Goal: Complete application form

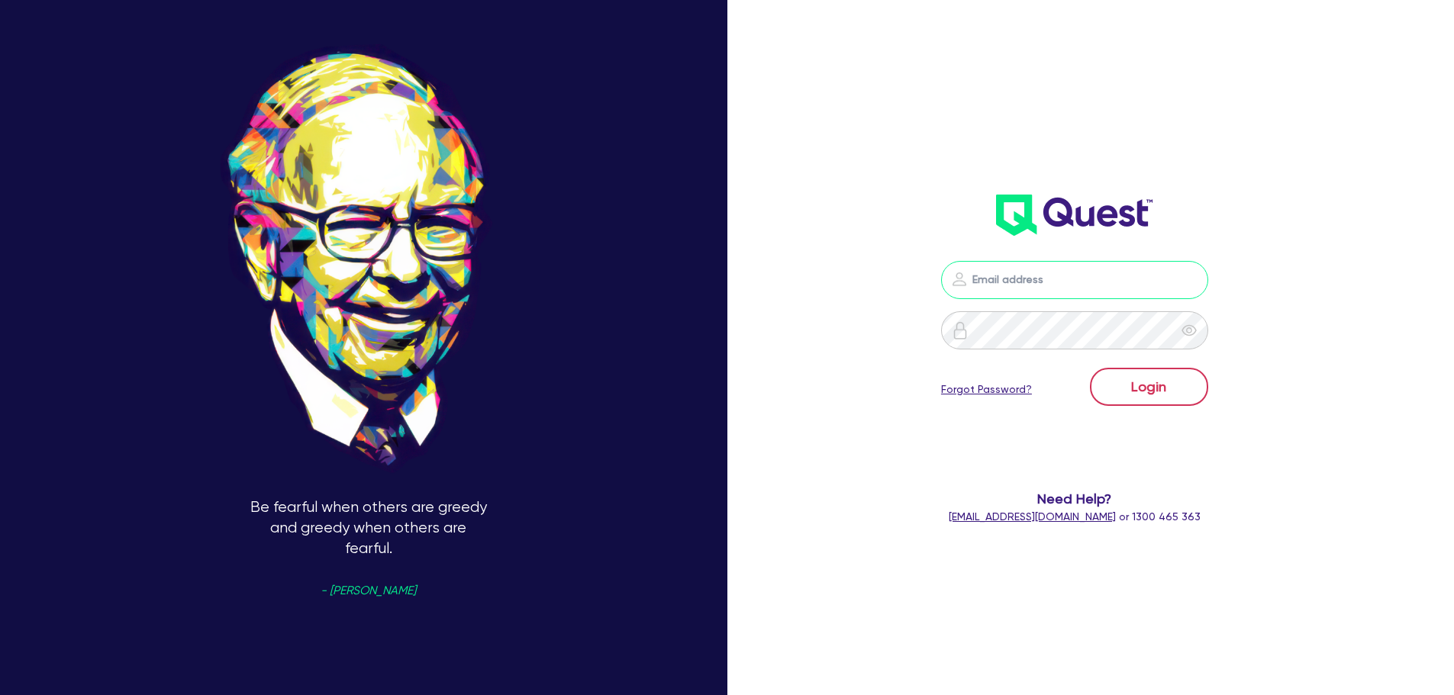
type input "[PERSON_NAME][EMAIL_ADDRESS][PERSON_NAME][DOMAIN_NAME]"
click at [1139, 387] on button "Login" at bounding box center [1149, 387] width 118 height 38
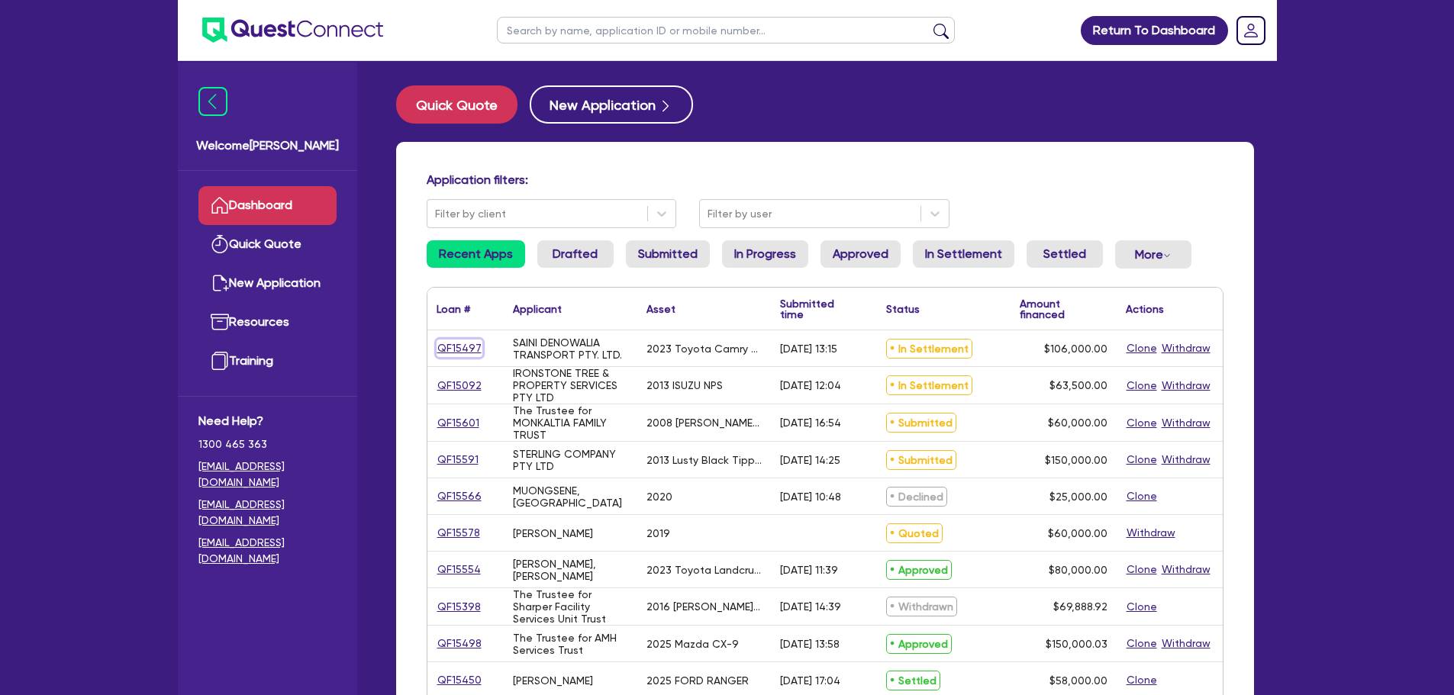
click at [459, 348] on link "QF15497" at bounding box center [459, 349] width 46 height 18
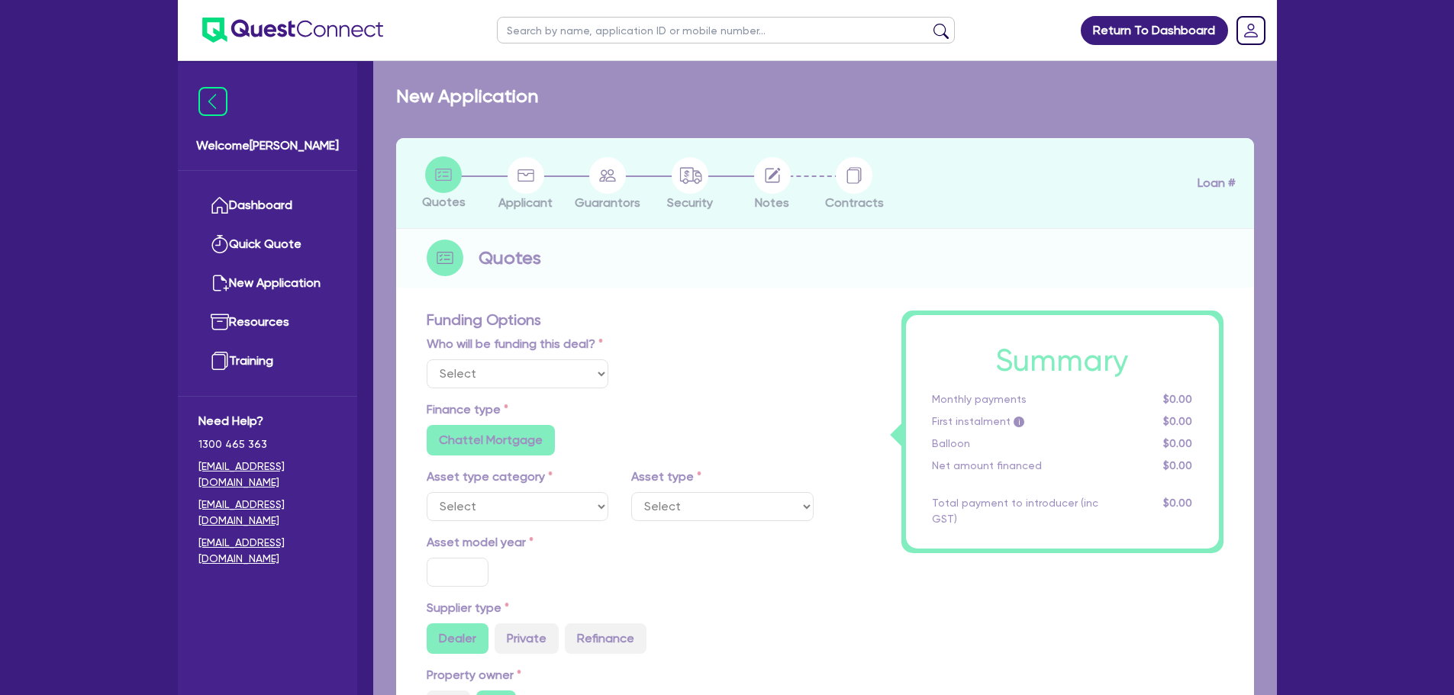
select select "Quest Finance - Own Book"
select select "CARS_AND_LIGHT_TRUCKS"
type input "2023"
radio input "true"
type input "106,000"
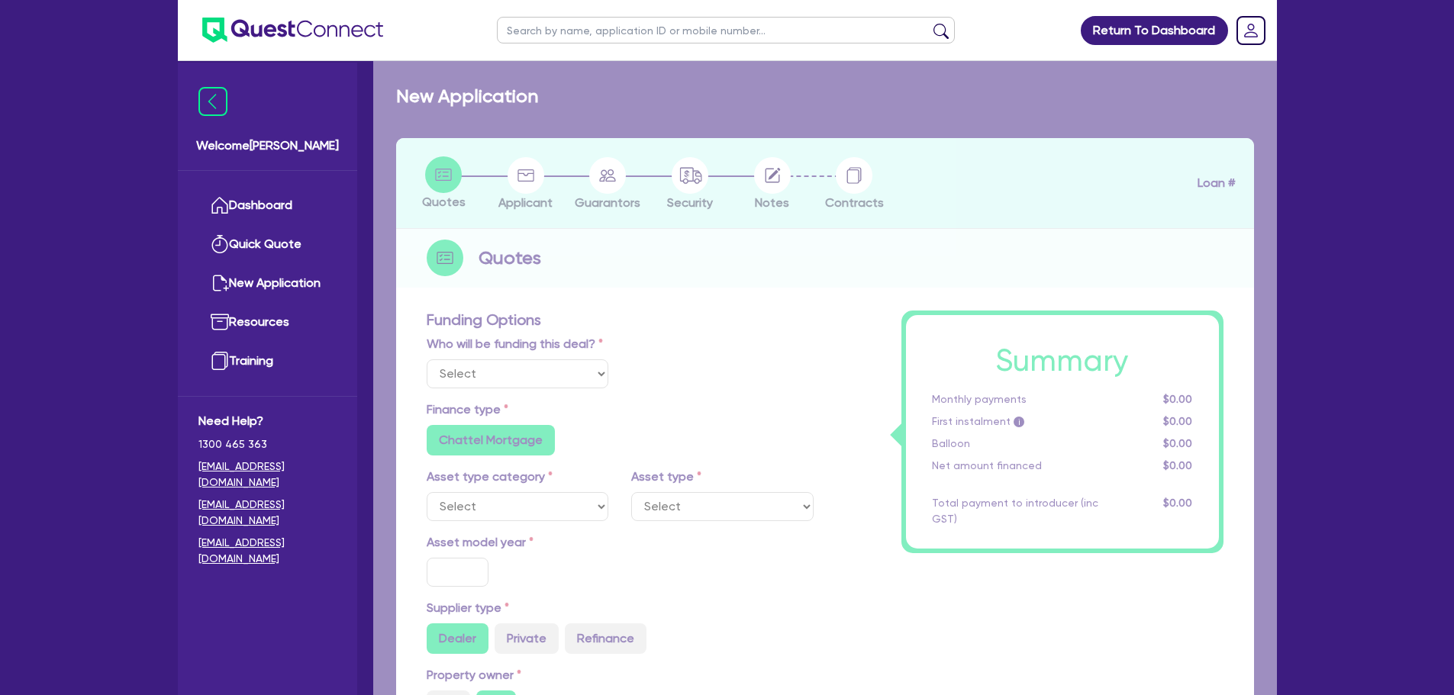
type input "30"
type input "31,800"
type input "2.5"
type input "2,650"
type input "17.95"
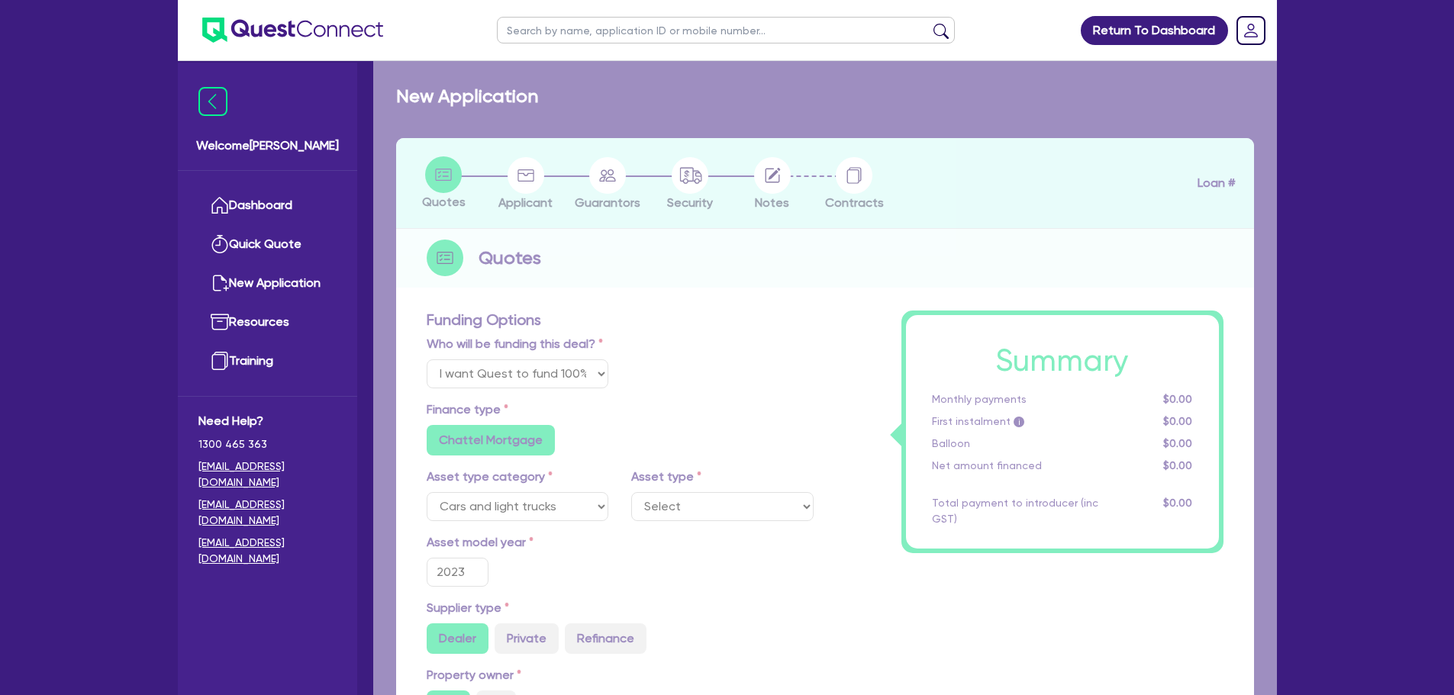
select select "PASSENGER_VEHICLES"
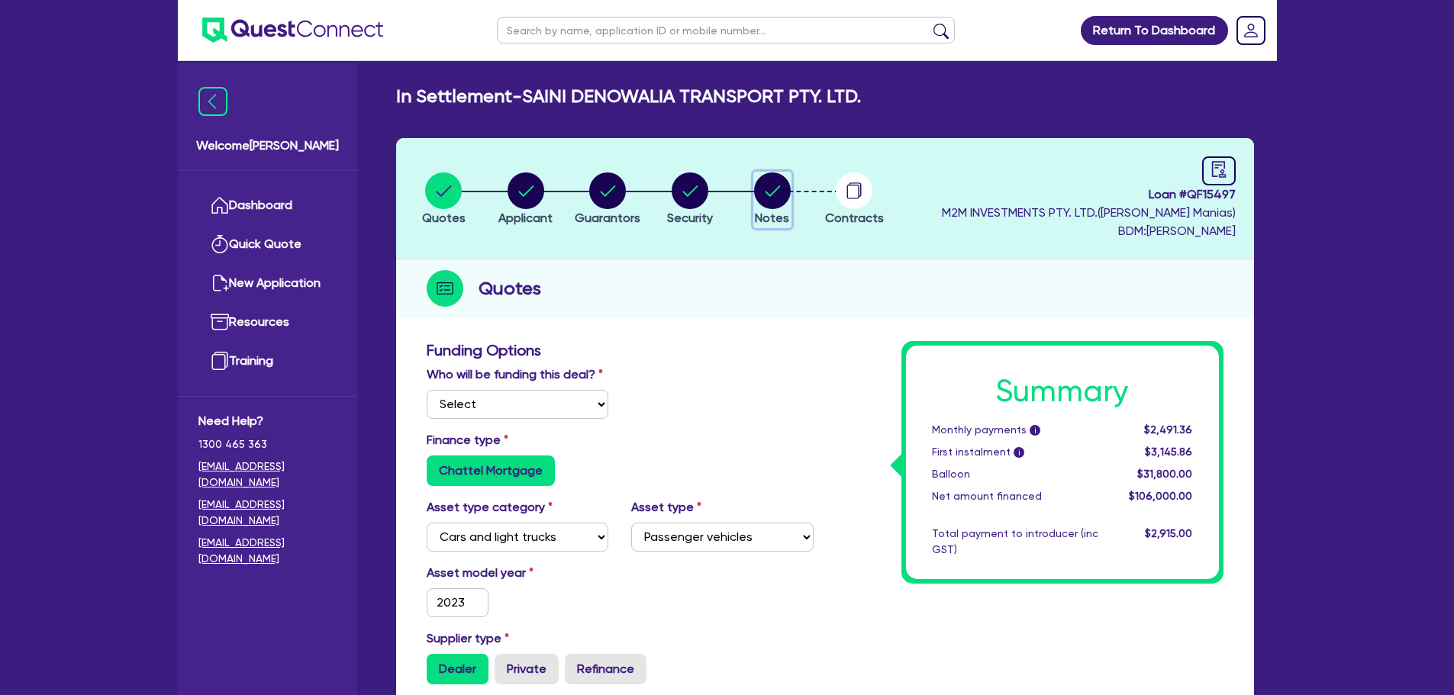
click at [772, 196] on circle "button" at bounding box center [772, 190] width 37 height 37
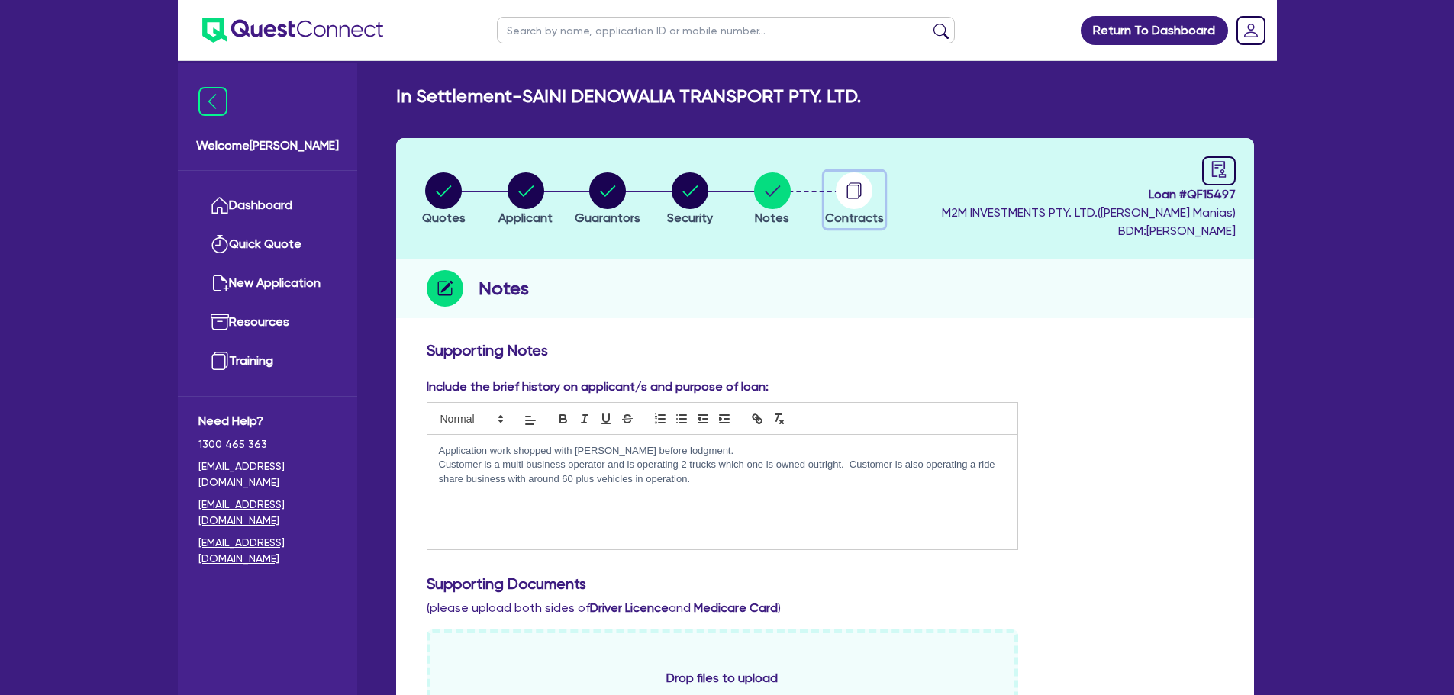
click at [847, 201] on circle "button" at bounding box center [854, 190] width 37 height 37
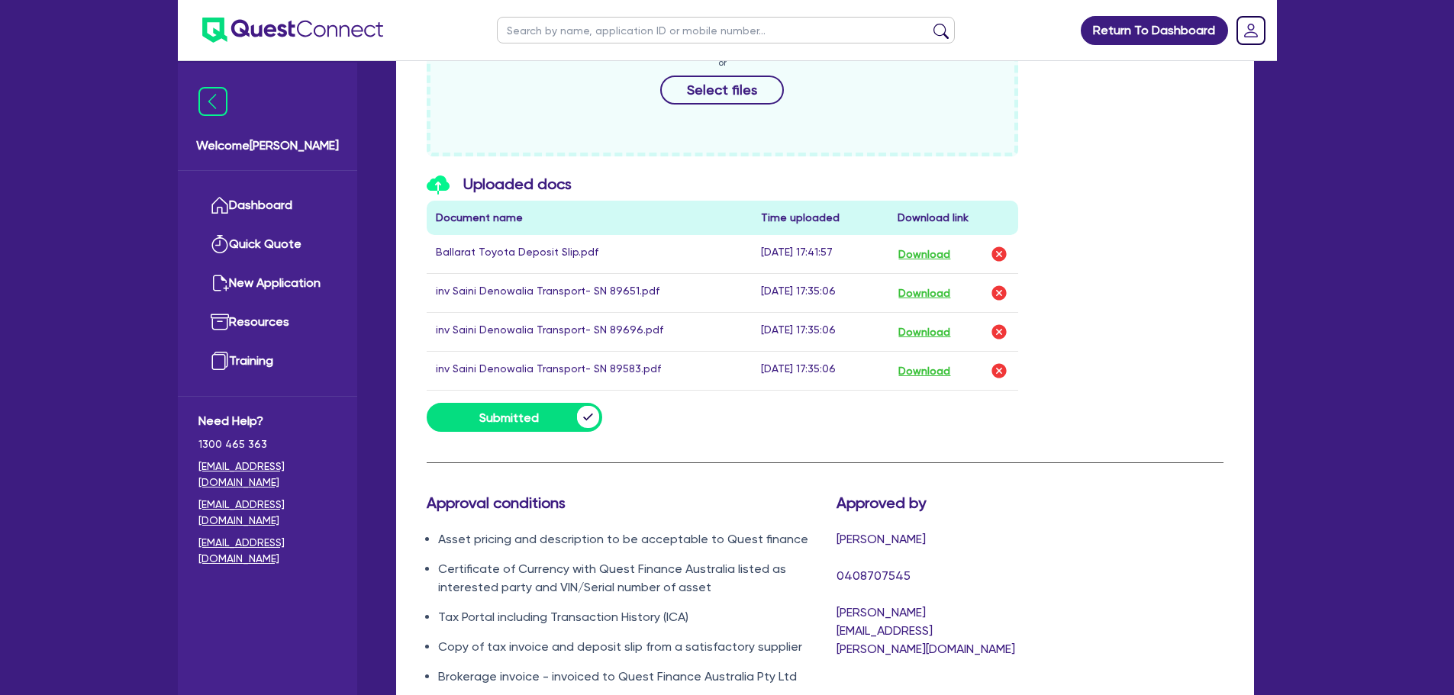
scroll to position [849, 0]
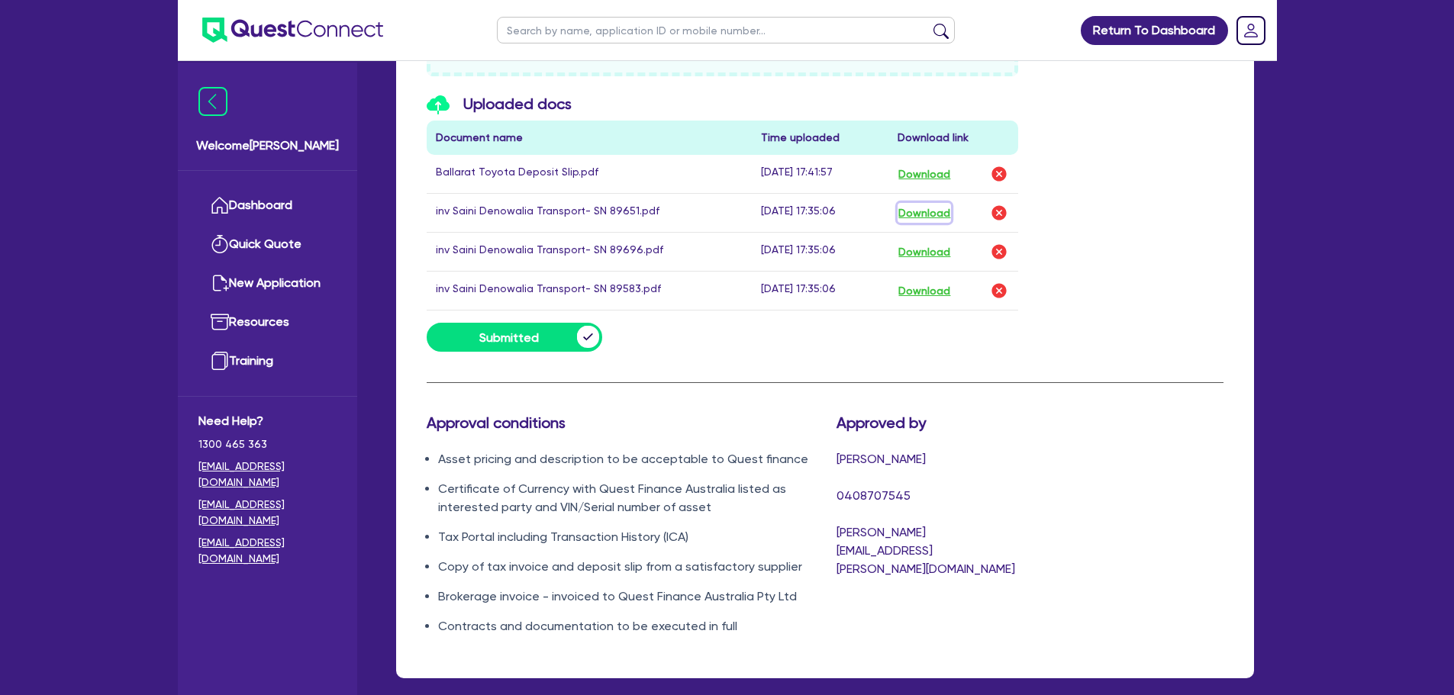
click at [930, 211] on button "Download" at bounding box center [923, 213] width 53 height 20
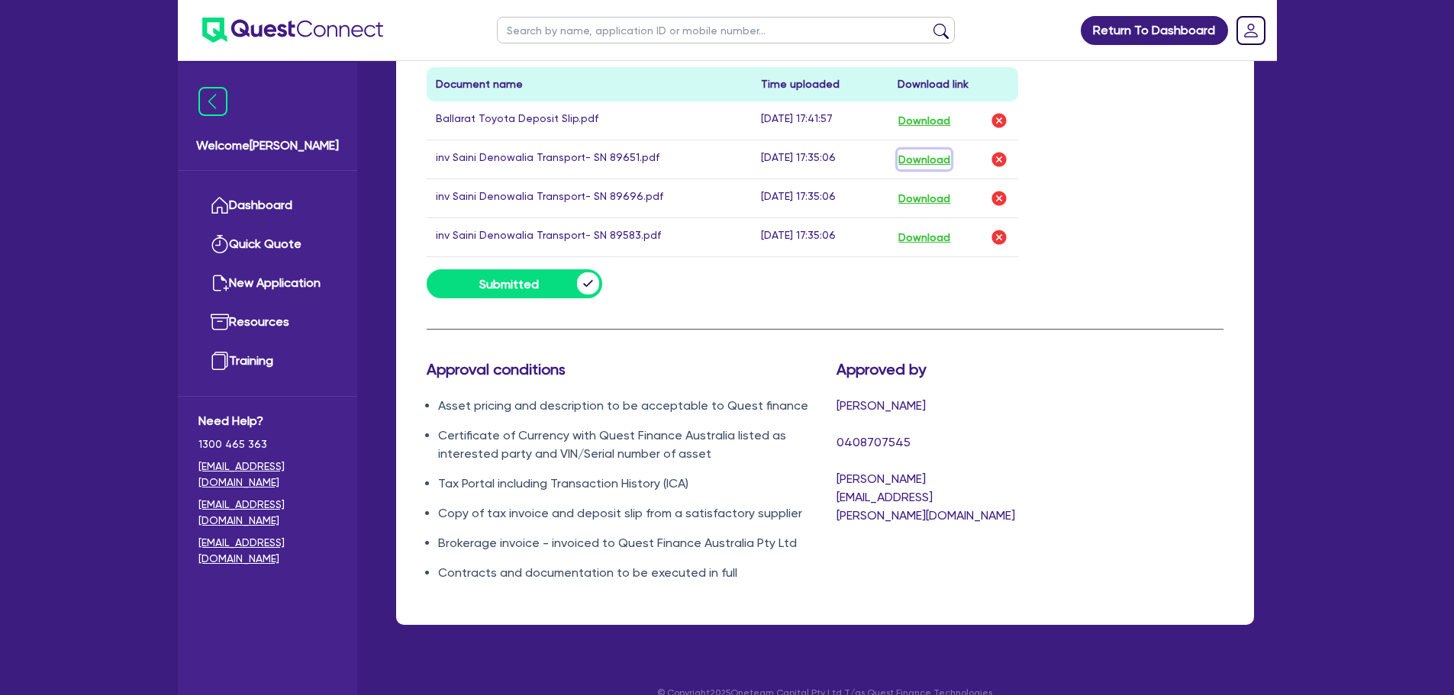
scroll to position [925, 0]
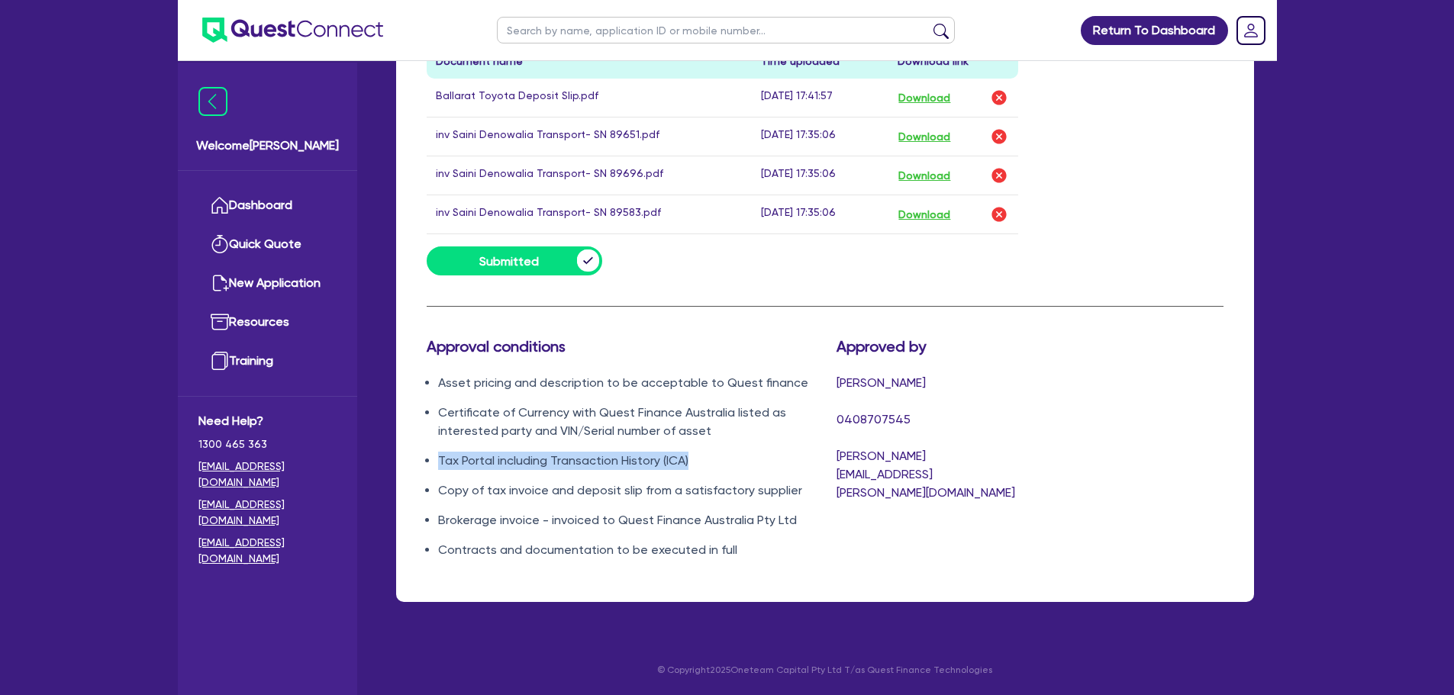
drag, startPoint x: 643, startPoint y: 462, endPoint x: 387, endPoint y: 469, distance: 256.5
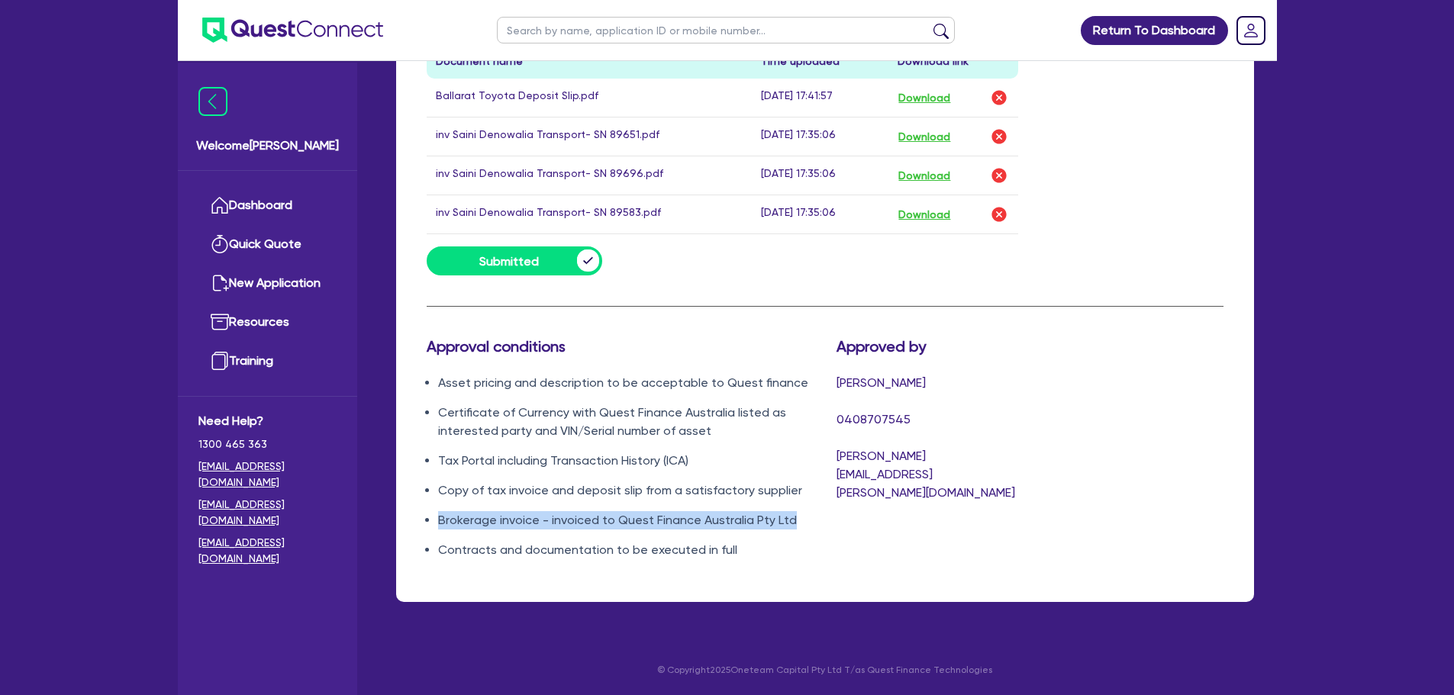
drag, startPoint x: 813, startPoint y: 524, endPoint x: 429, endPoint y: 525, distance: 384.6
click at [429, 525] on div "Approval conditions Asset pricing and description to be acceptable to Quest fin…" at bounding box center [620, 454] width 410 height 234
click at [932, 212] on button "Download" at bounding box center [923, 215] width 53 height 20
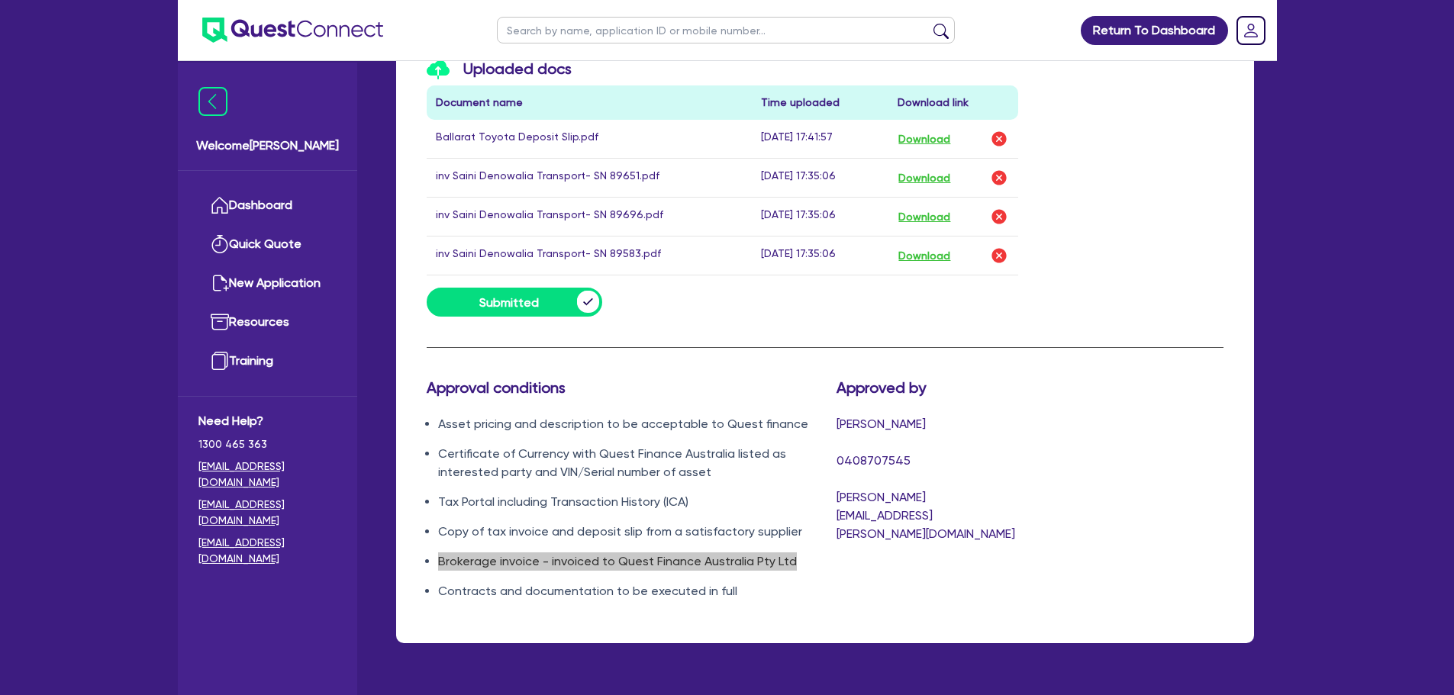
scroll to position [849, 0]
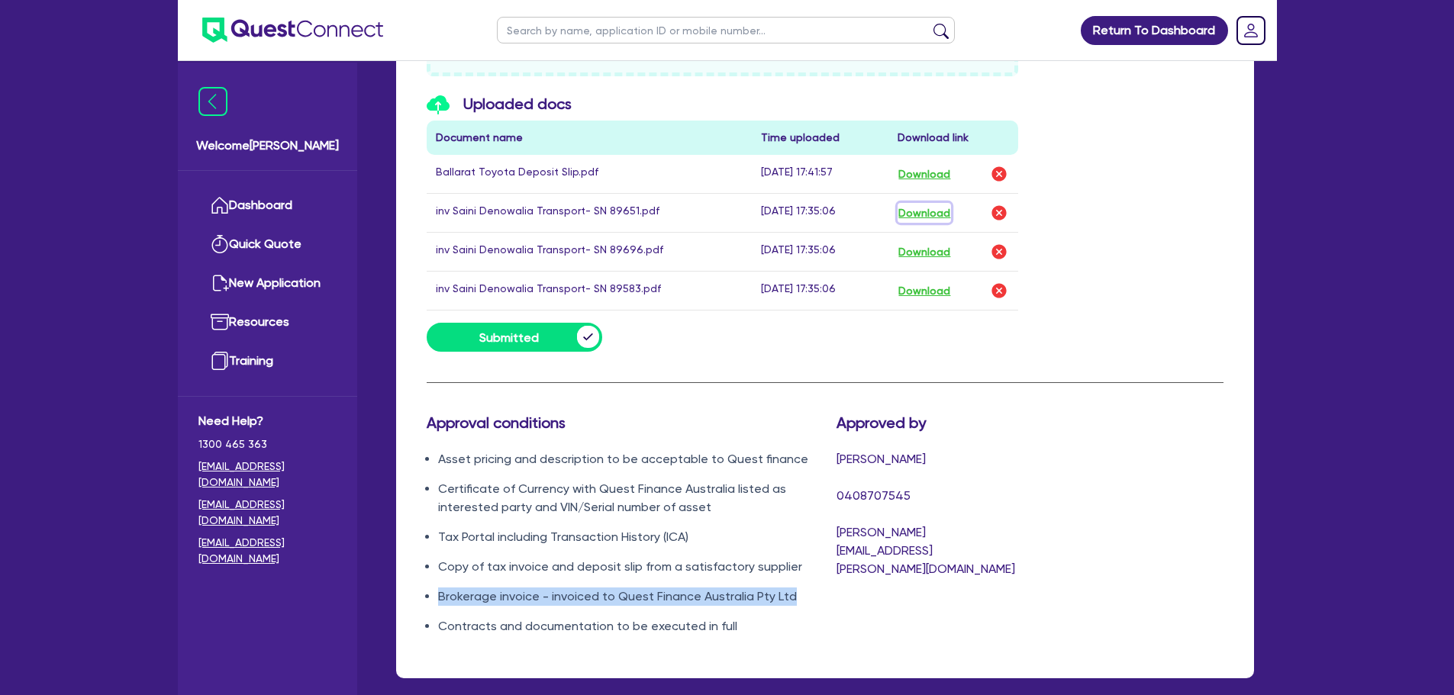
click at [946, 217] on button "Download" at bounding box center [923, 213] width 53 height 20
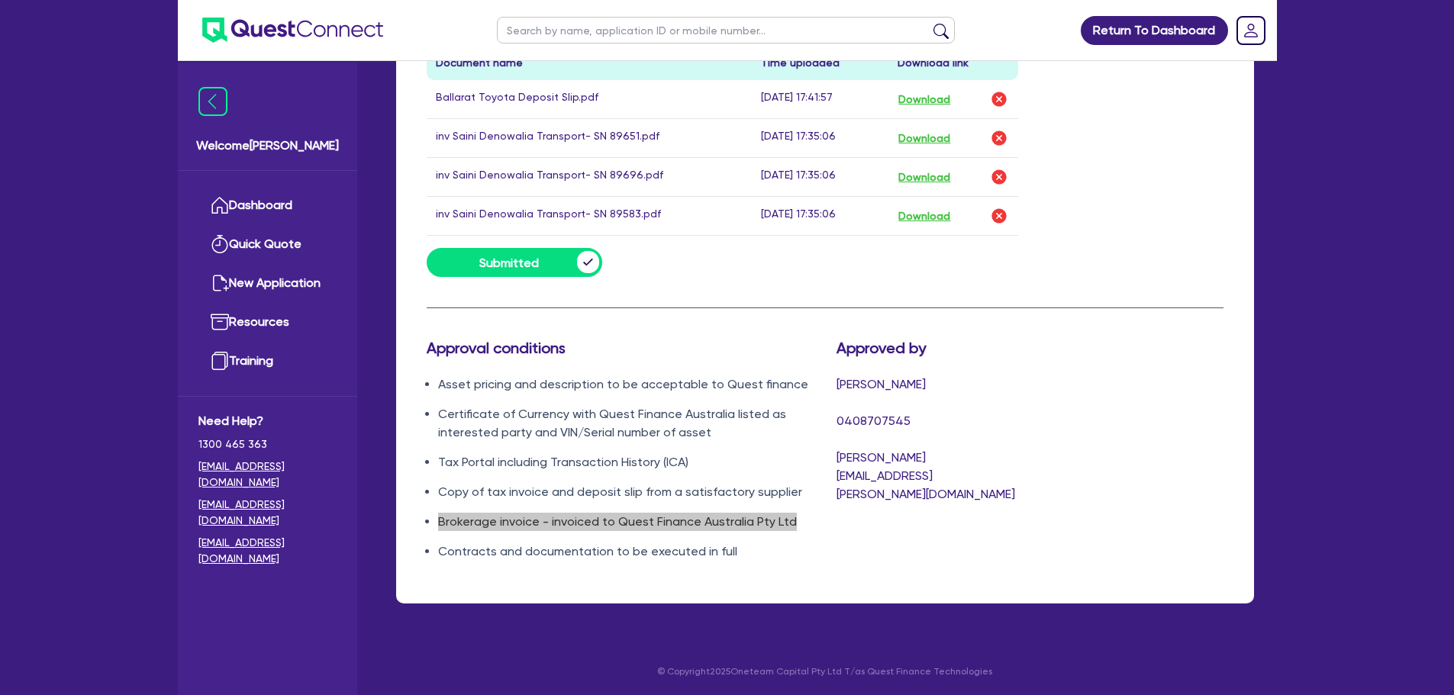
scroll to position [925, 0]
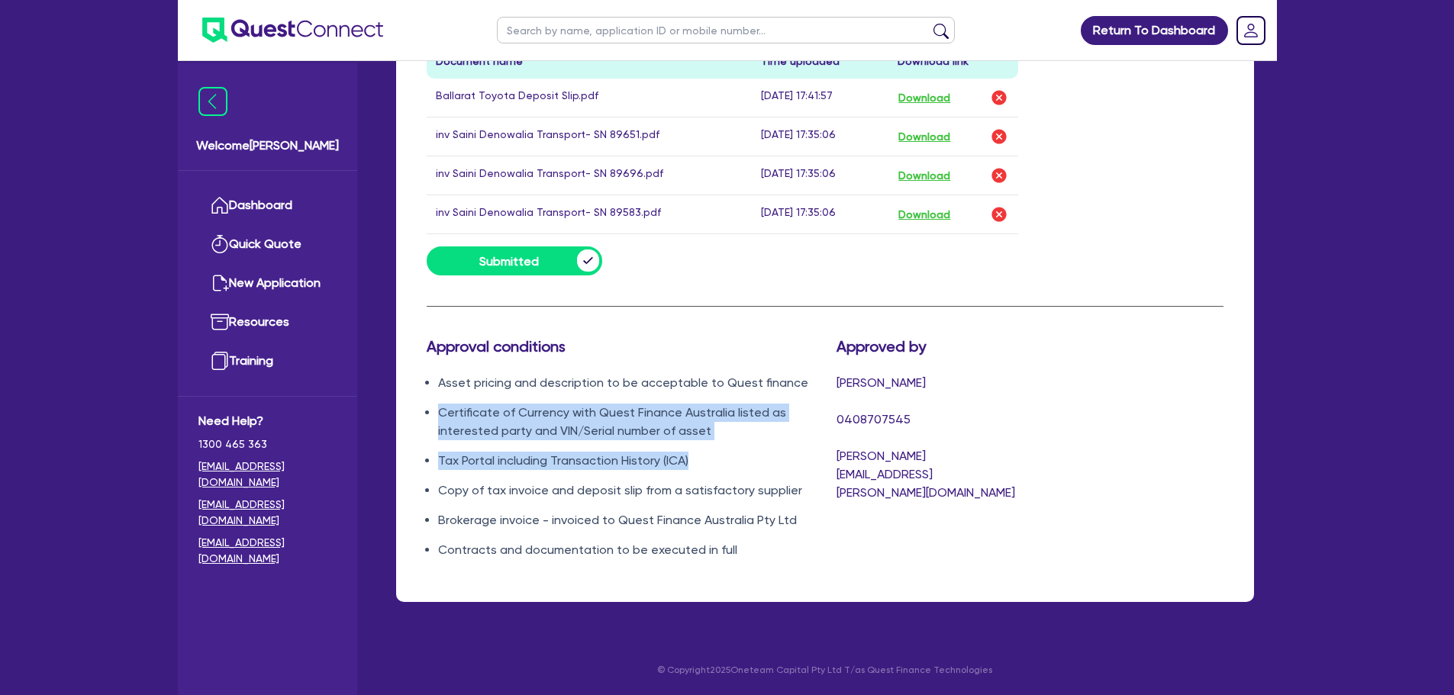
drag, startPoint x: 697, startPoint y: 462, endPoint x: 419, endPoint y: 416, distance: 281.6
click at [419, 416] on div "Approval conditions Asset pricing and description to be acceptable to Quest fin…" at bounding box center [620, 454] width 410 height 234
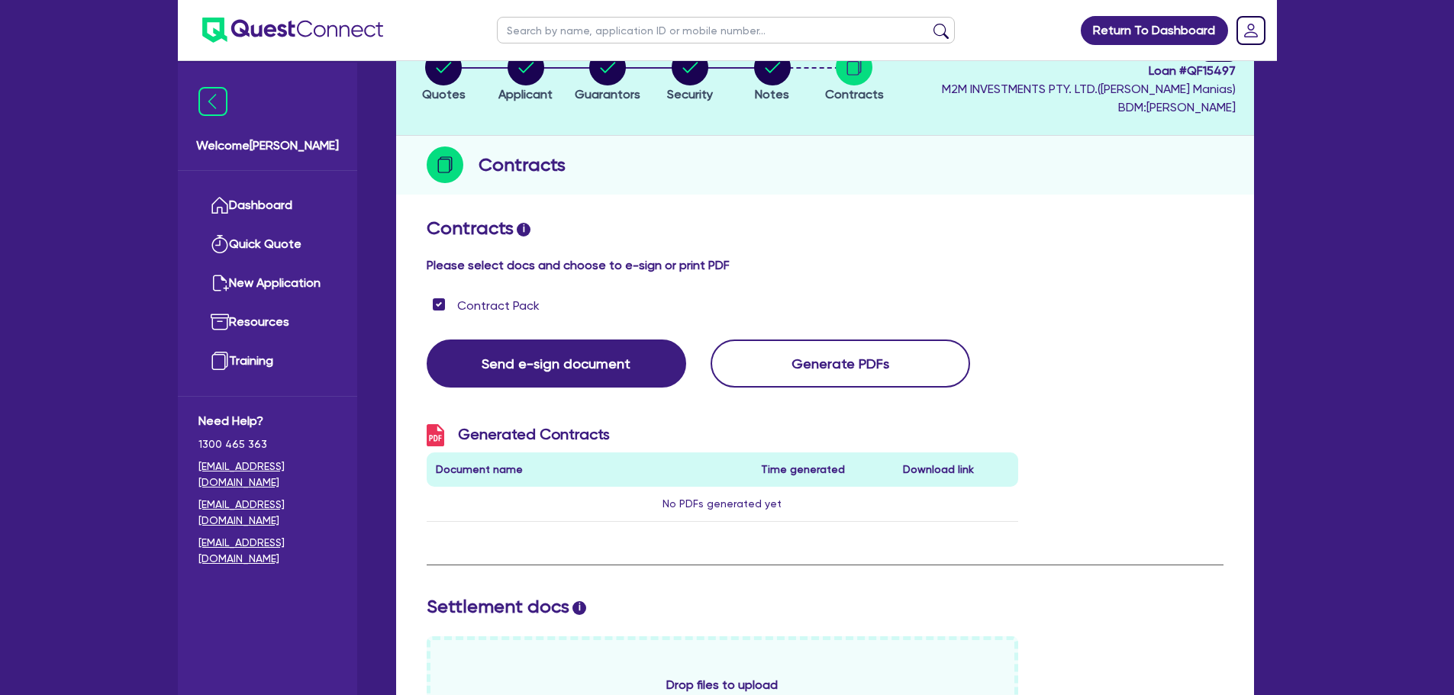
scroll to position [9, 0]
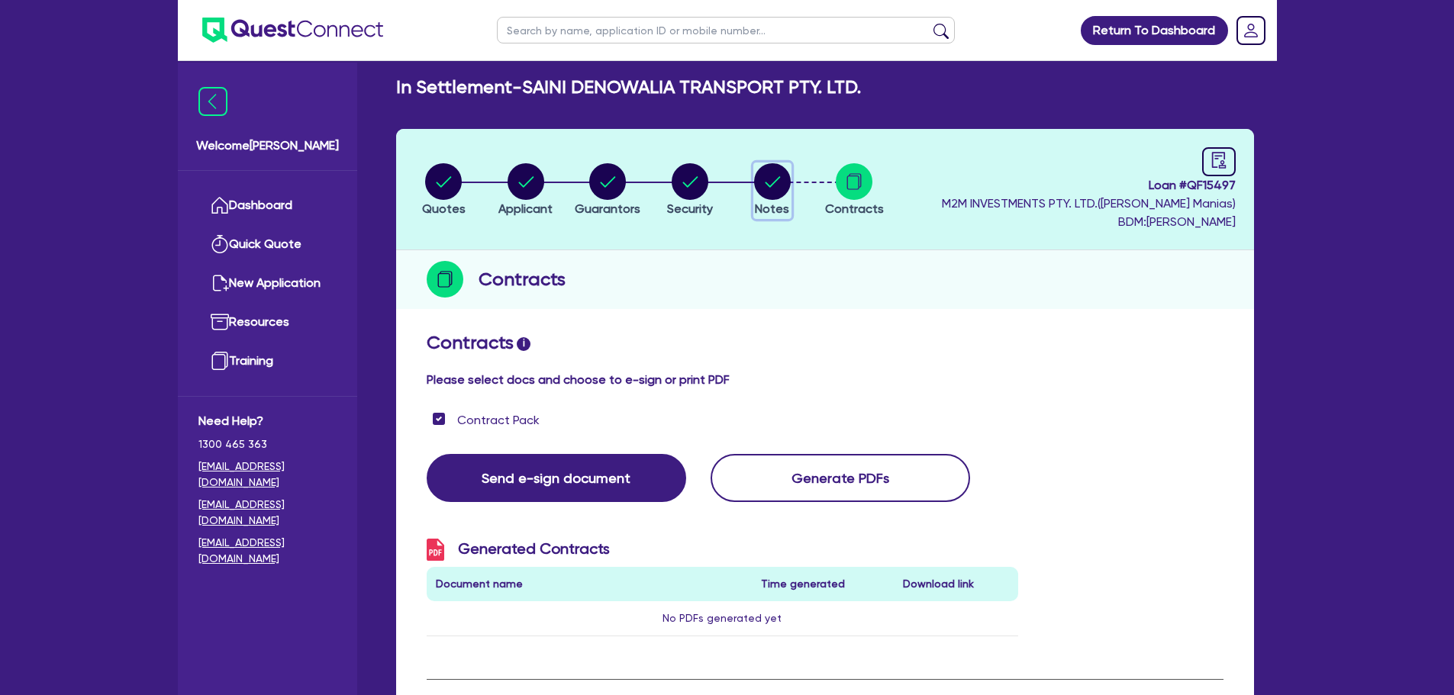
click at [781, 169] on circle "button" at bounding box center [772, 181] width 37 height 37
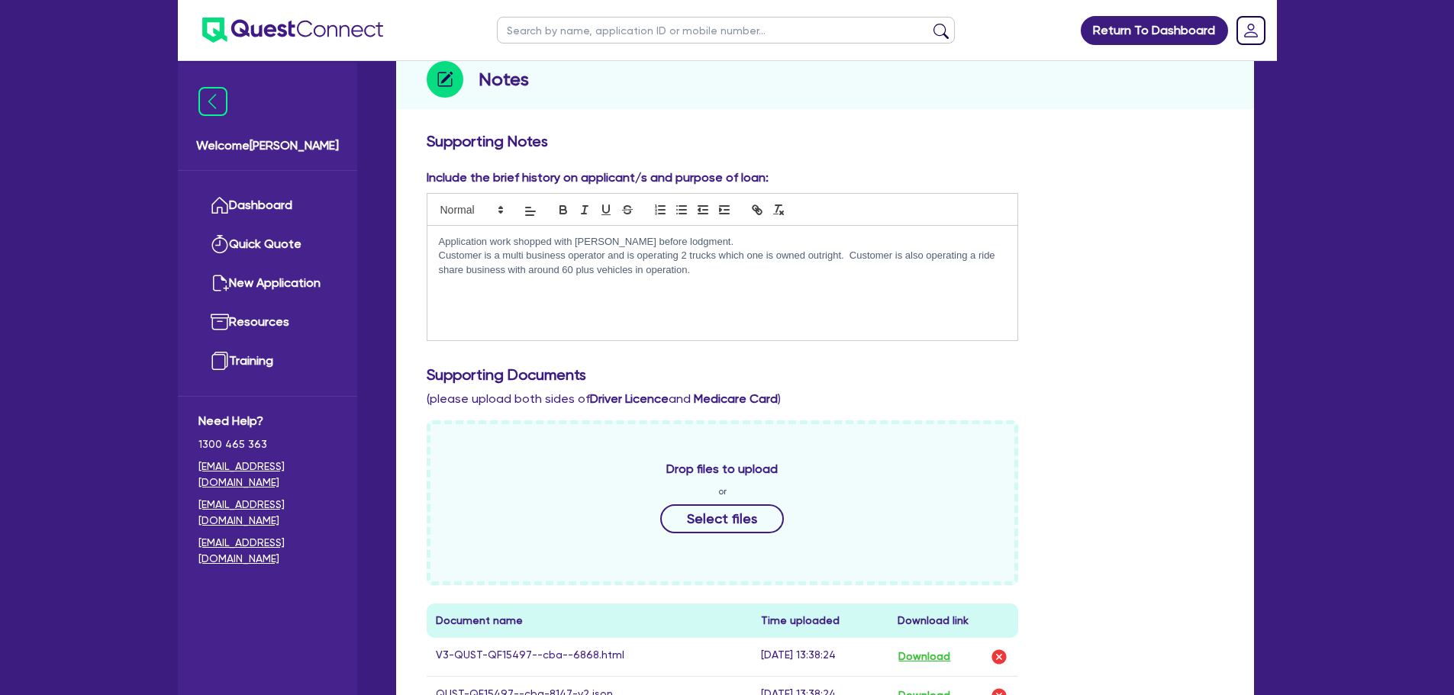
scroll to position [76, 0]
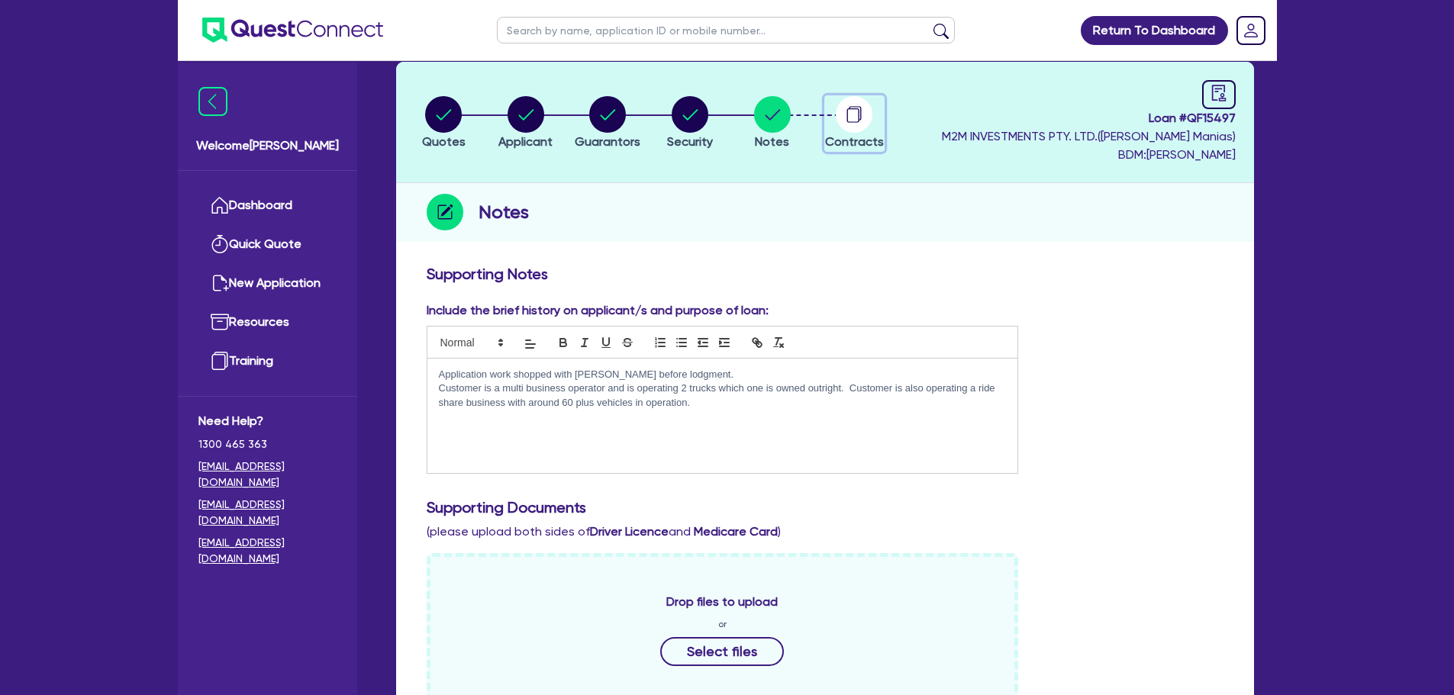
click at [852, 115] on circle "button" at bounding box center [854, 114] width 37 height 37
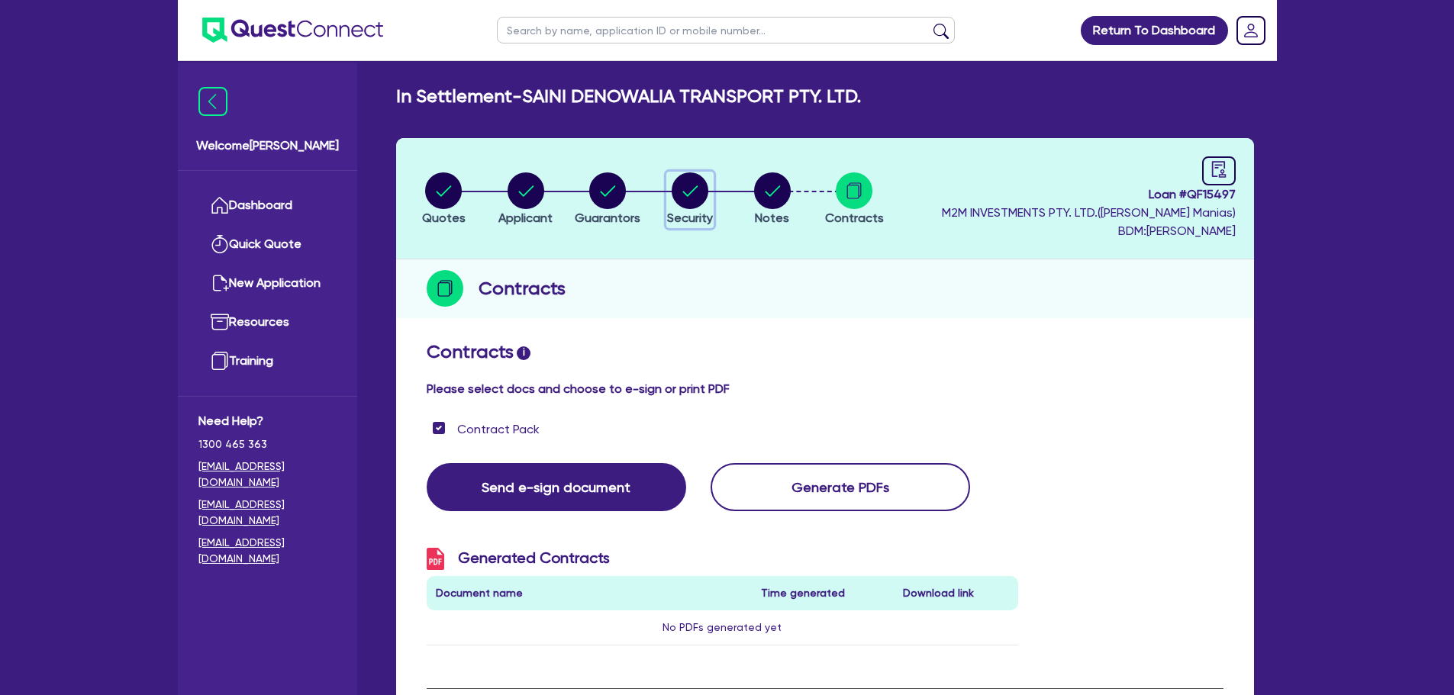
click at [689, 188] on circle "button" at bounding box center [690, 190] width 37 height 37
select select "CARS_AND_LIGHT_TRUCKS"
select select "PASSENGER_VEHICLES"
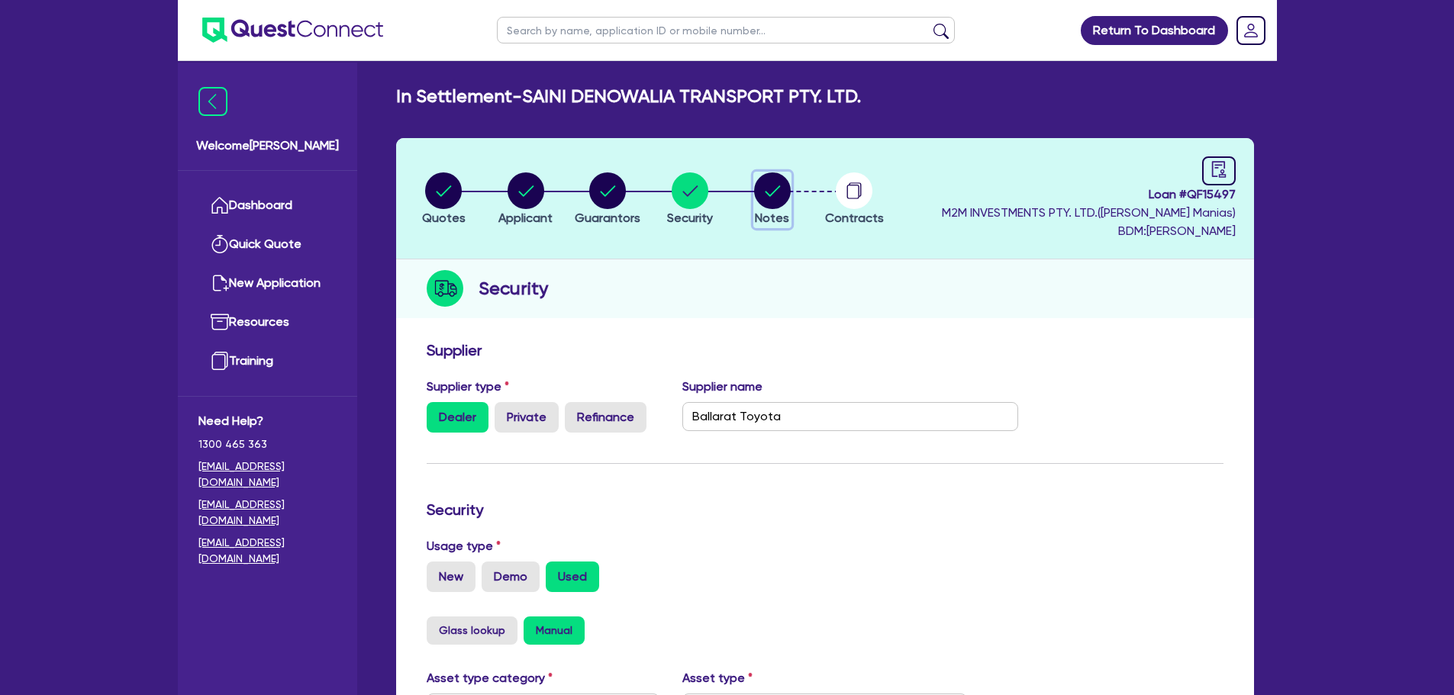
click at [766, 195] on circle "button" at bounding box center [772, 190] width 37 height 37
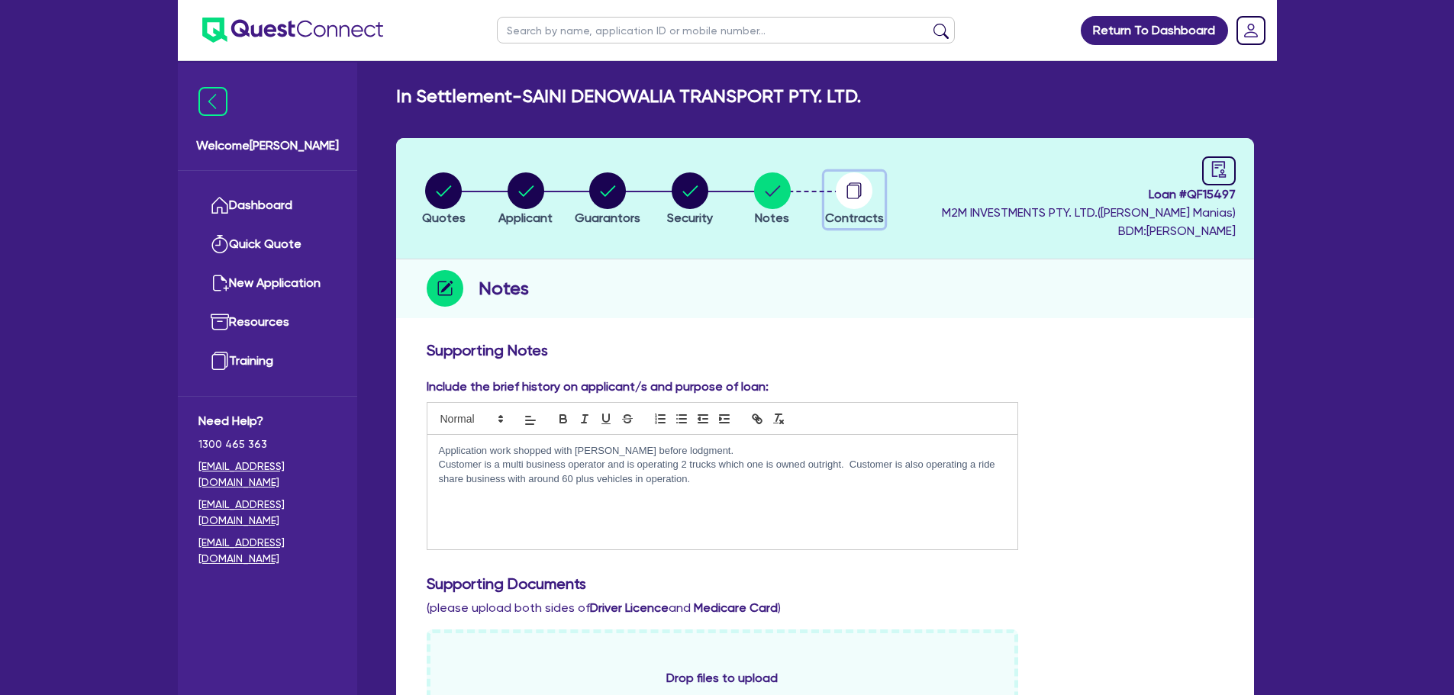
click at [865, 195] on circle "button" at bounding box center [854, 190] width 37 height 37
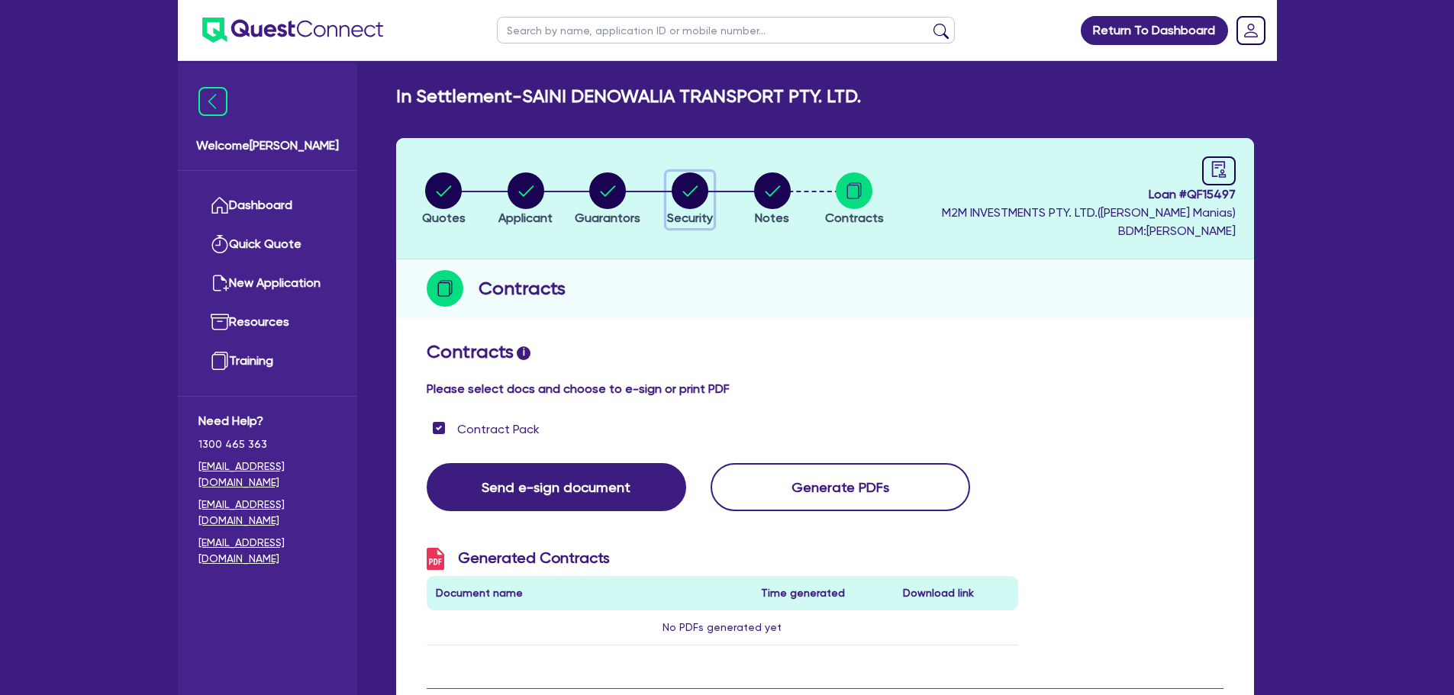
click at [686, 192] on circle "button" at bounding box center [690, 190] width 37 height 37
select select "CARS_AND_LIGHT_TRUCKS"
select select "PASSENGER_VEHICLES"
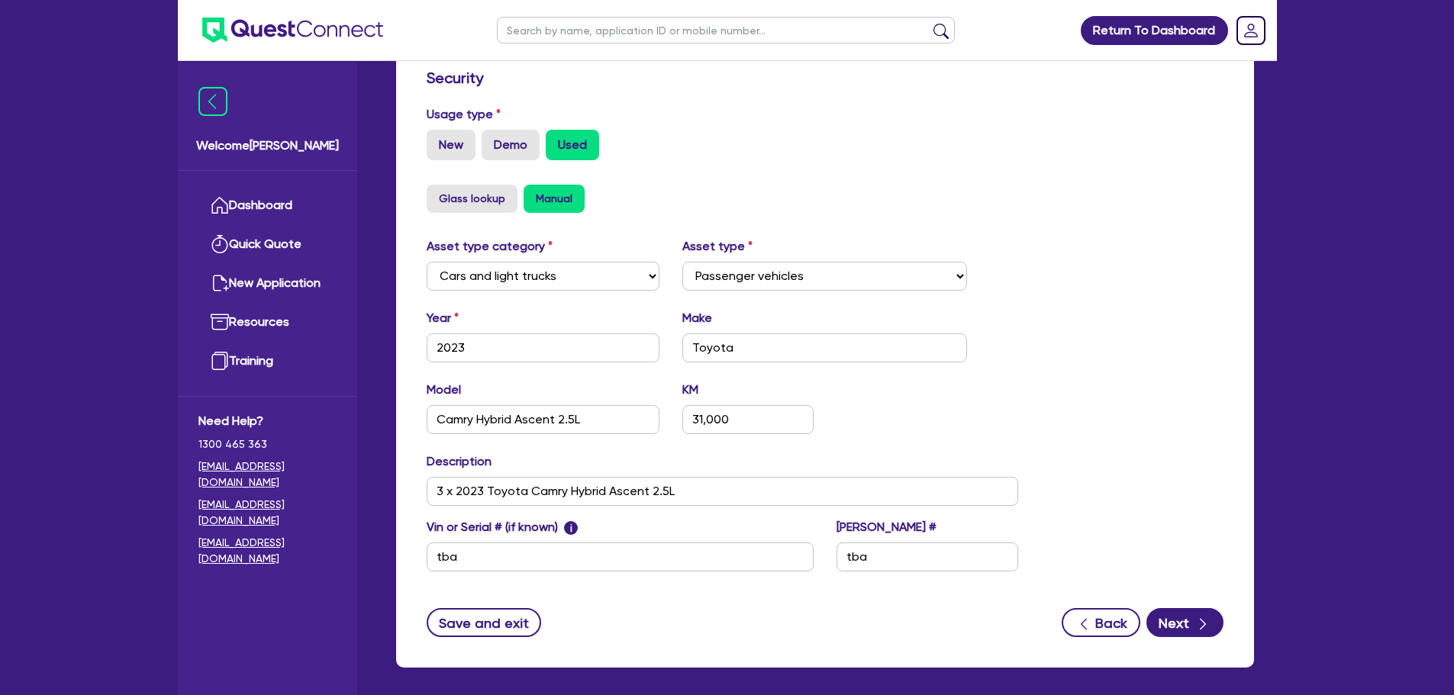
scroll to position [458, 0]
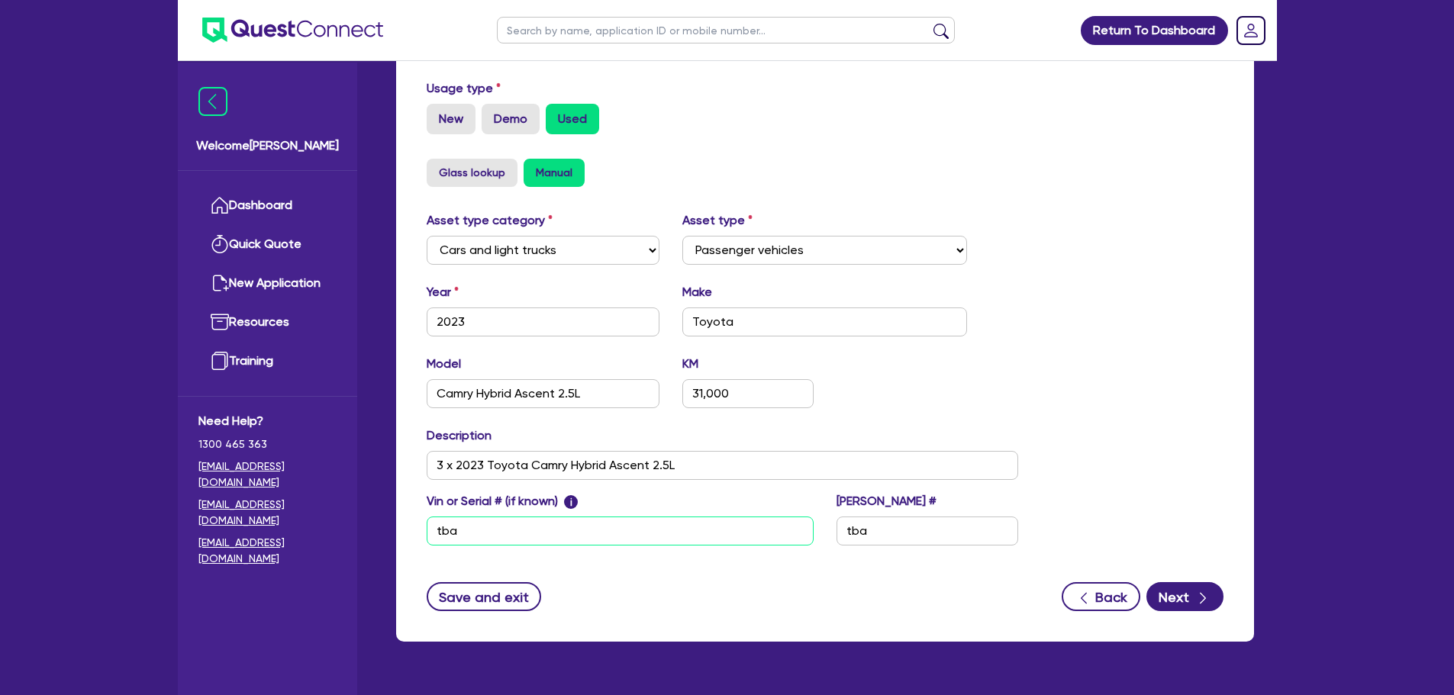
click at [480, 540] on input "tba" at bounding box center [620, 531] width 387 height 29
type input "t"
paste input "[US_VEHICLE_IDENTIFICATION_NUMBER]"
type input "[US_VEHICLE_IDENTIFICATION_NUMBER]"
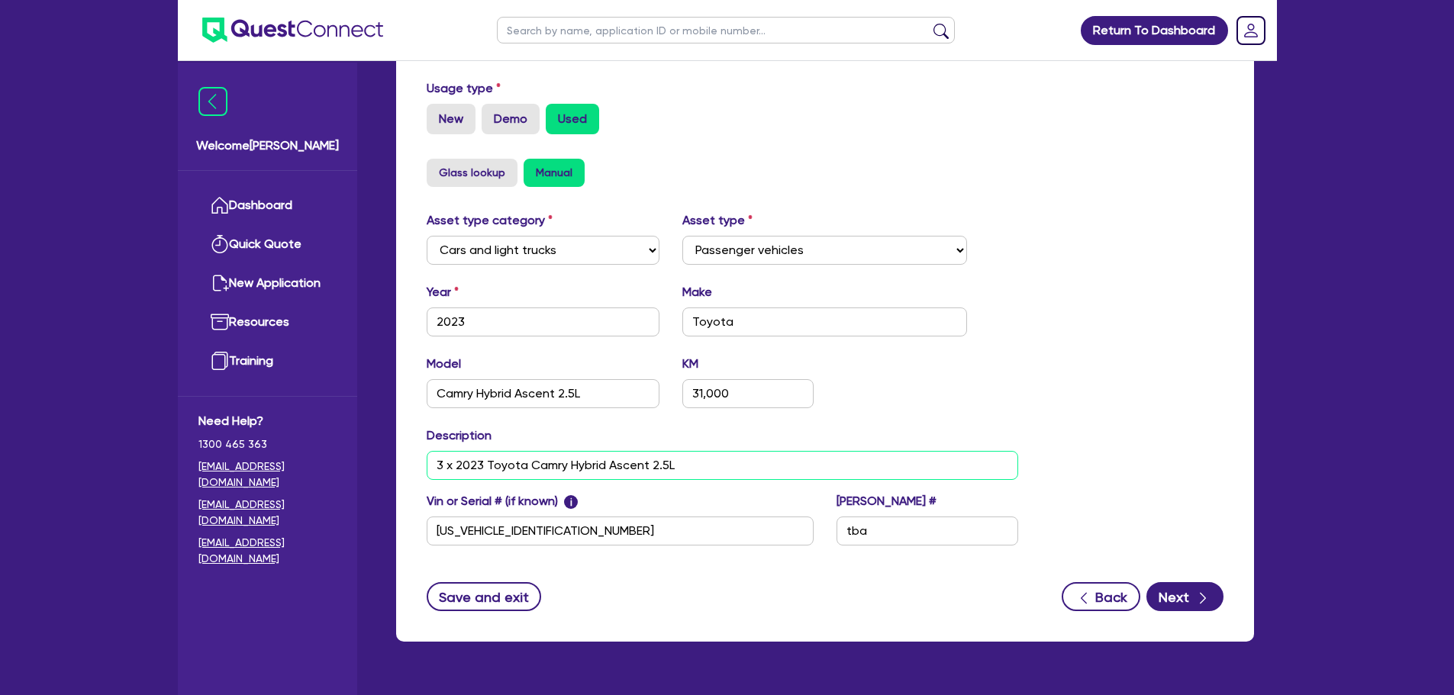
click at [456, 465] on input "3 x 2023 Toyota Camry Hybrid Ascent 2.5L" at bounding box center [723, 465] width 592 height 29
click at [799, 466] on input "- Additional Security: 2023 Toyota Camry Hybrid Ascent 2.5L" at bounding box center [723, 465] width 592 height 29
click at [820, 473] on input "- Additional Security: 2023 Toyota Camry Hybrid Ascent 2.5L VIN:" at bounding box center [723, 465] width 592 height 29
paste input "[US_VEHICLE_IDENTIFICATION_NUMBER]"
drag, startPoint x: 799, startPoint y: 470, endPoint x: 562, endPoint y: 479, distance: 236.7
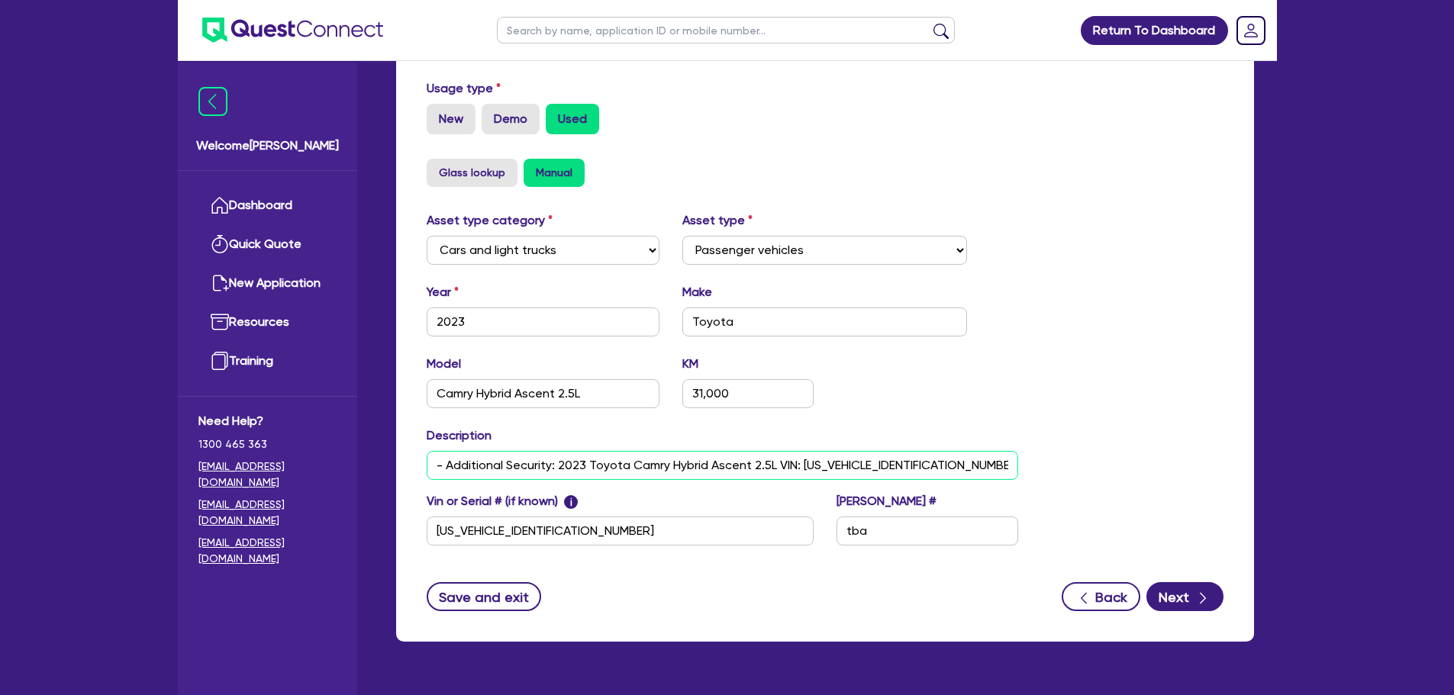
click at [562, 479] on input "- Additional Security: 2023 Toyota Camry Hybrid Ascent 2.5L VIN: [US_VEHICLE_ID…" at bounding box center [723, 465] width 592 height 29
click at [942, 465] on input "- Additional Security: 2023 Toyota Camry Hybrid Ascent 2.5L VIN: [US_VEHICLE_ID…" at bounding box center [723, 465] width 592 height 29
paste input "2023 Toyota Camry Hybrid Ascent 2.5L VIN:"
type input "- Additional Security: 2023 Toyota Camry Hybrid Ascent 2.5L VIN: [US_VEHICLE_ID…"
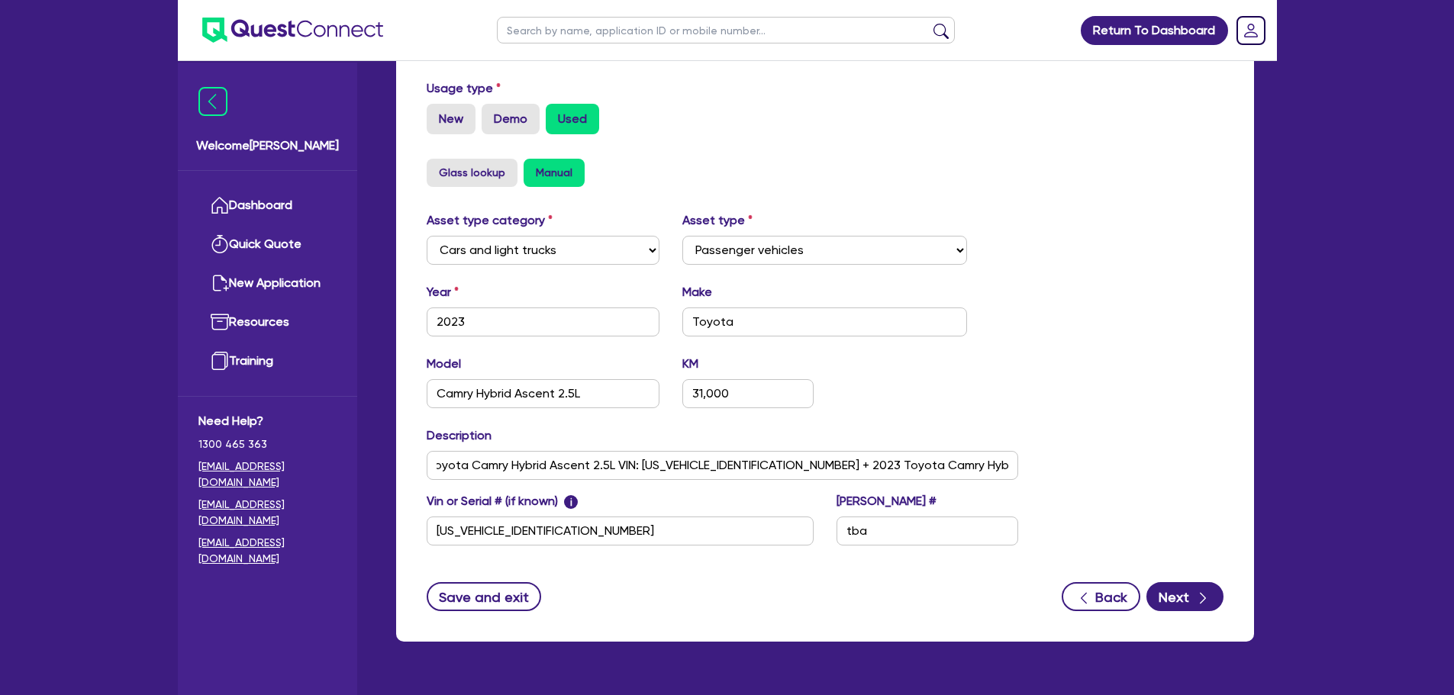
scroll to position [0, 0]
click at [514, 317] on input "2023" at bounding box center [544, 322] width 234 height 29
type input "2024"
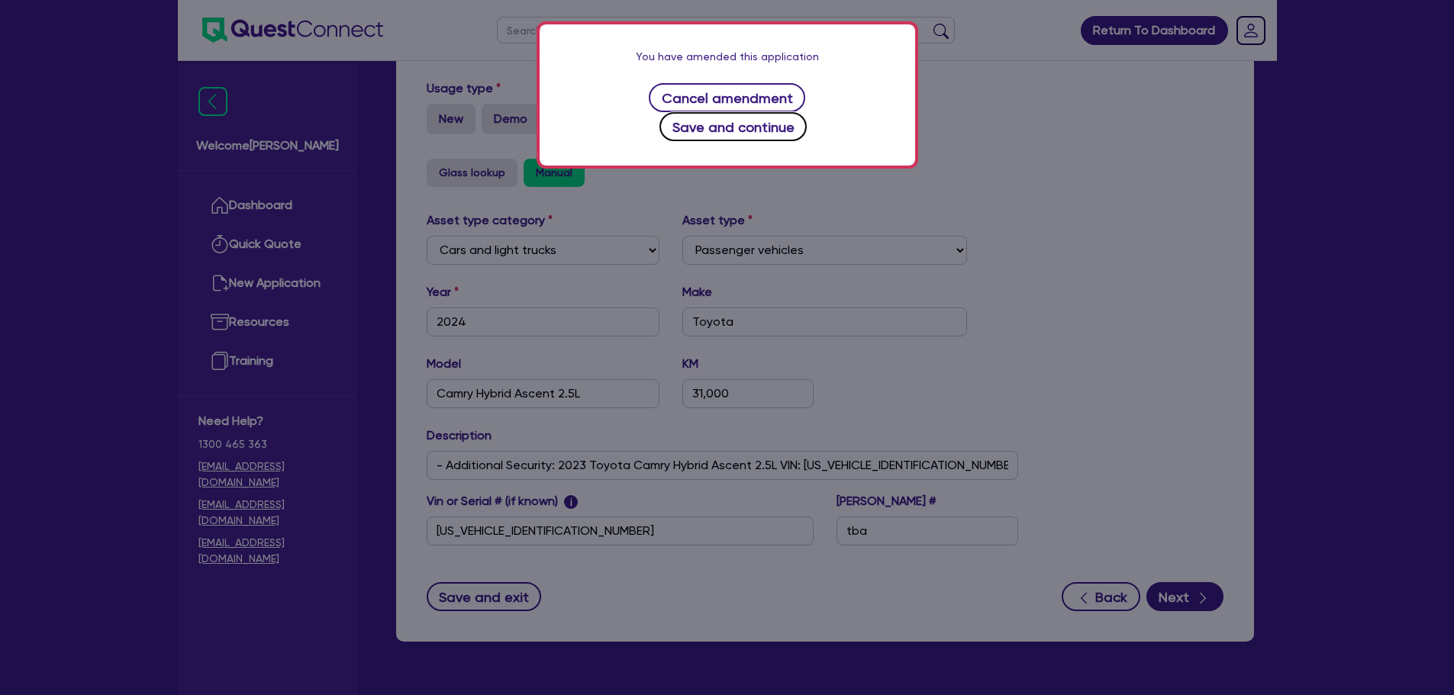
click at [807, 112] on button "Save and continue" at bounding box center [732, 126] width 147 height 29
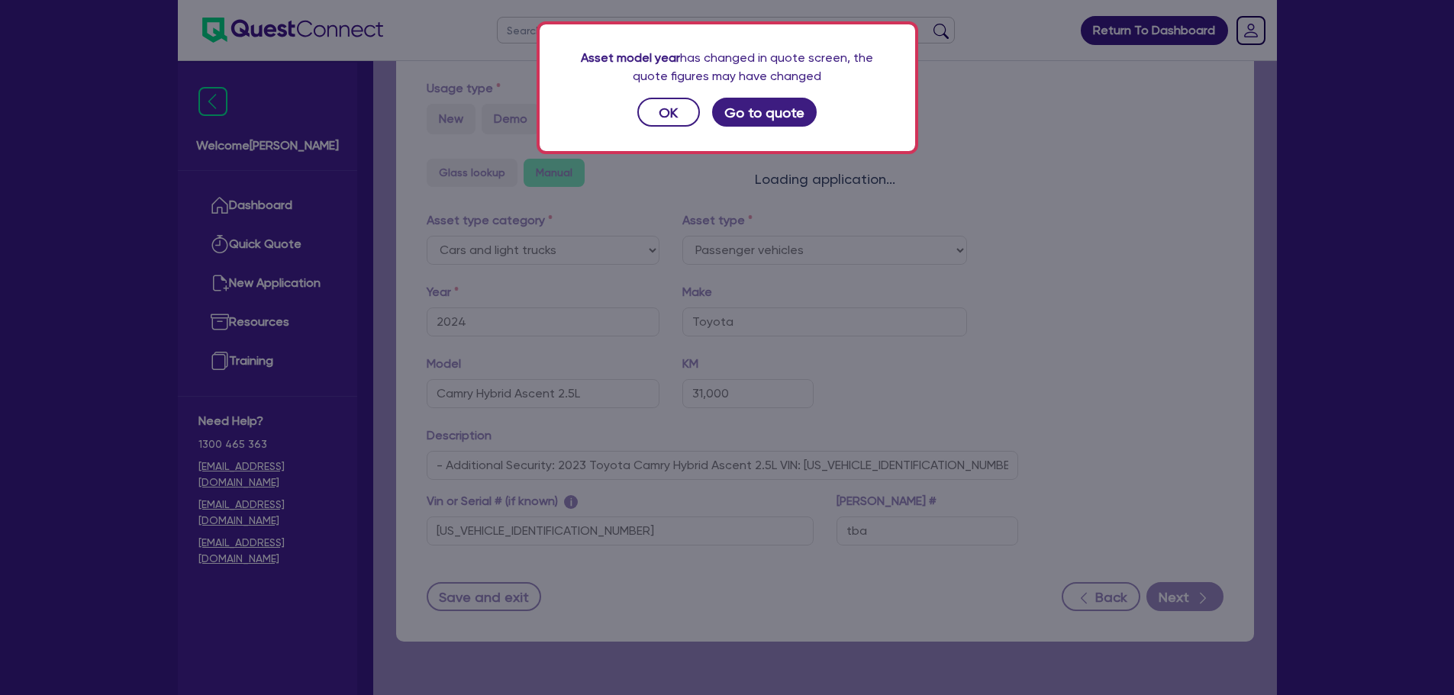
select select "PASSENGER_VEHICLES"
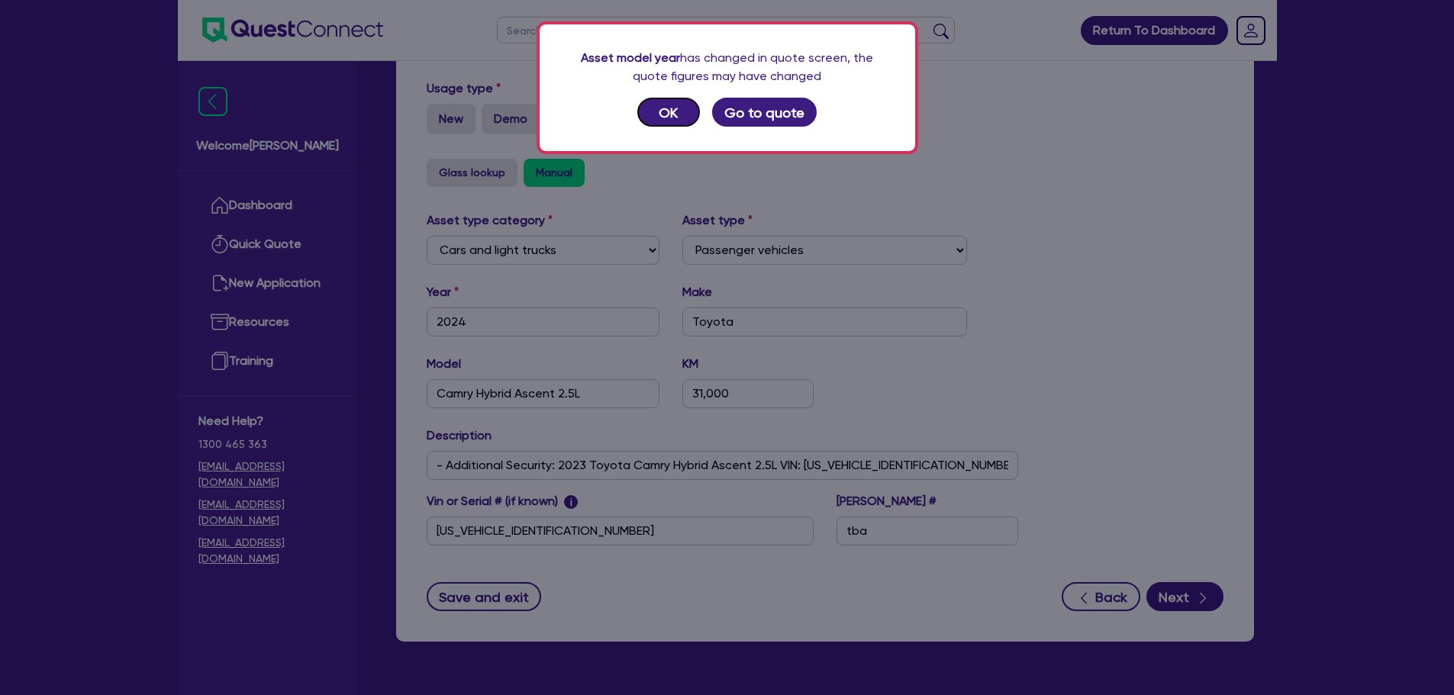
click at [654, 109] on button "OK" at bounding box center [668, 112] width 63 height 29
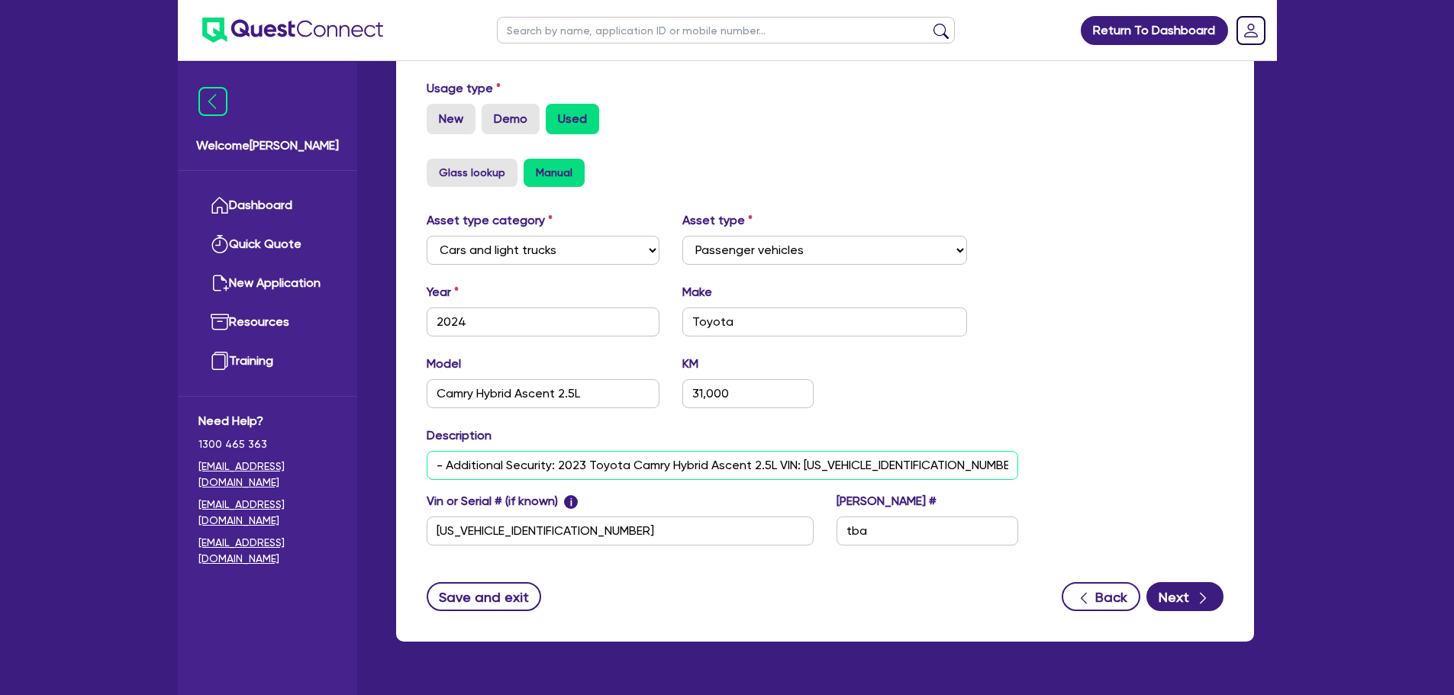
click at [847, 451] on input "- Additional Security: 2023 Toyota Camry Hybrid Ascent 2.5L VIN: [US_VEHICLE_ID…" at bounding box center [723, 465] width 592 height 29
click at [855, 471] on input "- Additional Security: 2023 Toyota Camry Hybrid Ascent 2.5L VIN: [US_VEHICLE_ID…" at bounding box center [723, 465] width 592 height 29
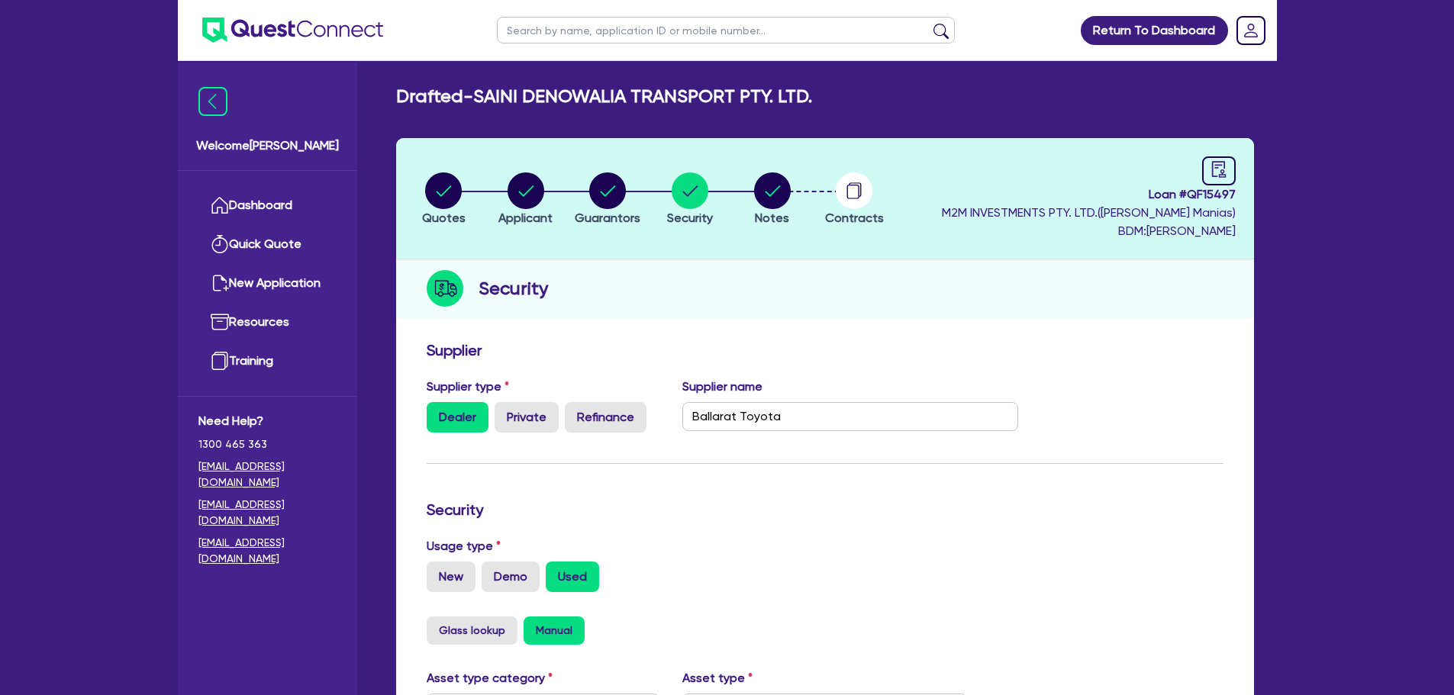
click at [884, 189] on li "Contracts" at bounding box center [854, 198] width 82 height 53
click at [871, 192] on circle "button" at bounding box center [854, 190] width 37 height 37
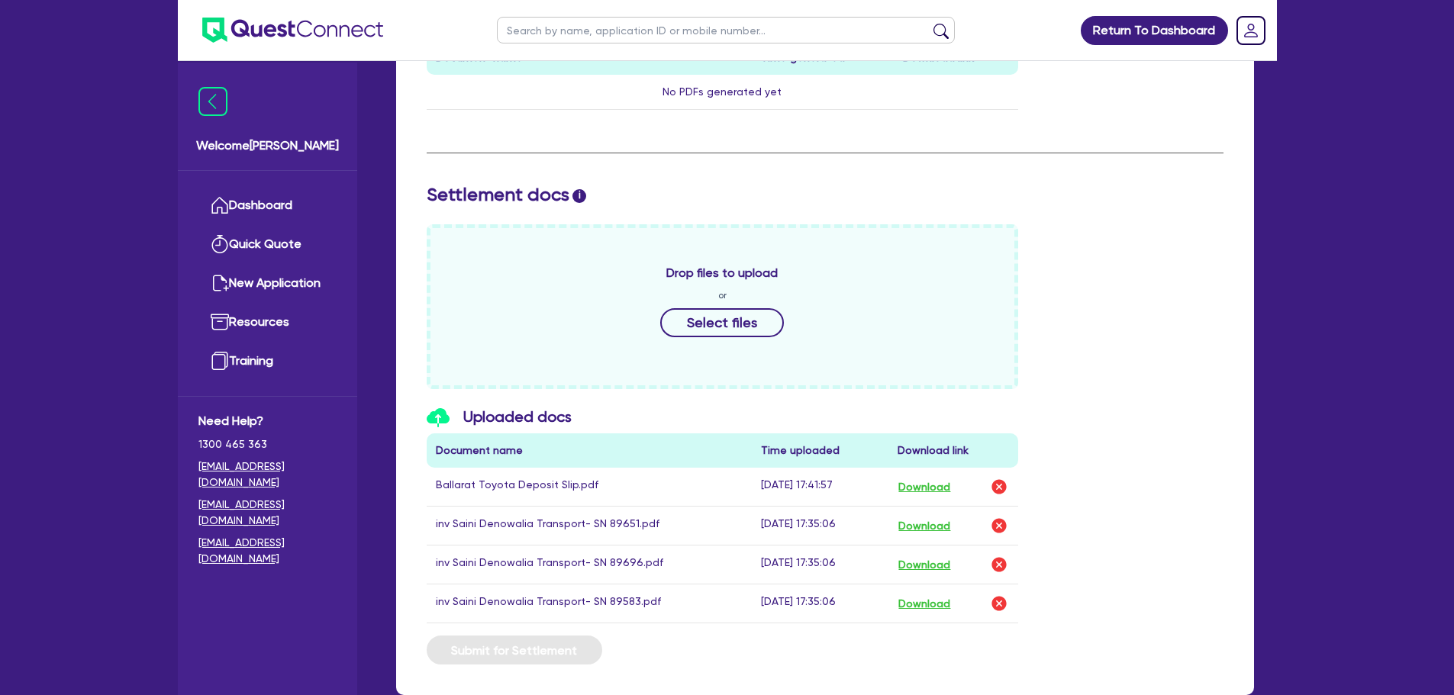
scroll to position [629, 0]
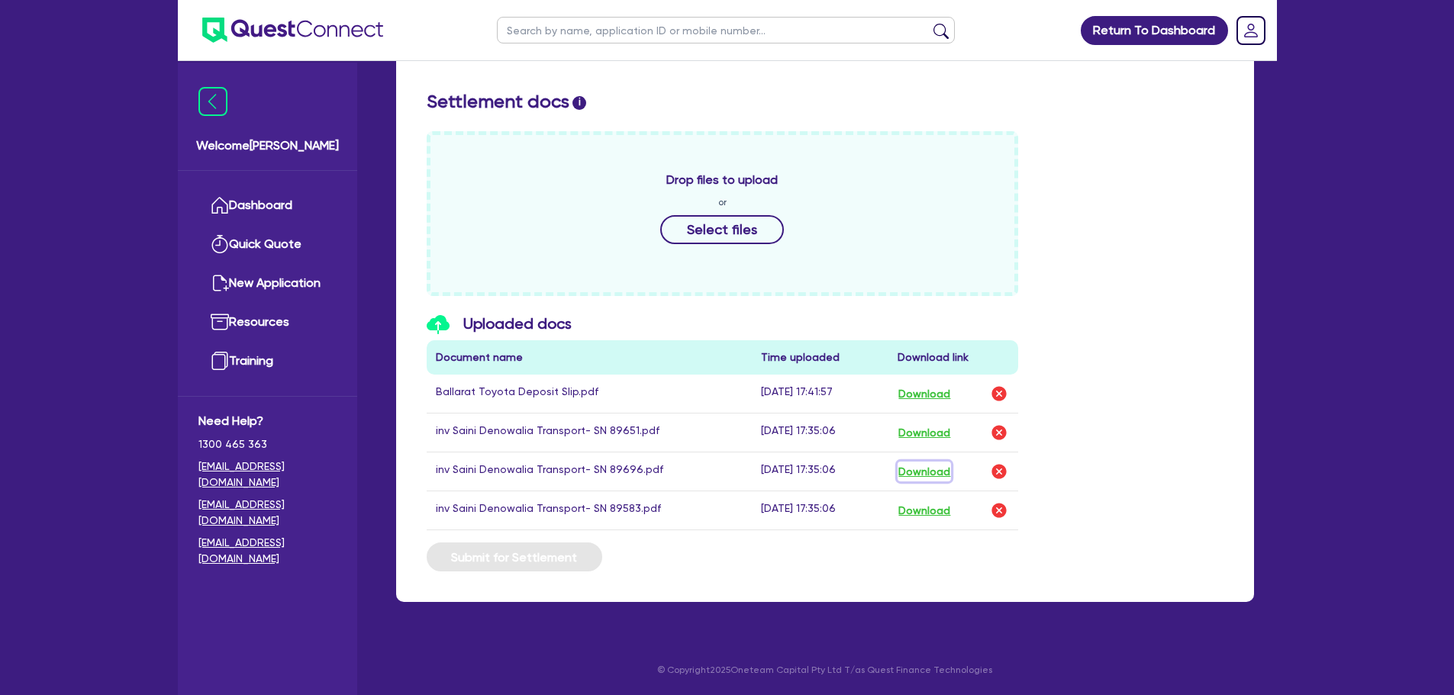
click at [932, 468] on button "Download" at bounding box center [923, 472] width 53 height 20
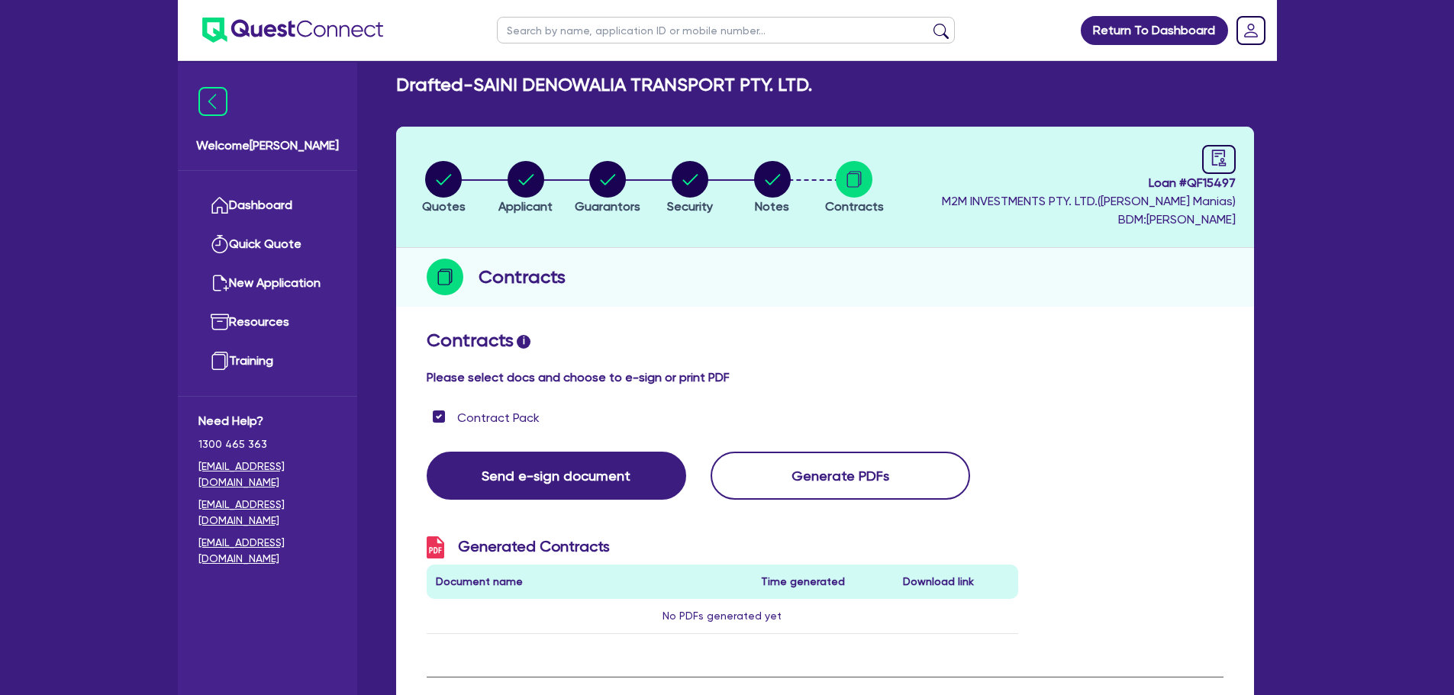
scroll to position [0, 0]
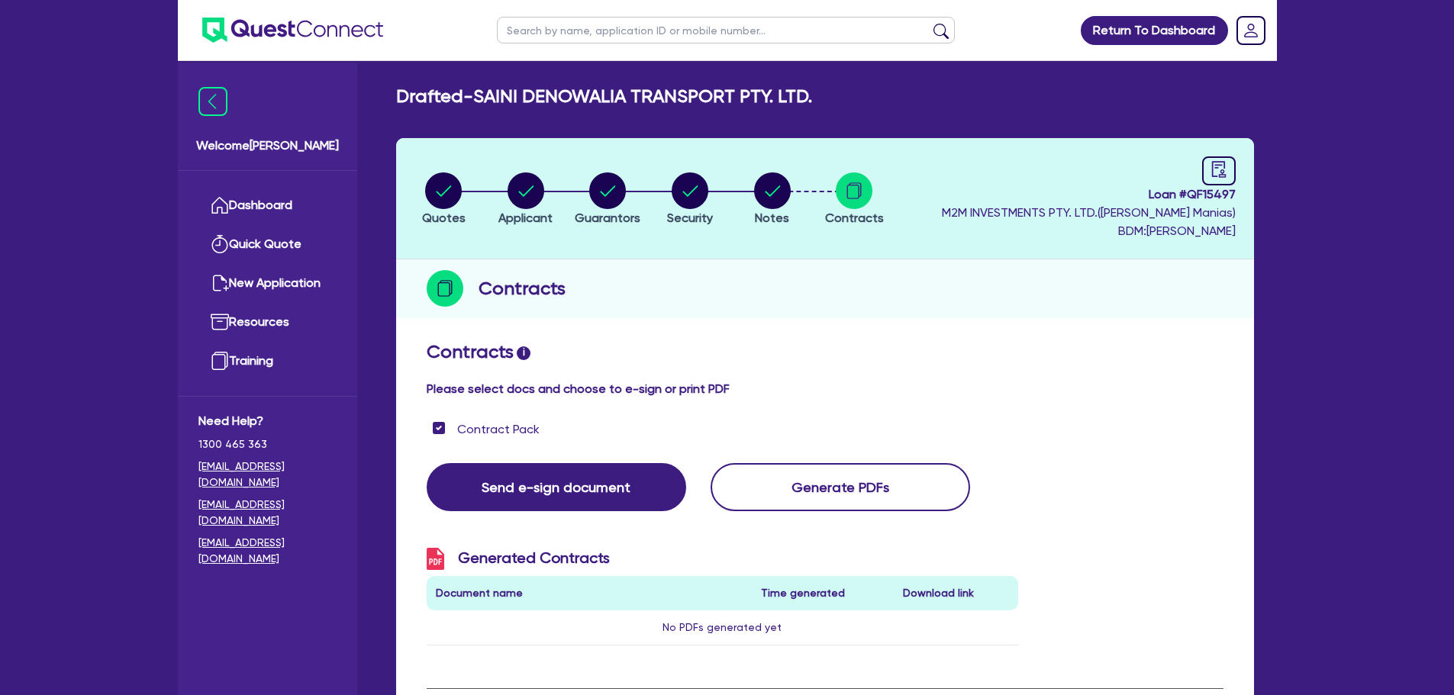
click at [688, 203] on circle "button" at bounding box center [690, 190] width 37 height 37
select select "CARS_AND_LIGHT_TRUCKS"
select select "PASSENGER_VEHICLES"
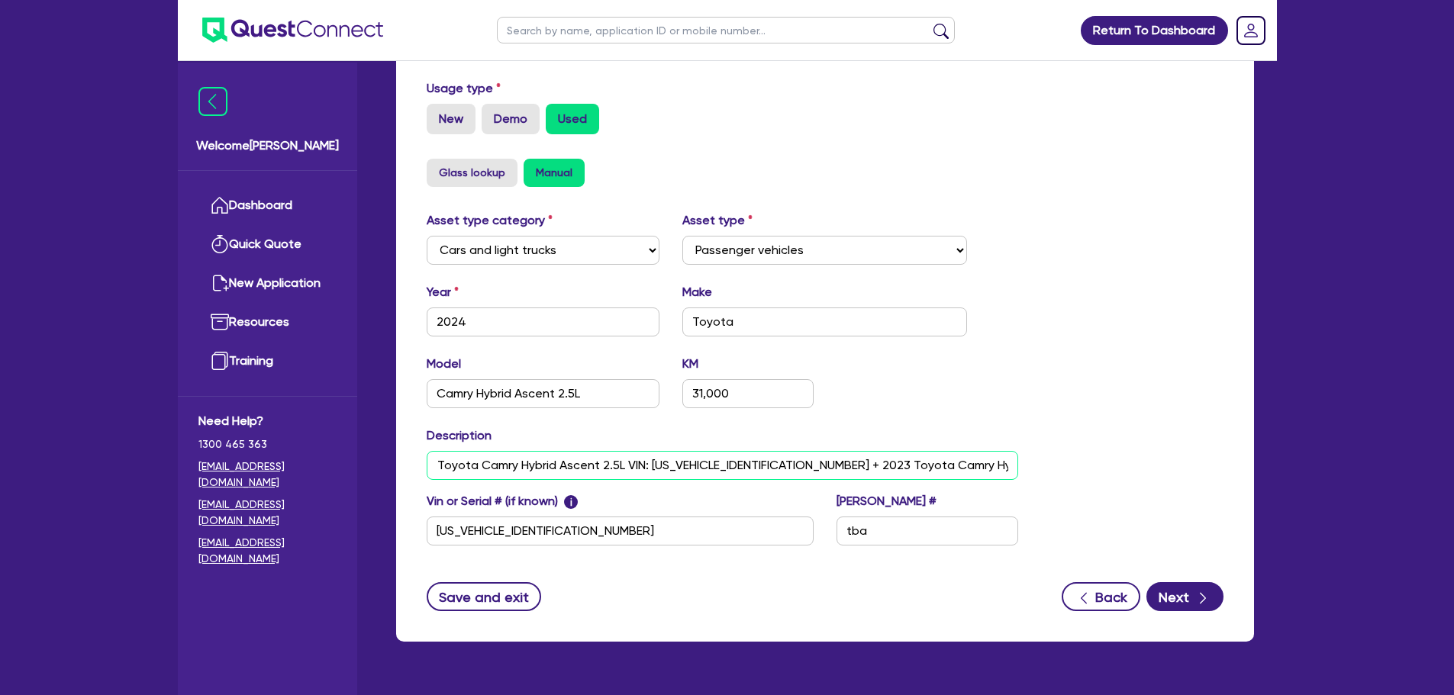
scroll to position [0, 162]
drag, startPoint x: 825, startPoint y: 463, endPoint x: 1005, endPoint y: 480, distance: 180.9
click at [1005, 480] on div "Asset type category Select Cars and light trucks Primary assets Secondary asset…" at bounding box center [722, 387] width 615 height 353
click at [961, 472] on input "- Additional Security: 2023 Toyota Camry Hybrid Ascent 2.5L VIN: [US_VEHICLE_ID…" at bounding box center [723, 465] width 592 height 29
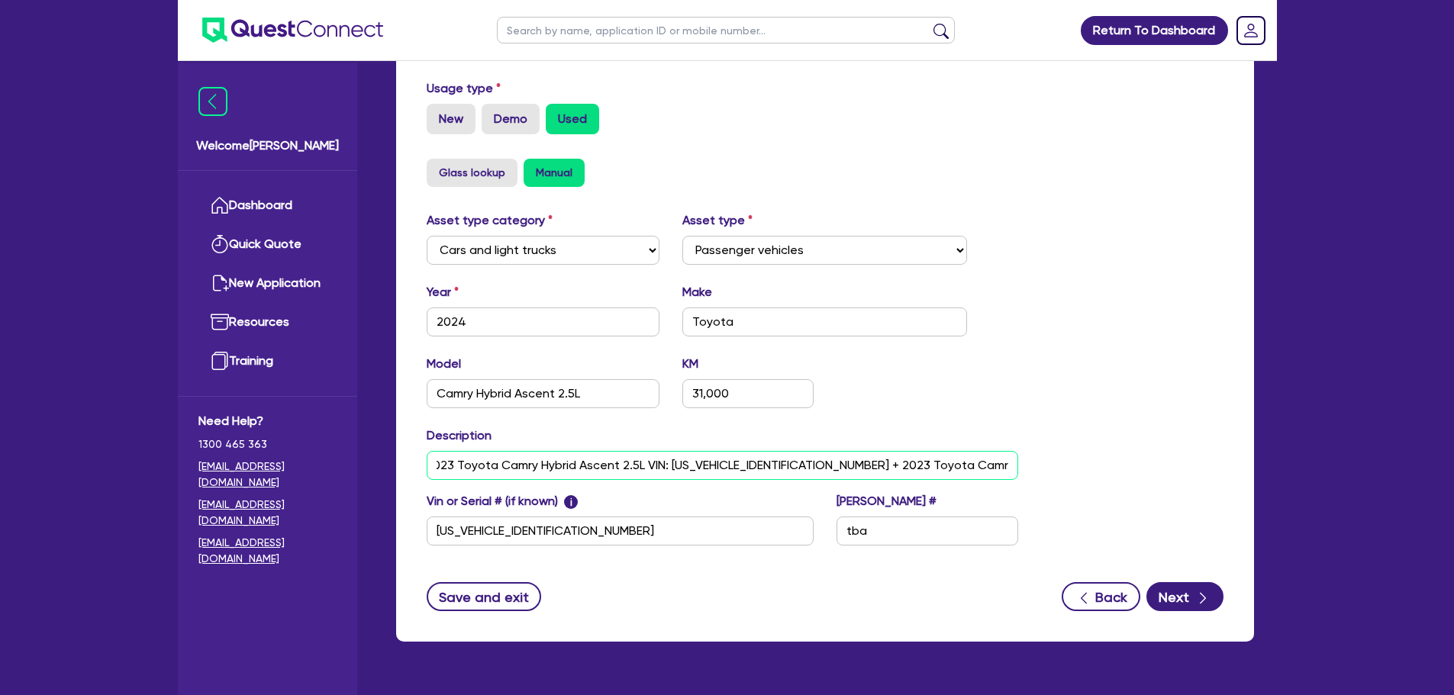
scroll to position [0, 162]
paste input "[US_VEHICLE_IDENTIFICATION_NUMBER]"
type input "- Additional Security: 2023 Toyota Camry Hybrid Ascent 2.5L VIN: [US_VEHICLE_ID…"
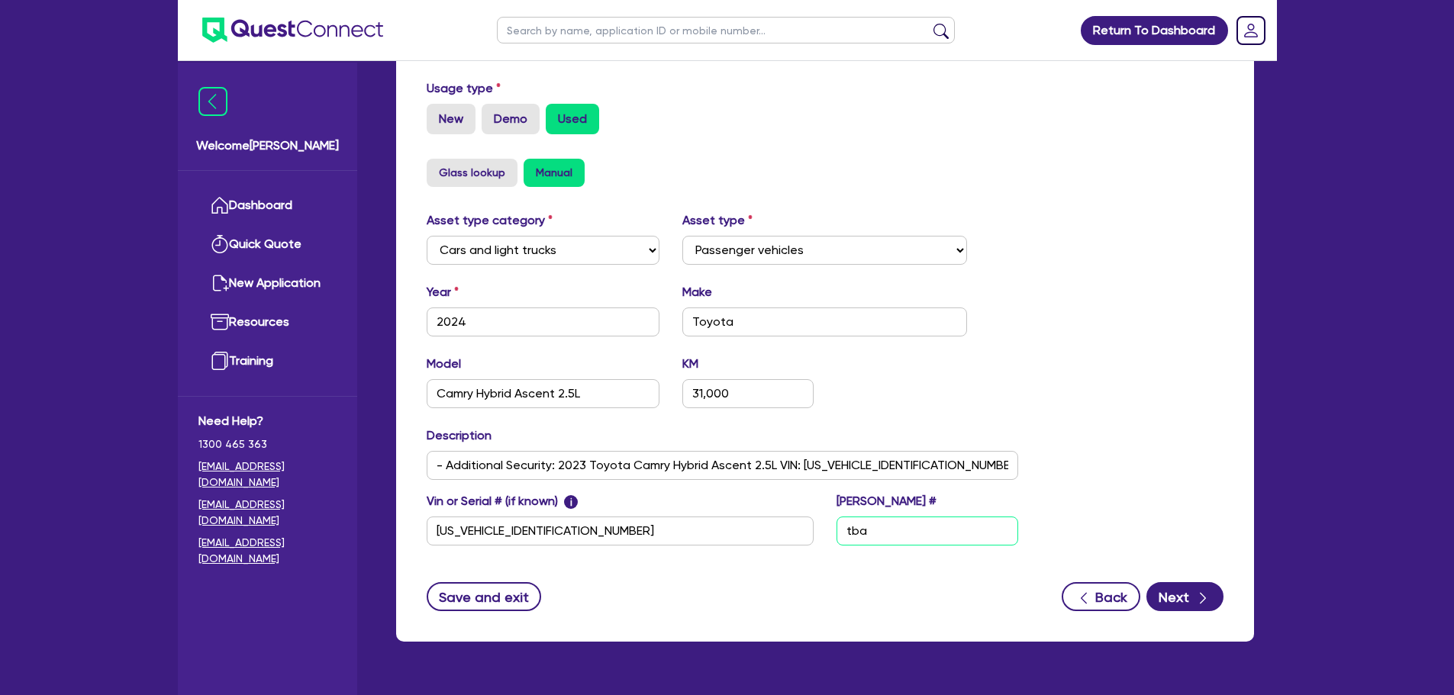
click at [945, 538] on input "tba" at bounding box center [927, 531] width 182 height 29
type input "t"
paste input "2AD2VN"
type input "2AD2VN"
drag, startPoint x: 752, startPoint y: 403, endPoint x: 626, endPoint y: 382, distance: 127.7
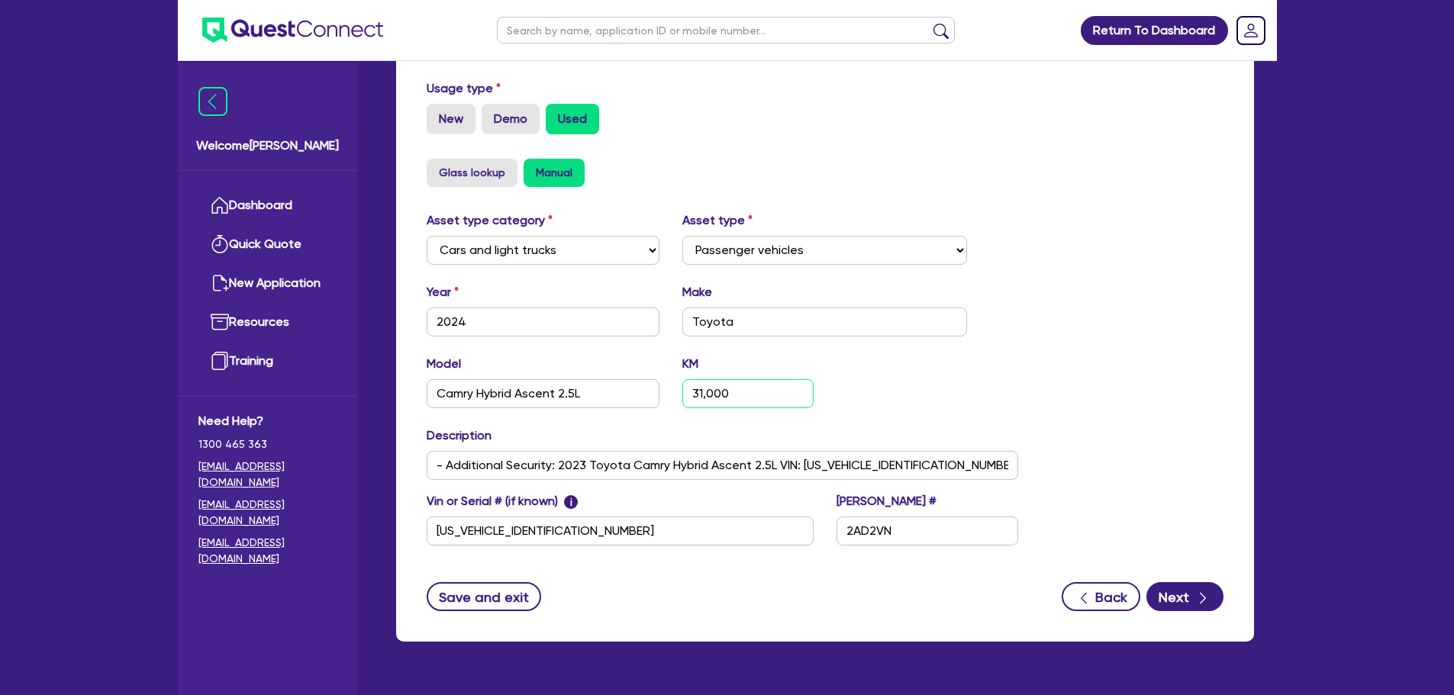
click at [626, 382] on div "Model Camry Hybrid Ascent 2.5L KM 31,000" at bounding box center [722, 388] width 615 height 66
type input "39,187"
click at [1043, 414] on div "Asset type category Select Cars and light trucks Primary assets Secondary asset…" at bounding box center [825, 387] width 820 height 353
click at [1197, 607] on button "Next" at bounding box center [1184, 596] width 77 height 29
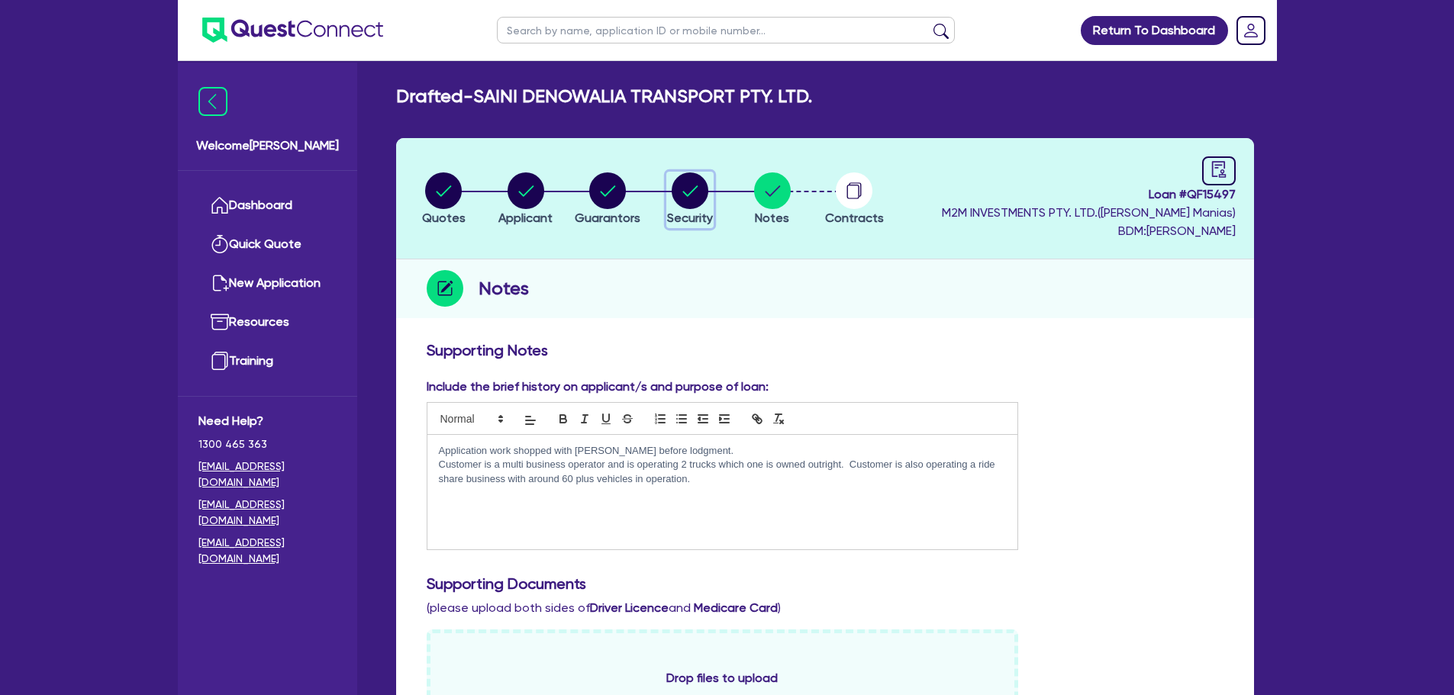
click at [675, 195] on circle "button" at bounding box center [690, 190] width 37 height 37
select select "CARS_AND_LIGHT_TRUCKS"
select select "PASSENGER_VEHICLES"
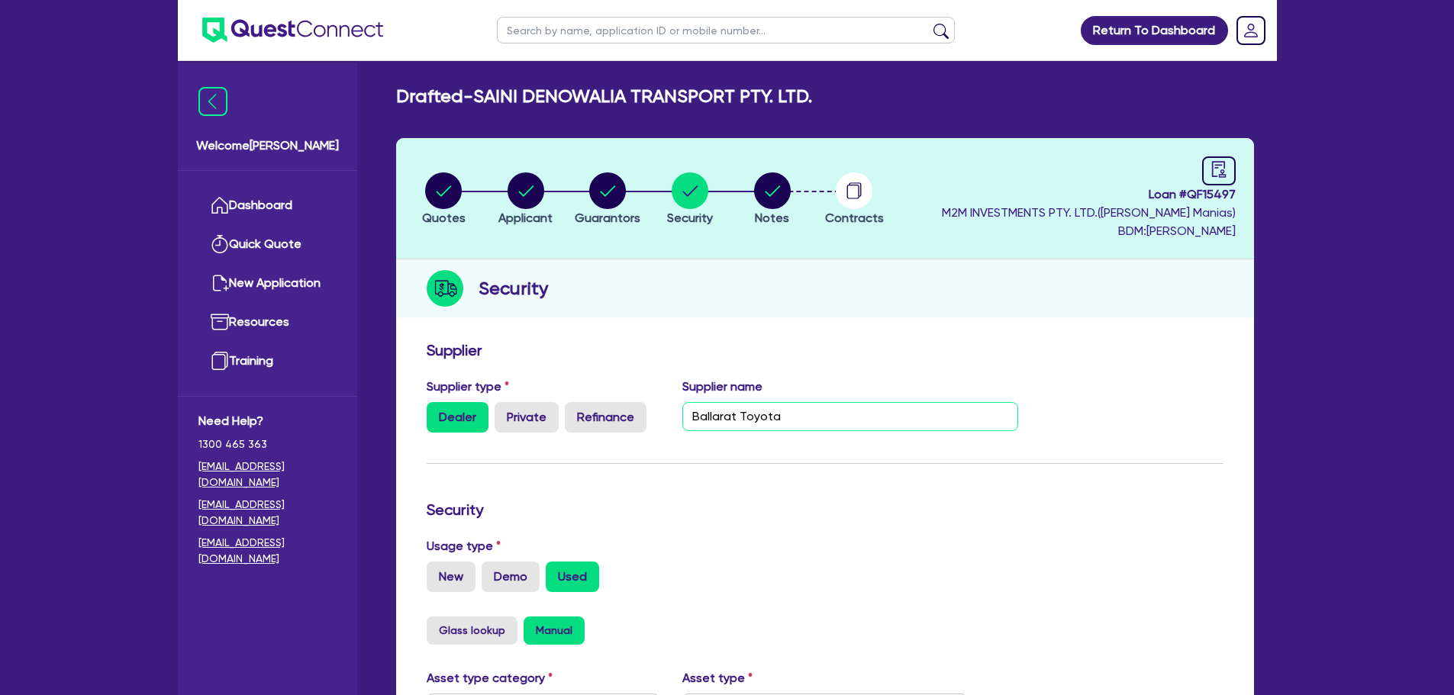
drag, startPoint x: 754, startPoint y: 402, endPoint x: 494, endPoint y: 358, distance: 263.9
click at [494, 358] on form "Supplier Supplier type Dealer Private Refinance Supplier name Ballarat Toyota S…" at bounding box center [825, 705] width 797 height 728
paste input "Motors Pty Ltd"
type input "Ballarat Motors Pty Ltd"
click at [1096, 586] on div "New Demo Used" at bounding box center [825, 577] width 797 height 31
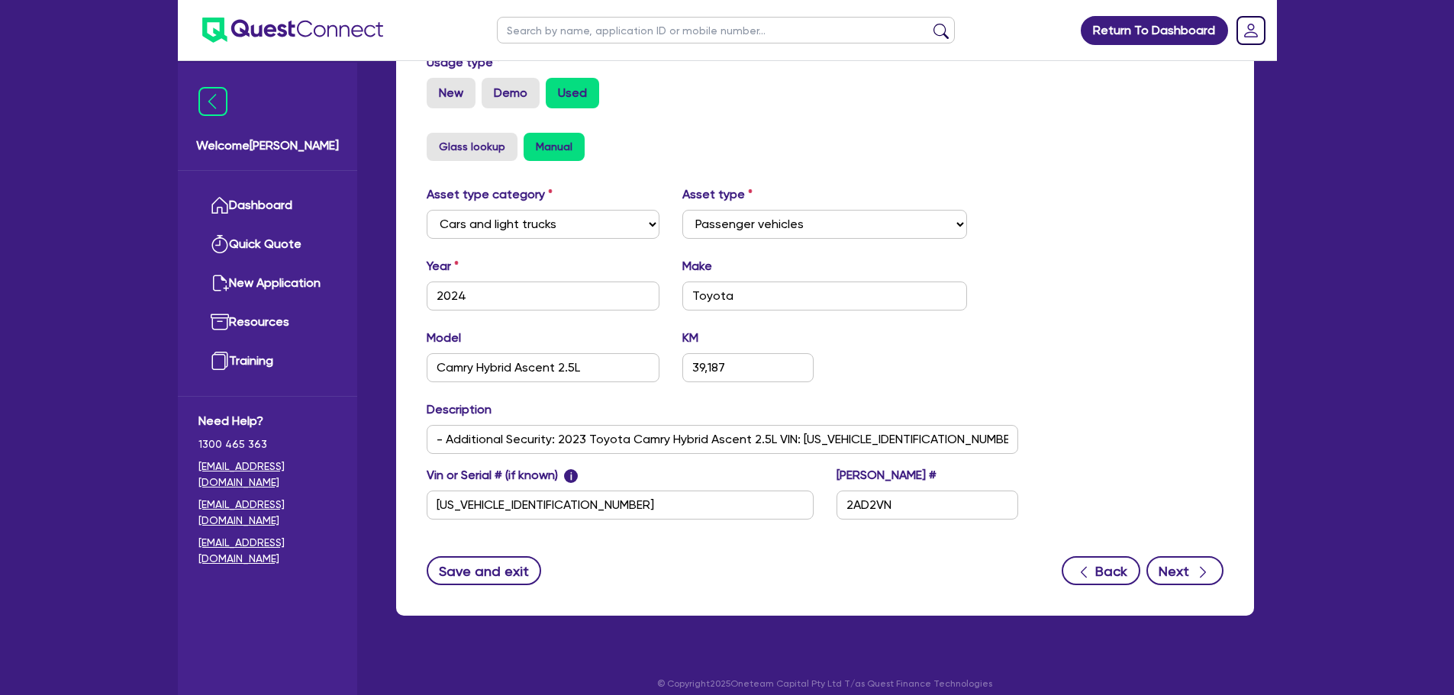
scroll to position [498, 0]
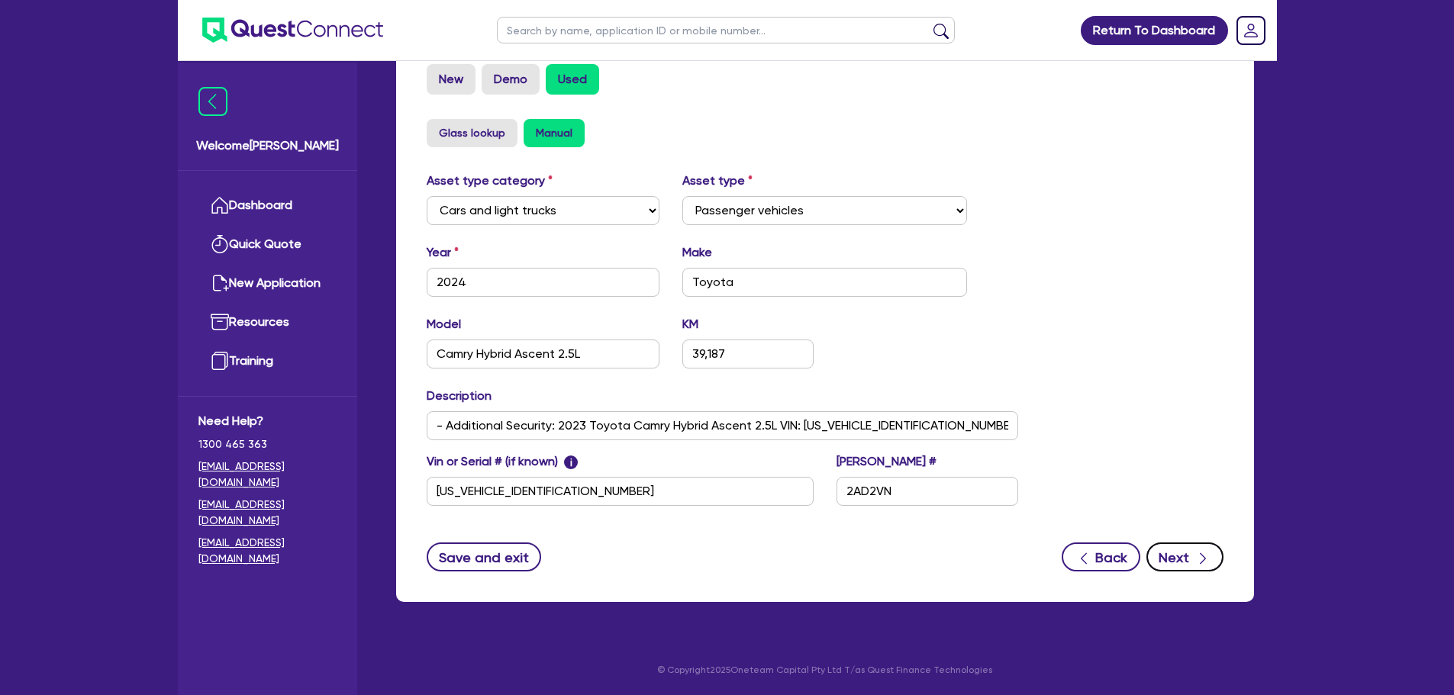
click at [1183, 555] on button "Next" at bounding box center [1184, 557] width 77 height 29
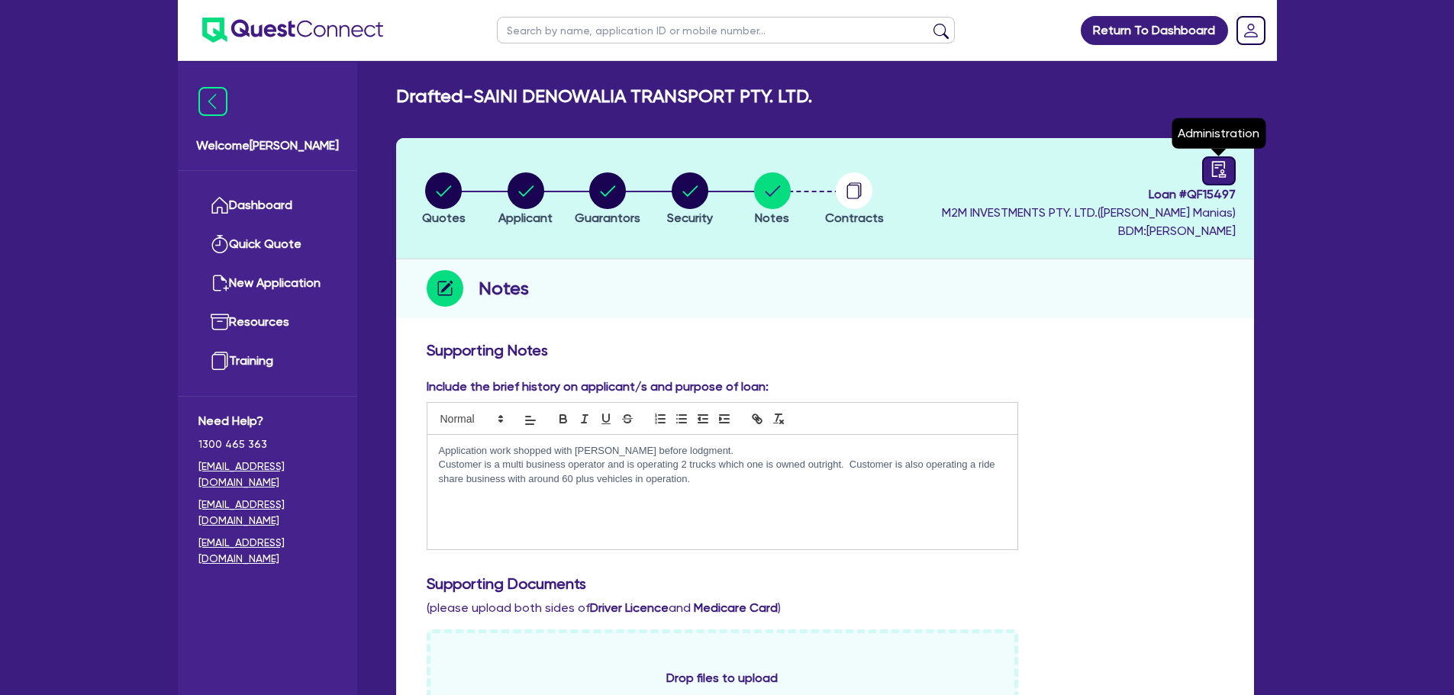
click at [1211, 172] on icon "audit" at bounding box center [1218, 169] width 17 height 17
select select "DRAFTED_AMENDED"
select select "Quest Finance - Own Book"
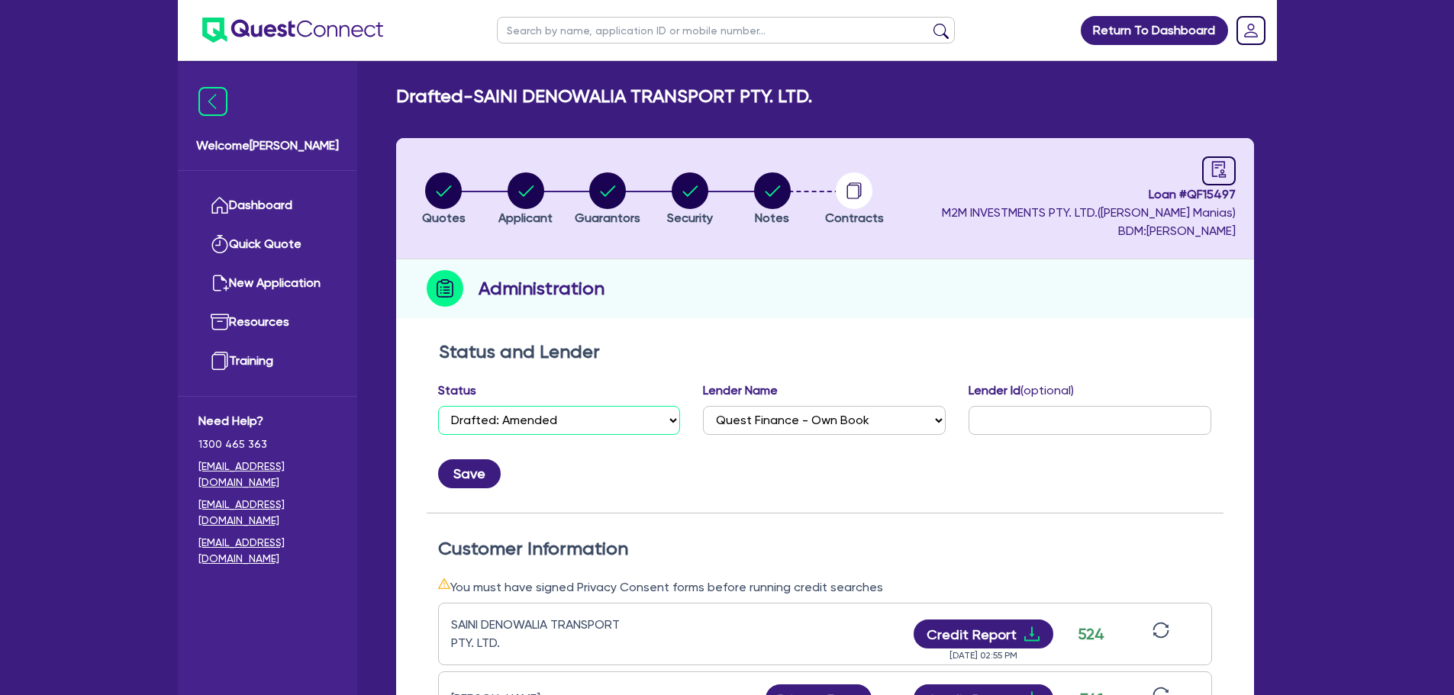
click at [499, 427] on select "Select Quoted Drafted: New Drafted: Amended Submitted: New Submitted: Amended I…" at bounding box center [559, 420] width 243 height 29
select select "APPROVED_WAITING_FOR_MORE_INFO"
click at [438, 406] on select "Select Quoted Drafted: New Drafted: Amended Submitted: New Submitted: Amended I…" at bounding box center [559, 420] width 243 height 29
click at [464, 476] on button "Save" at bounding box center [469, 473] width 63 height 29
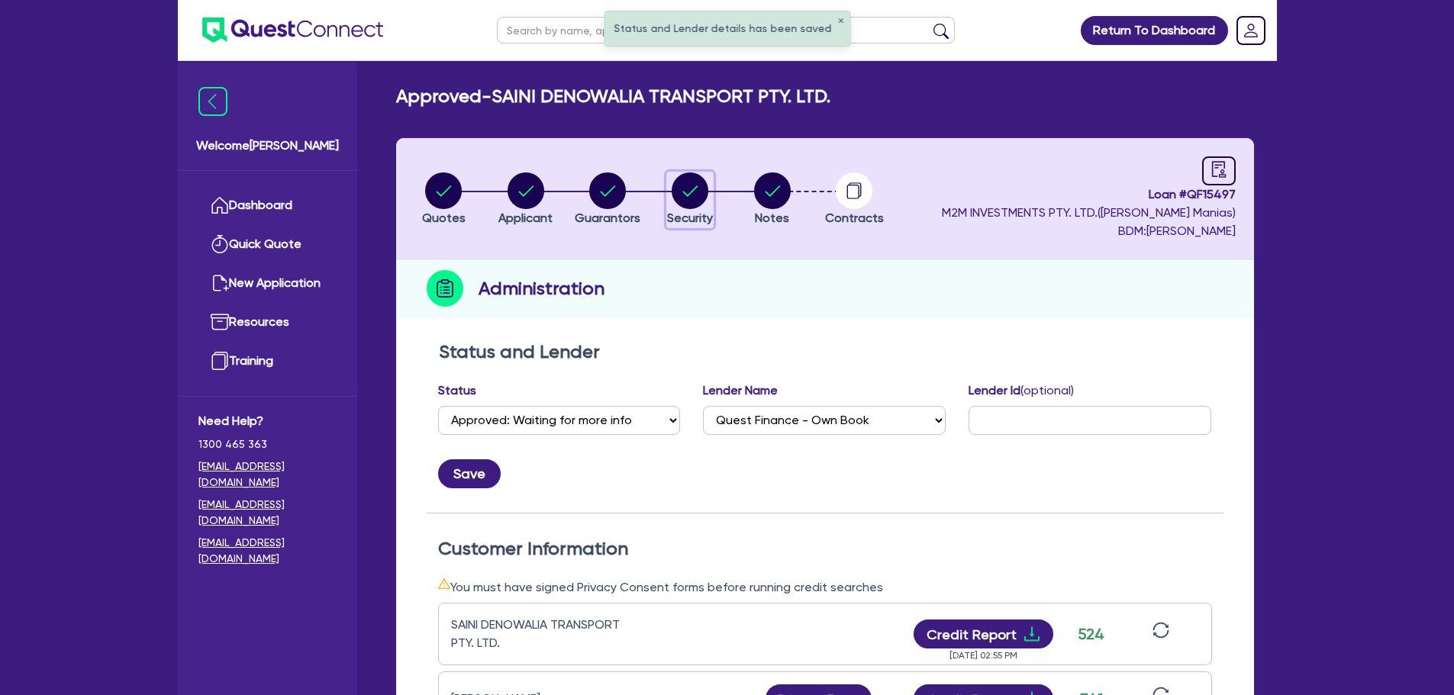
click at [696, 185] on circle "button" at bounding box center [690, 190] width 37 height 37
select select "CARS_AND_LIGHT_TRUCKS"
select select "PASSENGER_VEHICLES"
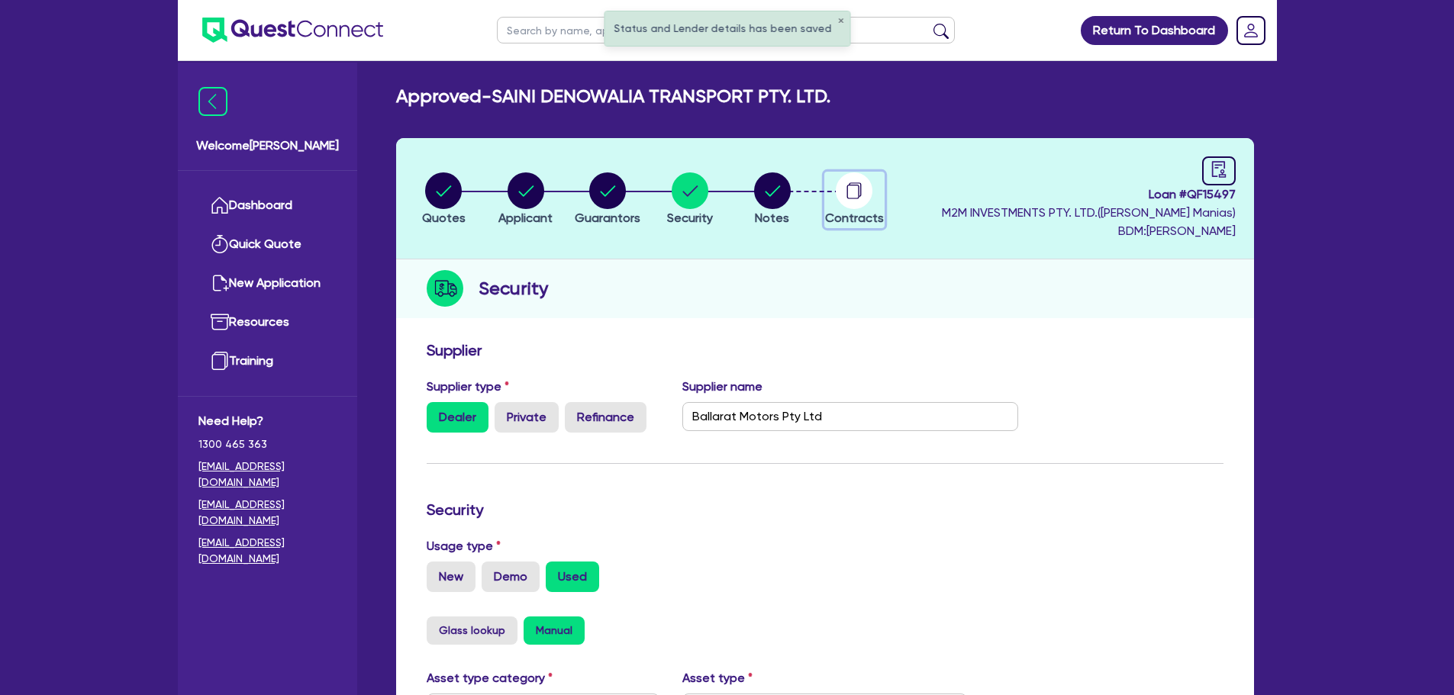
click at [853, 182] on circle "button" at bounding box center [854, 190] width 37 height 37
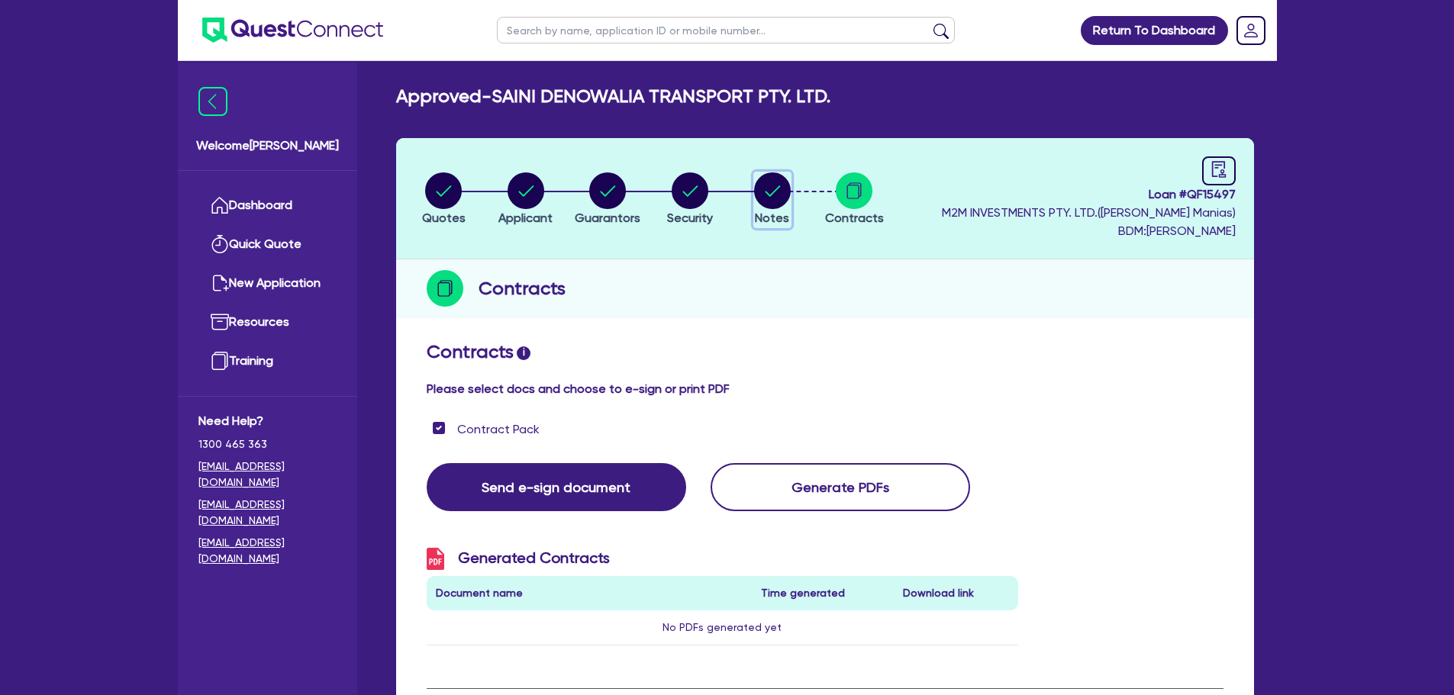
click at [779, 195] on circle "button" at bounding box center [772, 190] width 37 height 37
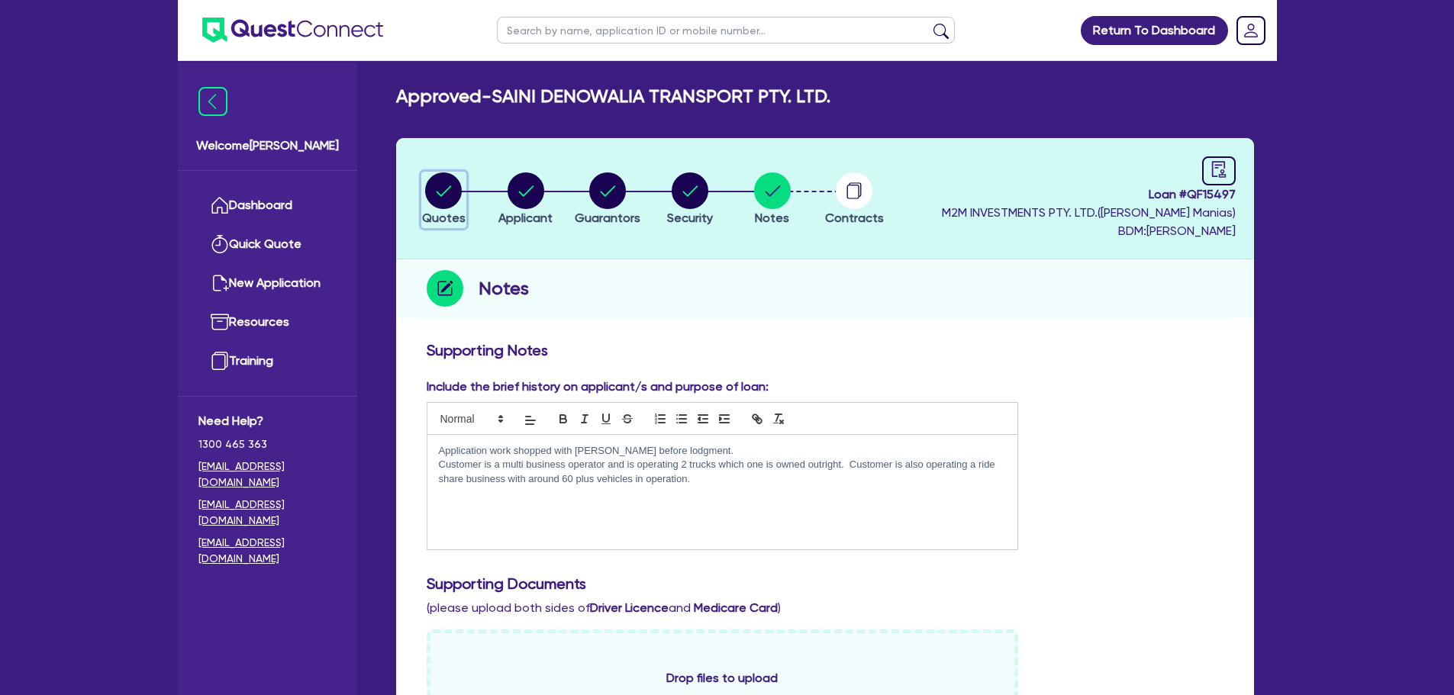
drag, startPoint x: 449, startPoint y: 200, endPoint x: 465, endPoint y: 198, distance: 16.2
click at [449, 200] on circle "button" at bounding box center [443, 190] width 37 height 37
select select "Quest Finance - Own Book"
select select "CARS_AND_LIGHT_TRUCKS"
select select "PASSENGER_VEHICLES"
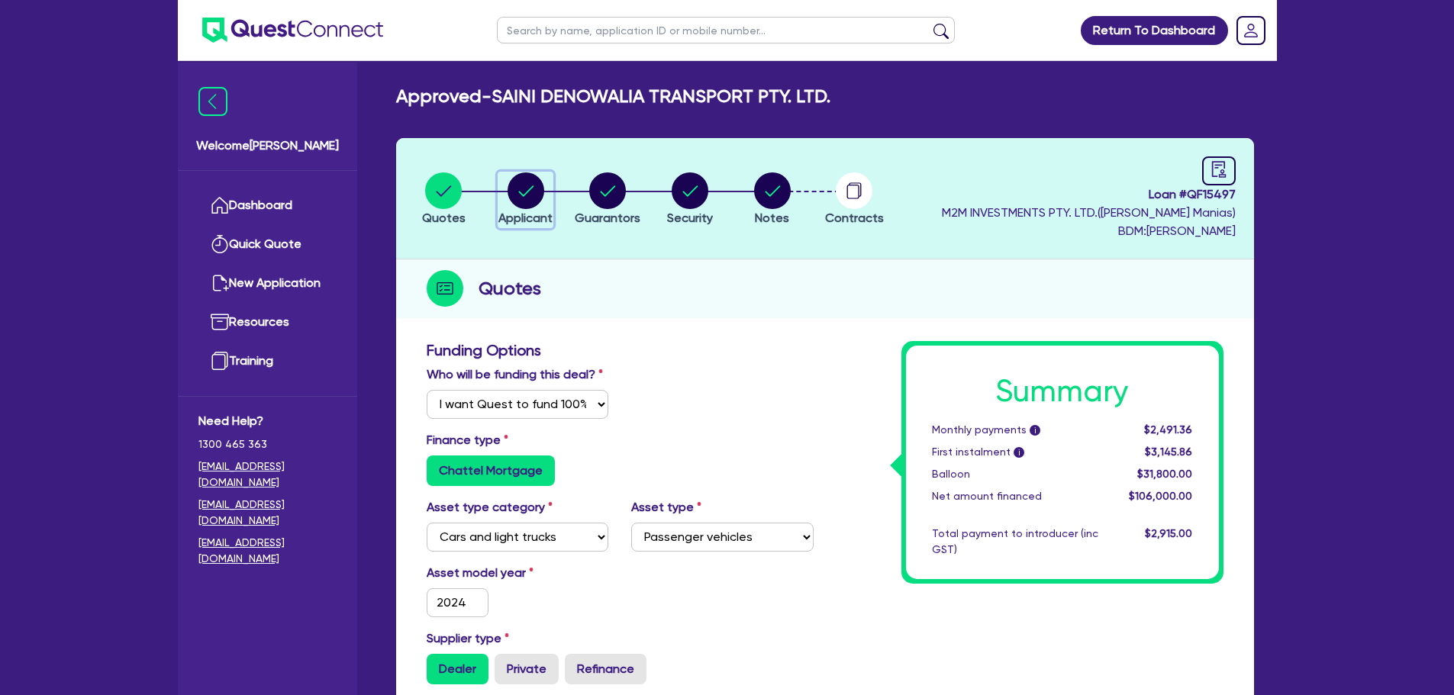
click at [536, 205] on circle "button" at bounding box center [525, 190] width 37 height 37
select select "COMPANY"
select select "TRANSPORT_WAREHOUSING"
select select "PASSENGERS_FREIGHT_TRANSPORT"
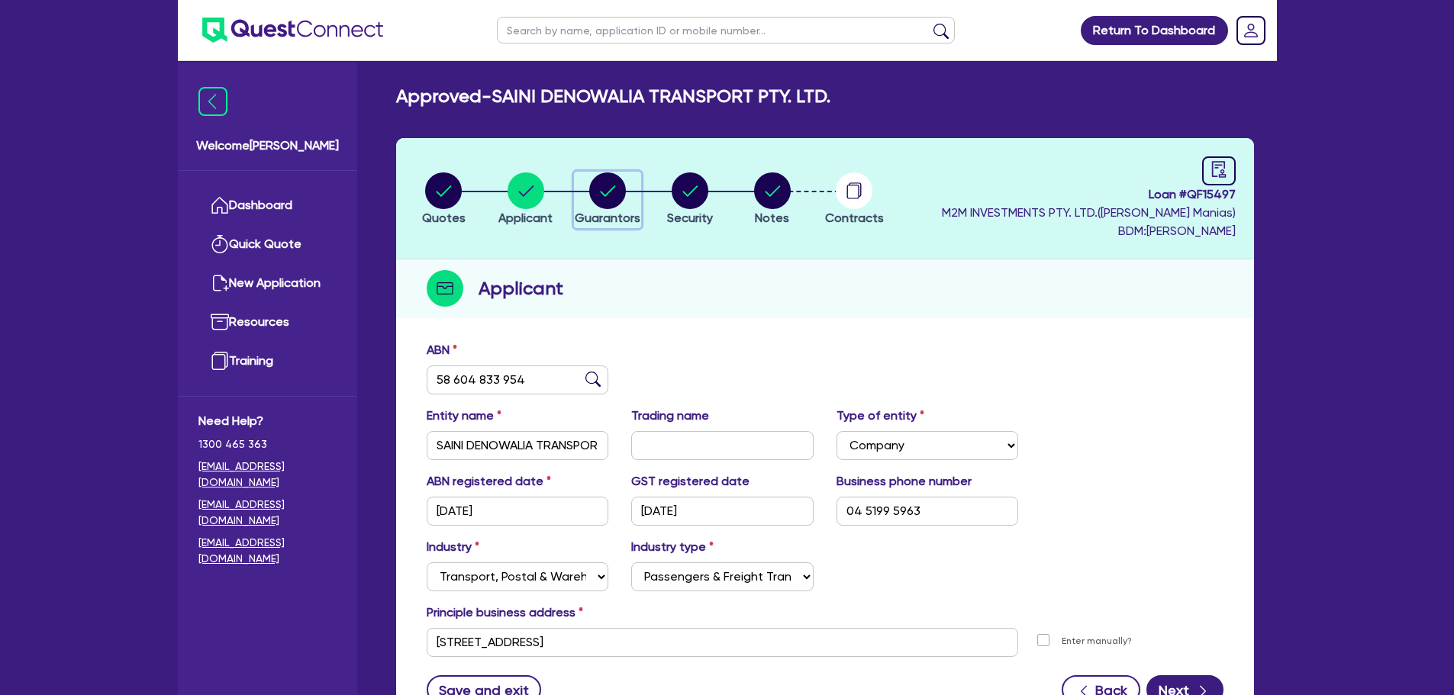
click at [603, 175] on circle "button" at bounding box center [607, 190] width 37 height 37
select select "MR"
select select "VIC"
select select "SINGLE"
select select "CASH"
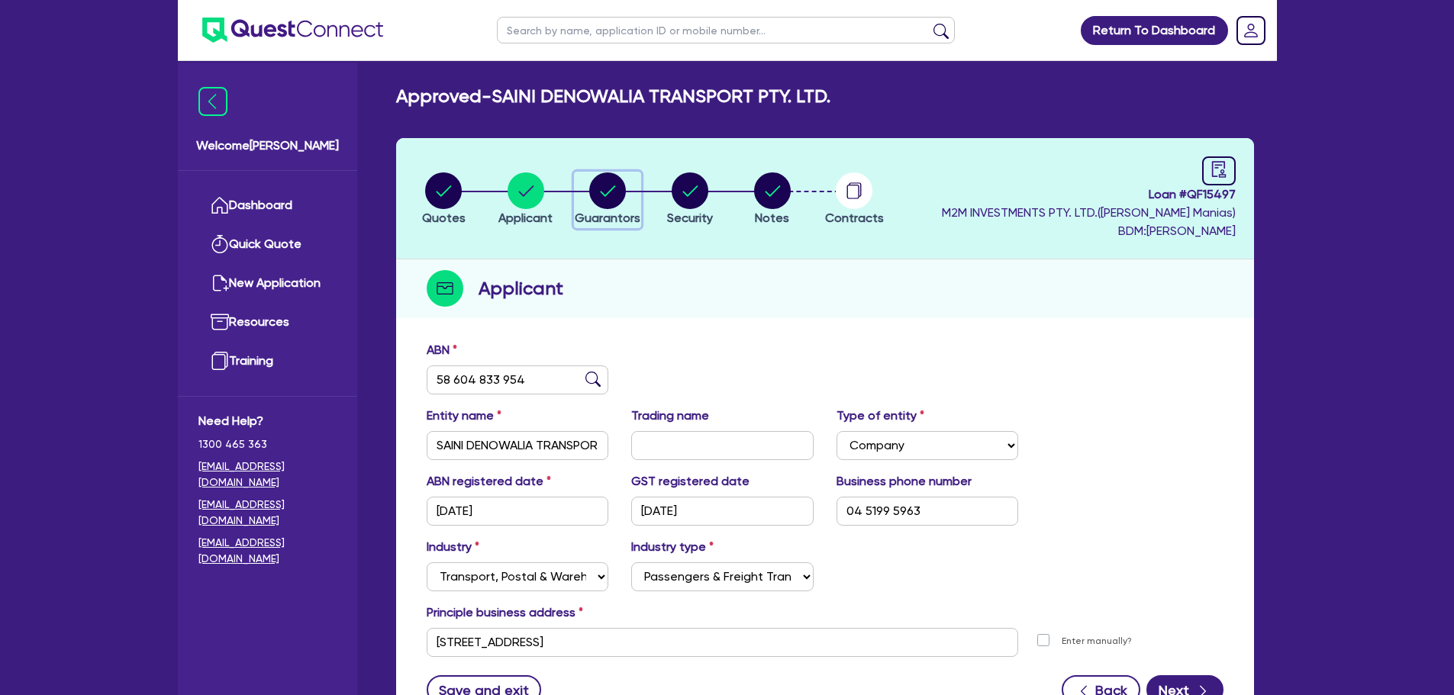
select select "PROPERTY"
select select "VEHICLE"
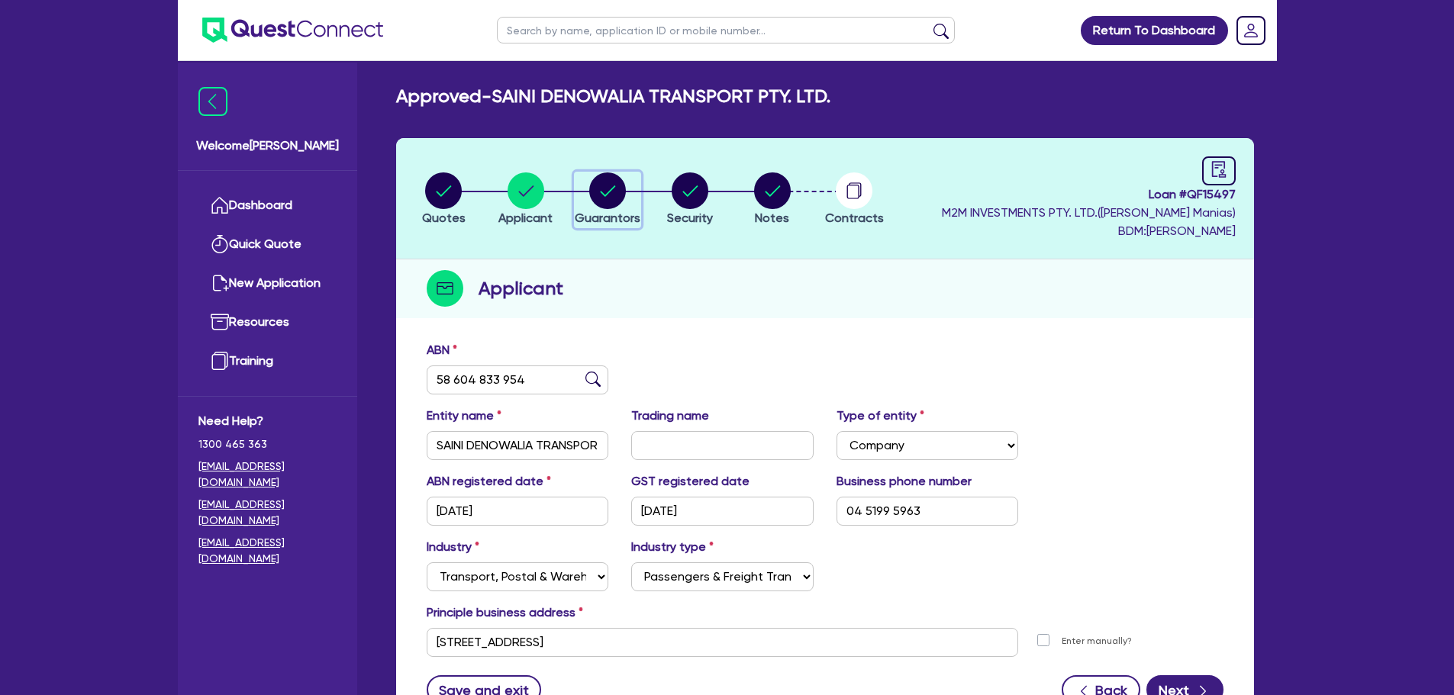
select select "TRUCK"
select select "MORTGAGE"
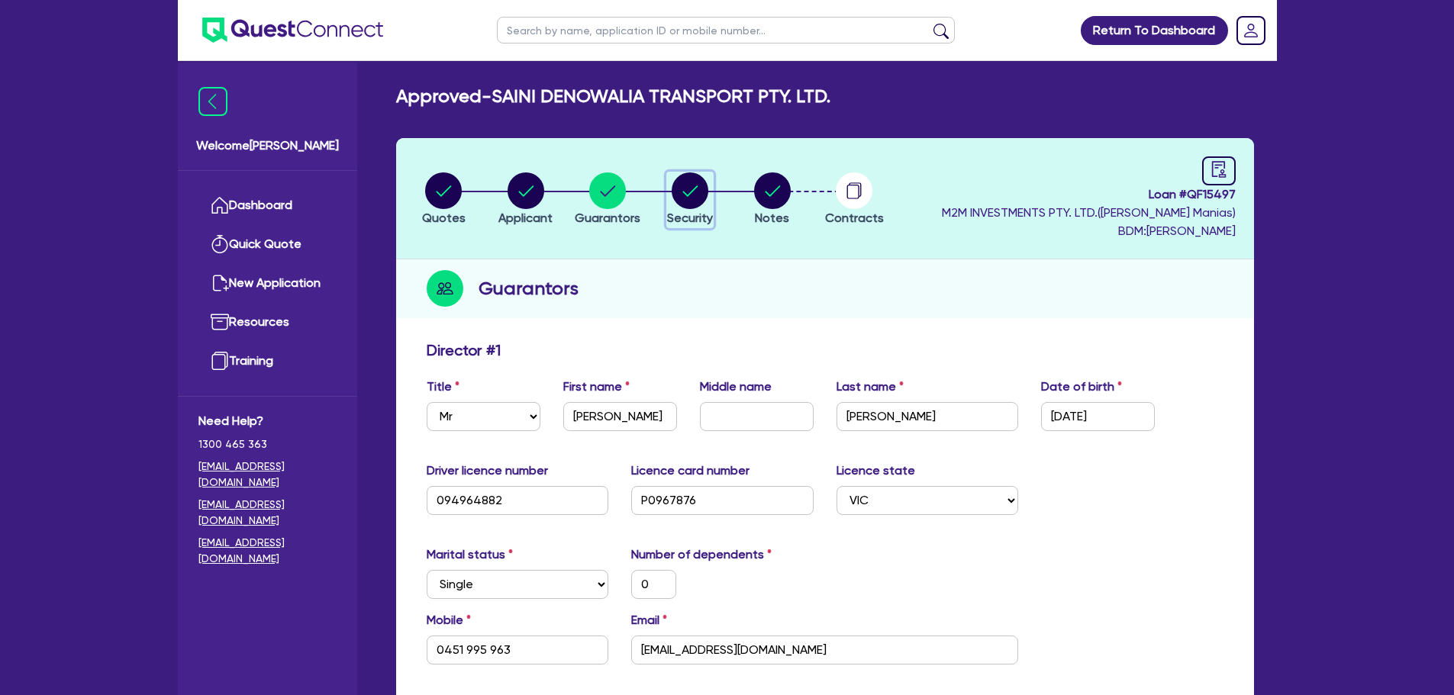
click at [686, 198] on circle "button" at bounding box center [690, 190] width 37 height 37
select select "CARS_AND_LIGHT_TRUCKS"
select select "PASSENGER_VEHICLES"
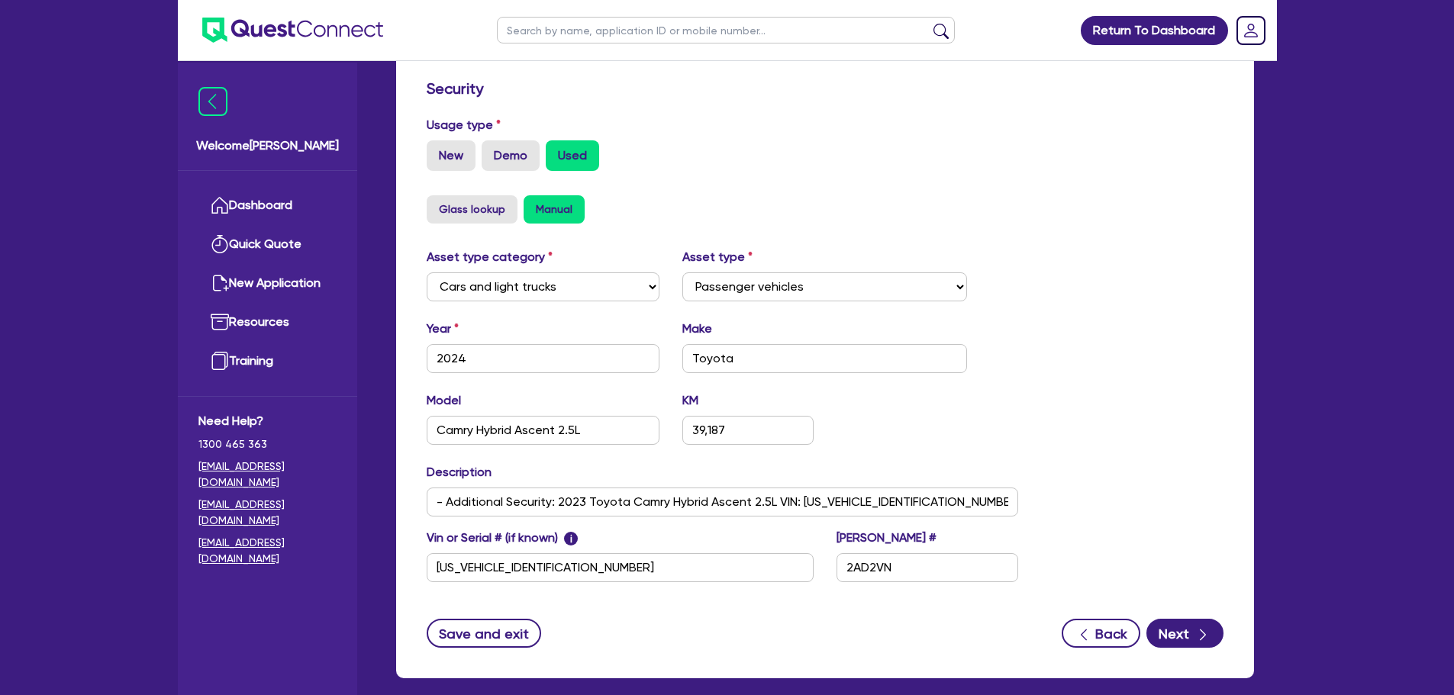
scroll to position [40, 0]
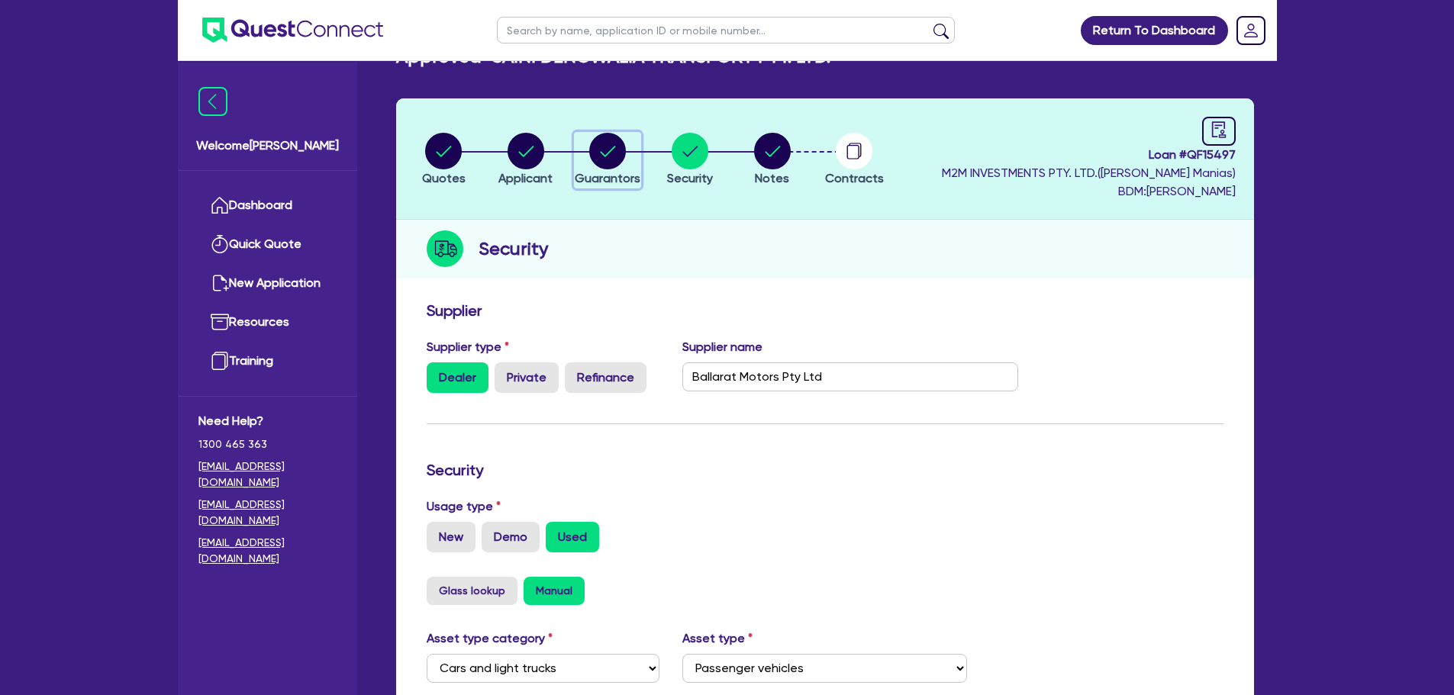
click at [600, 158] on circle "button" at bounding box center [607, 151] width 37 height 37
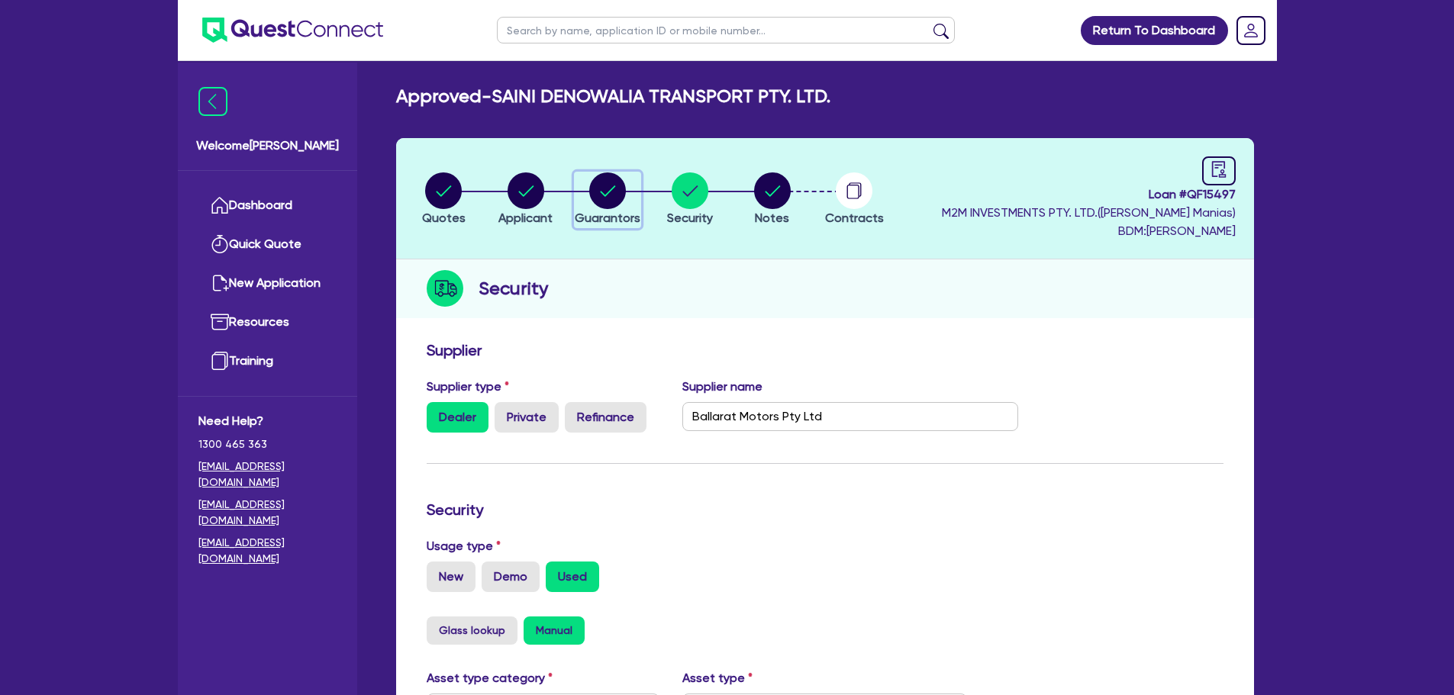
select select "MR"
select select "VIC"
select select "SINGLE"
select select "CASH"
select select "PROPERTY"
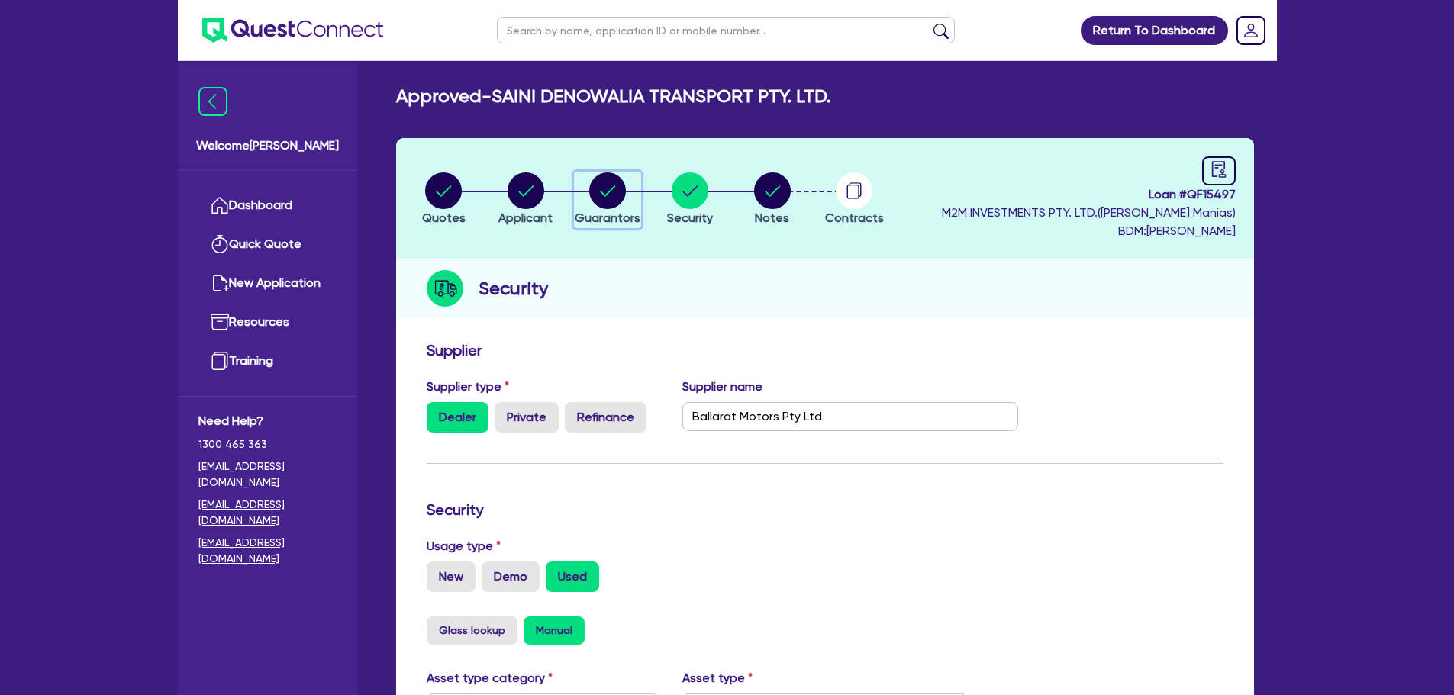
select select "VEHICLE"
select select "TRUCK"
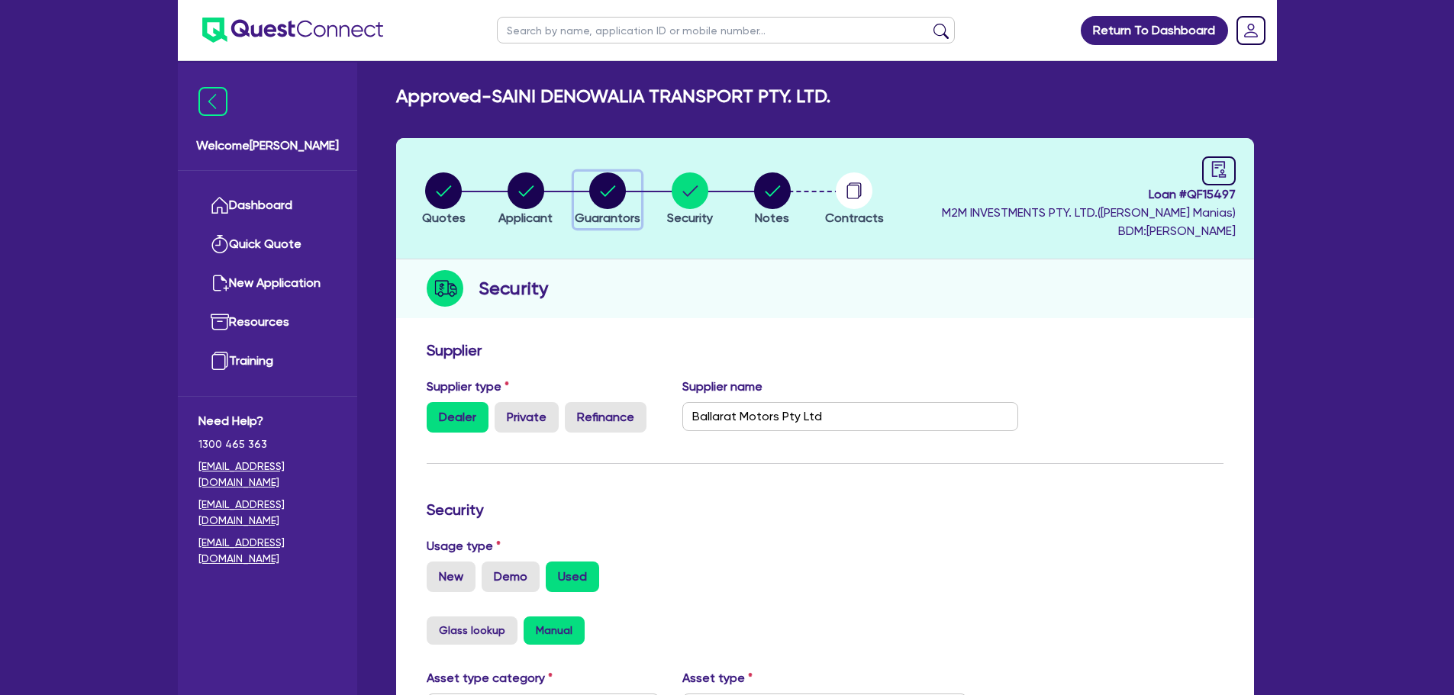
select select "MORTGAGE"
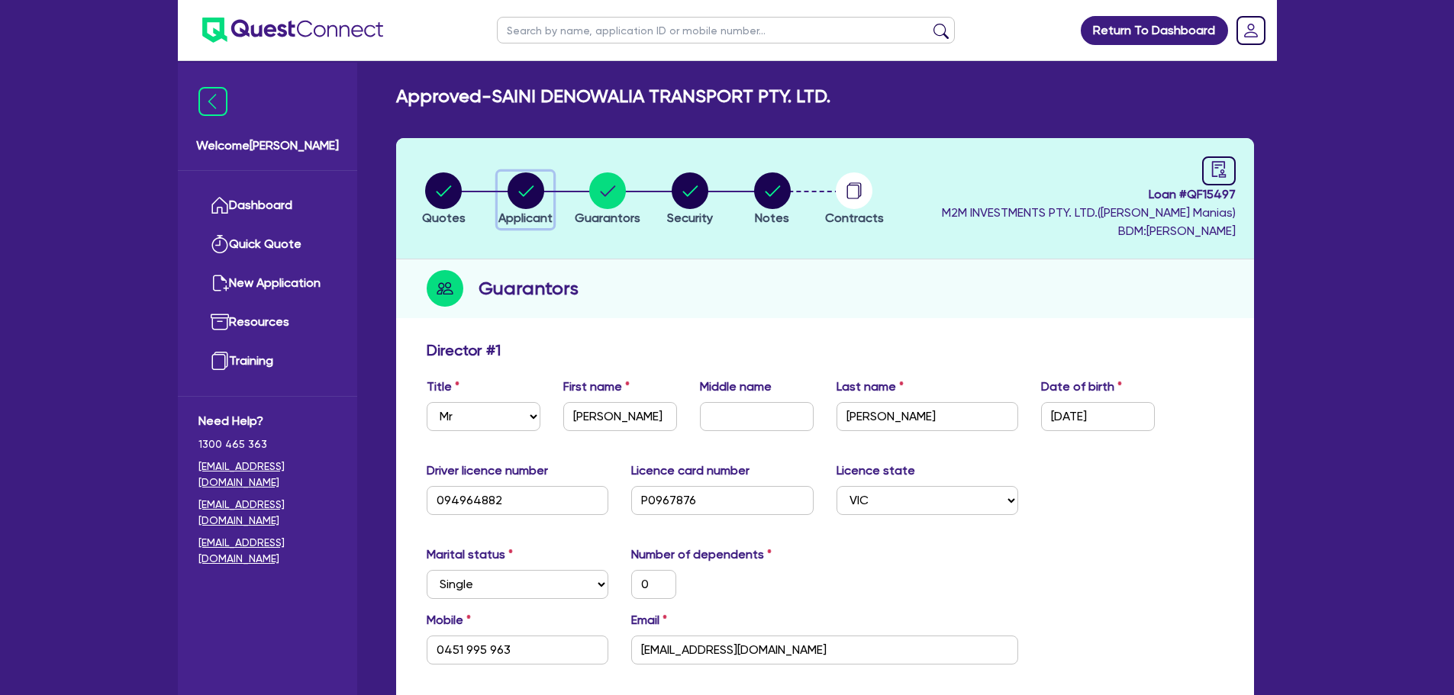
click at [523, 200] on circle "button" at bounding box center [525, 190] width 37 height 37
select select "COMPANY"
select select "TRANSPORT_WAREHOUSING"
select select "PASSENGERS_FREIGHT_TRANSPORT"
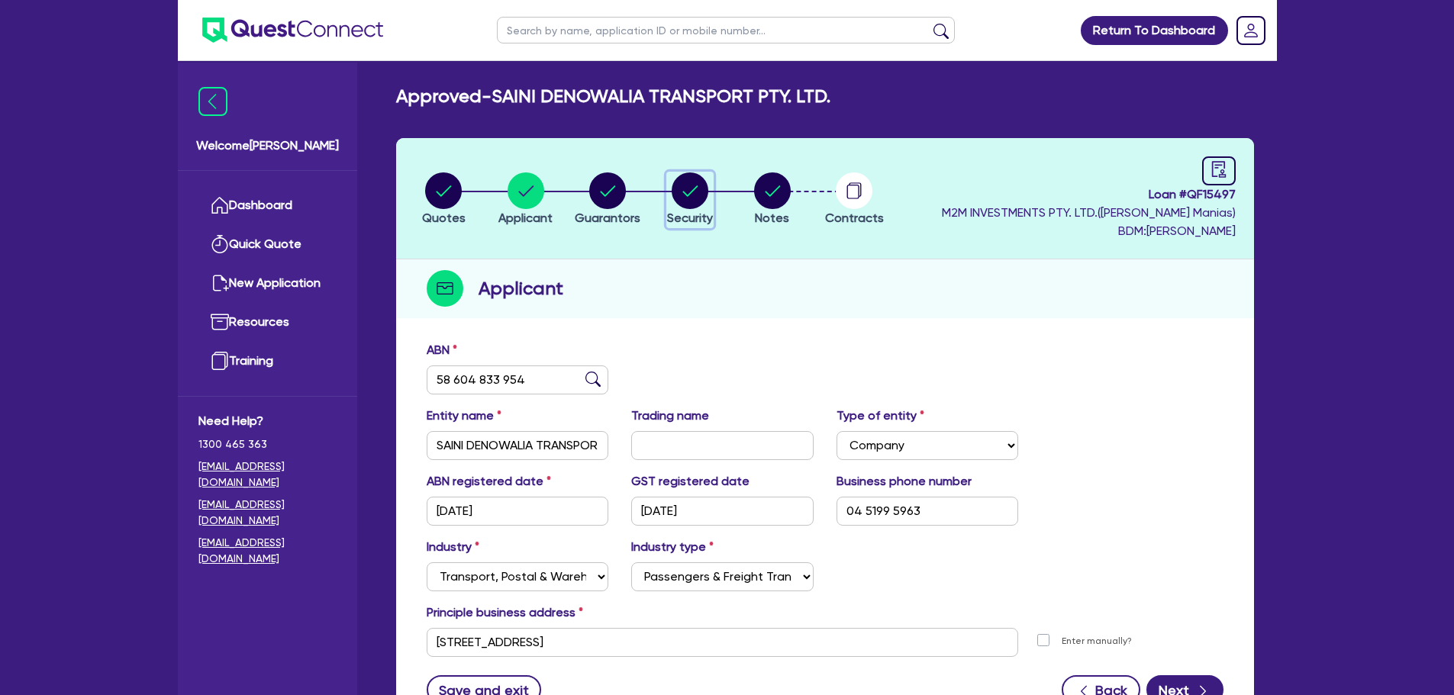
click at [678, 194] on circle "button" at bounding box center [690, 190] width 37 height 37
select select "CARS_AND_LIGHT_TRUCKS"
select select "PASSENGER_VEHICLES"
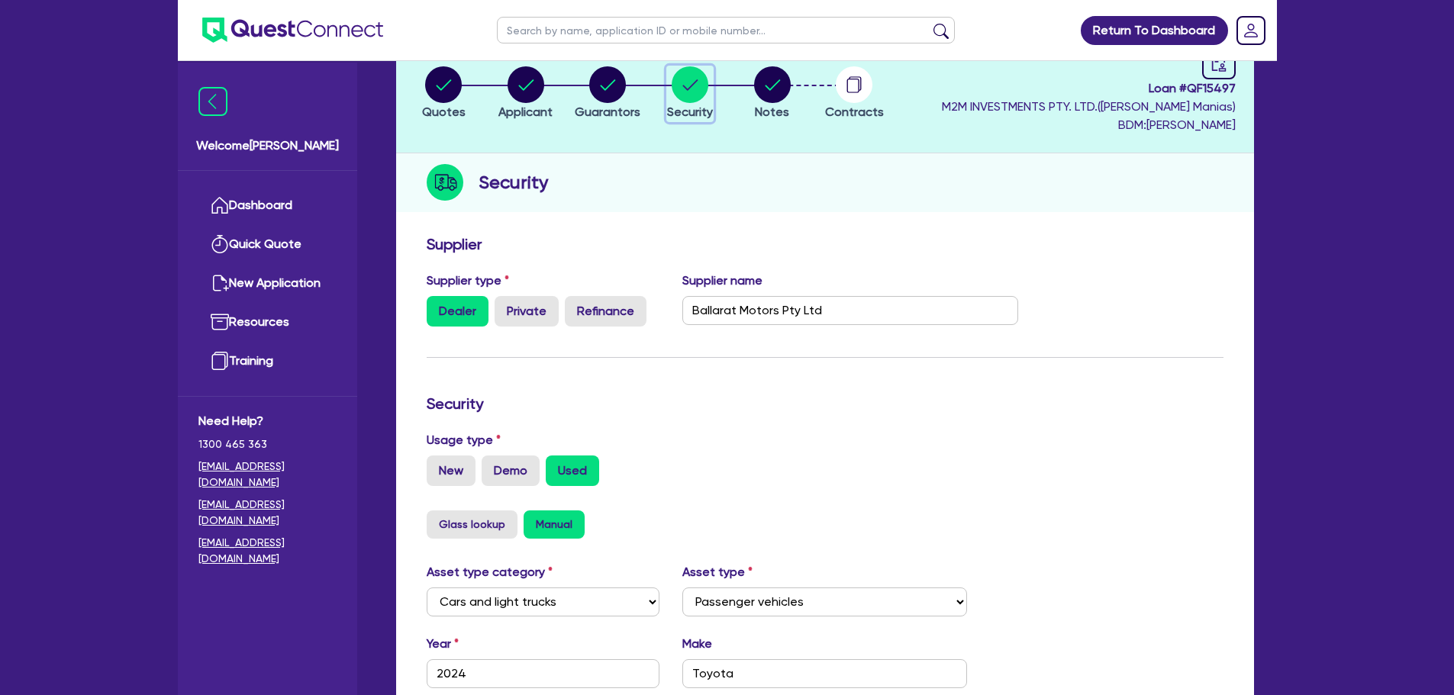
scroll to position [76, 0]
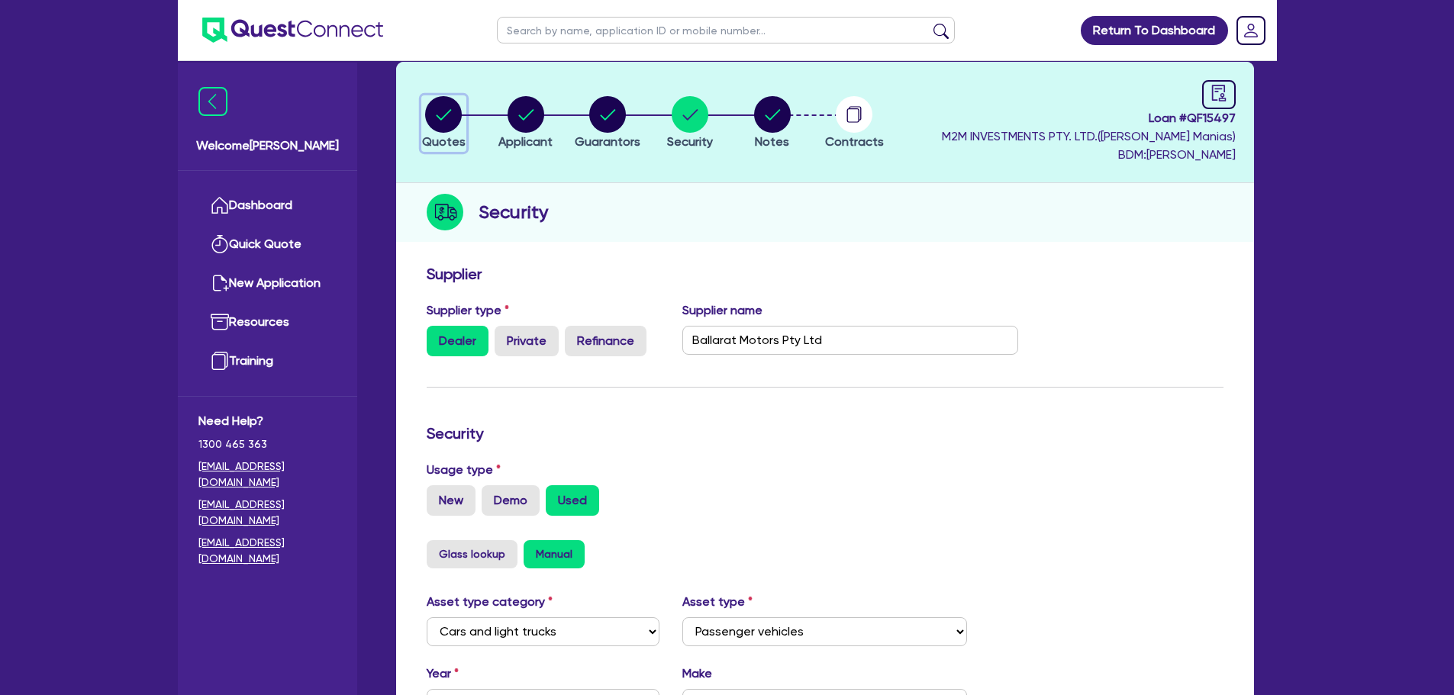
click at [445, 116] on icon "button" at bounding box center [443, 114] width 15 height 11
select select "Quest Finance - Own Book"
select select "CARS_AND_LIGHT_TRUCKS"
select select "PASSENGER_VEHICLES"
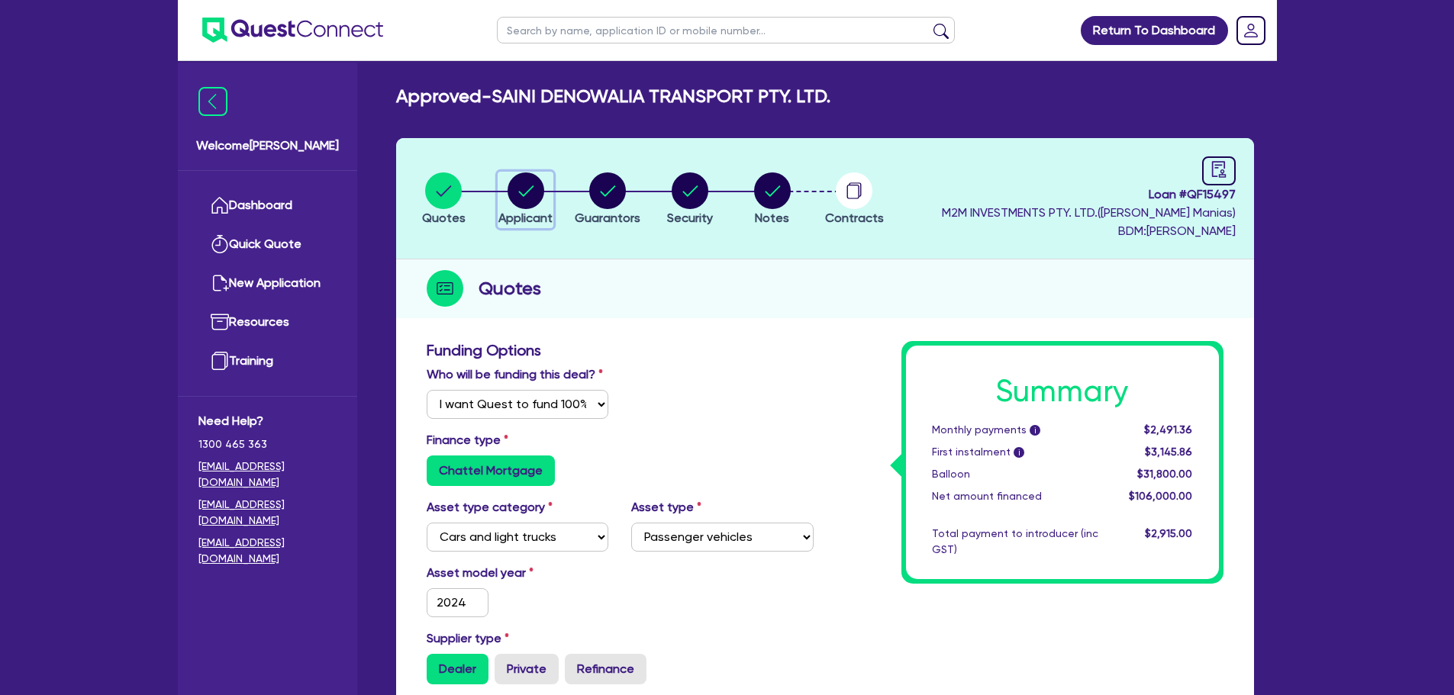
click at [529, 198] on circle "button" at bounding box center [525, 190] width 37 height 37
select select "COMPANY"
select select "TRANSPORT_WAREHOUSING"
select select "PASSENGERS_FREIGHT_TRANSPORT"
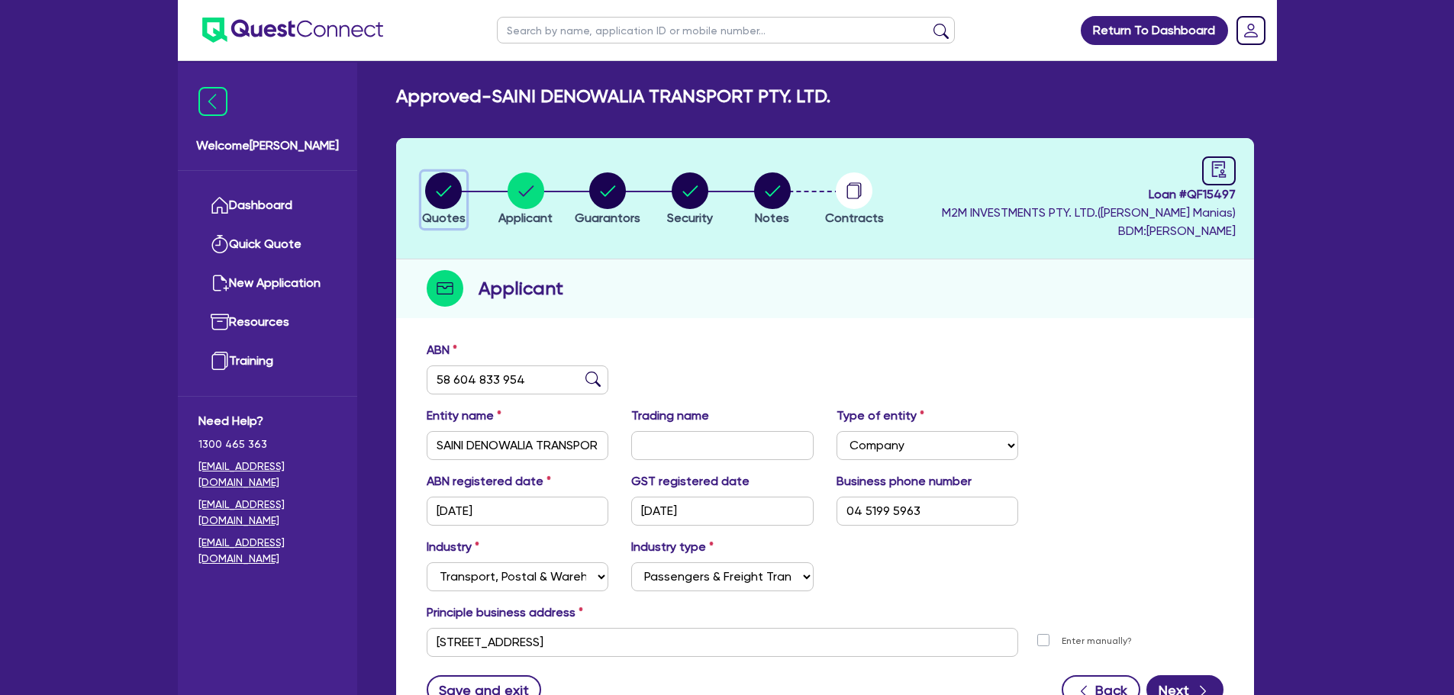
click at [443, 197] on circle "button" at bounding box center [443, 190] width 37 height 37
select select "Quest Finance - Own Book"
select select "CARS_AND_LIGHT_TRUCKS"
select select "PASSENGER_VEHICLES"
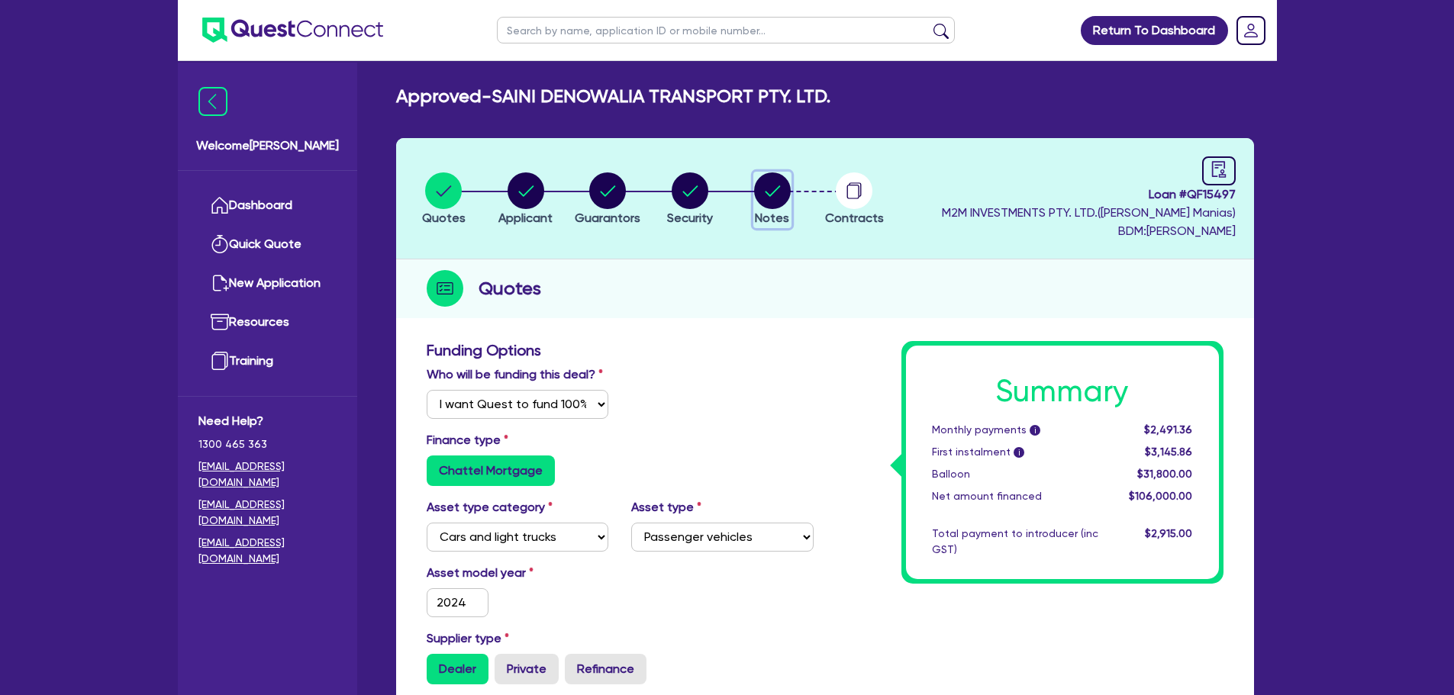
click at [775, 193] on circle "button" at bounding box center [772, 190] width 37 height 37
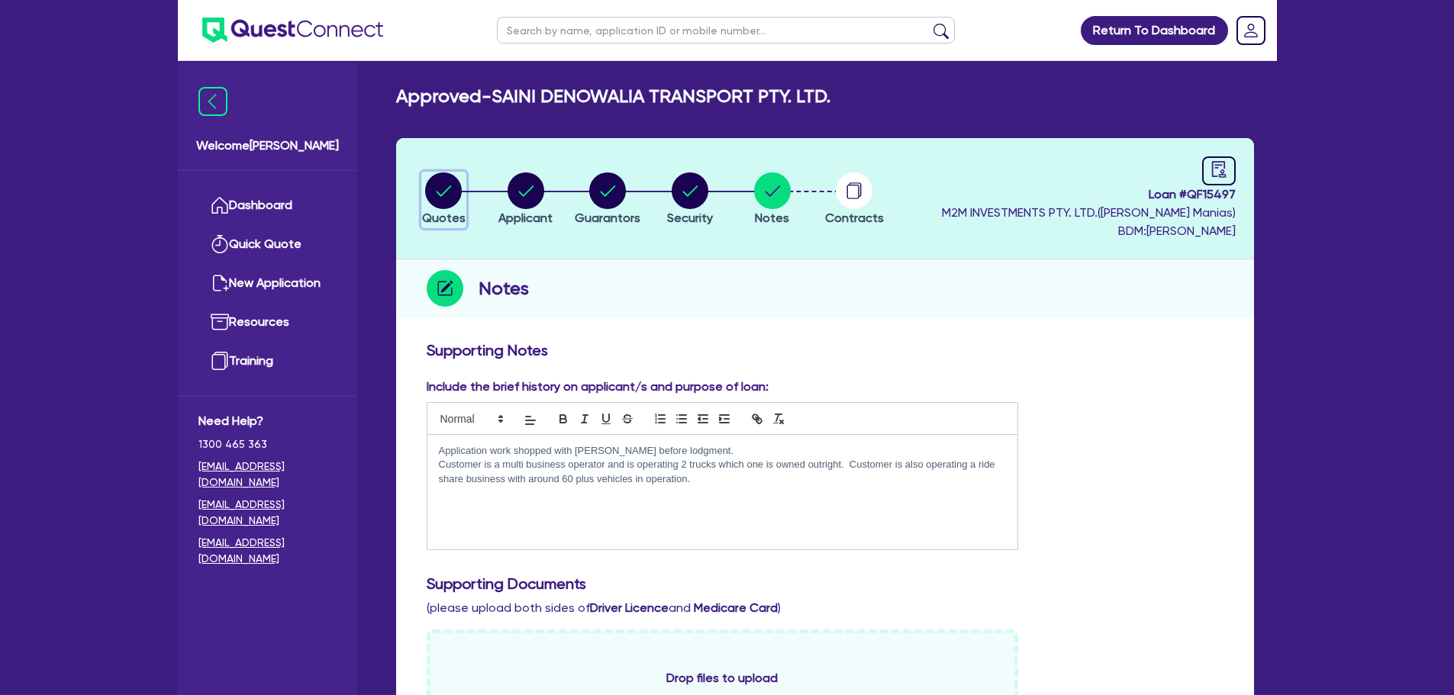
click at [445, 190] on circle "button" at bounding box center [443, 190] width 37 height 37
select select "Quest Finance - Own Book"
select select "CARS_AND_LIGHT_TRUCKS"
select select "PASSENGER_VEHICLES"
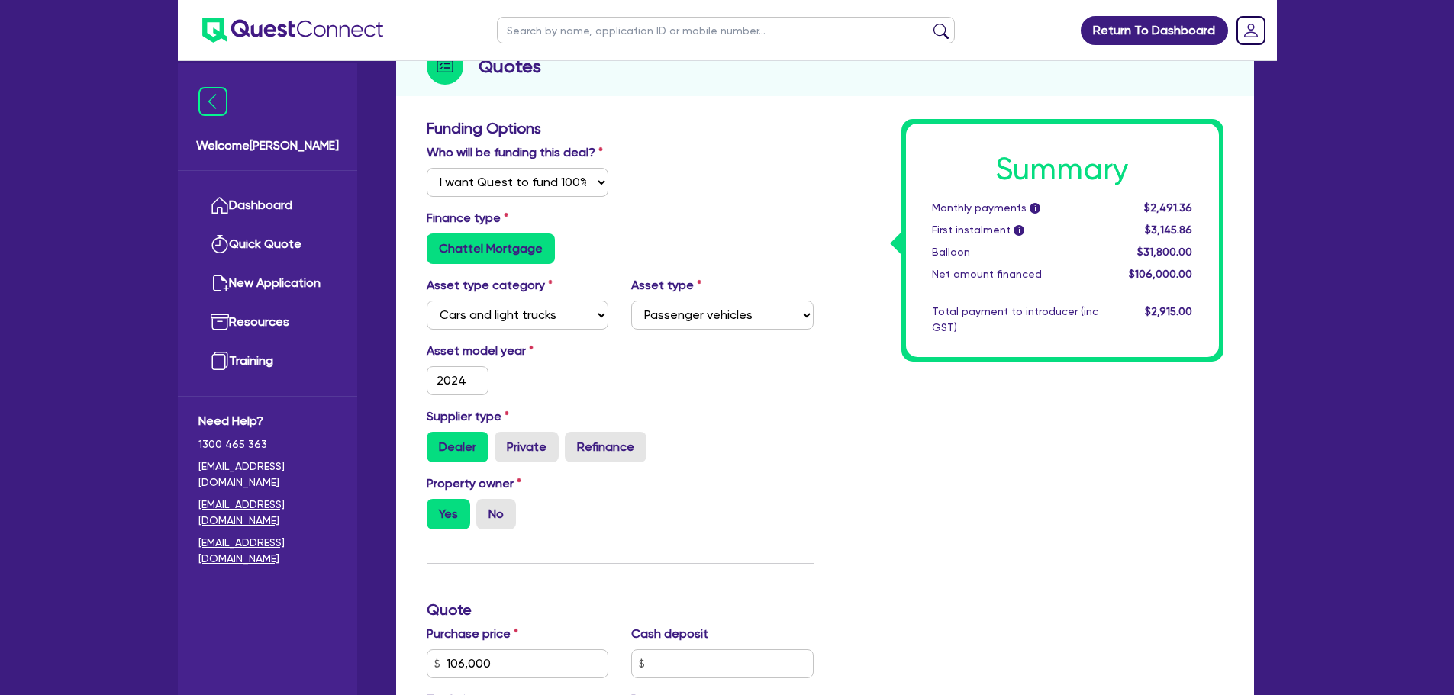
scroll to position [76, 0]
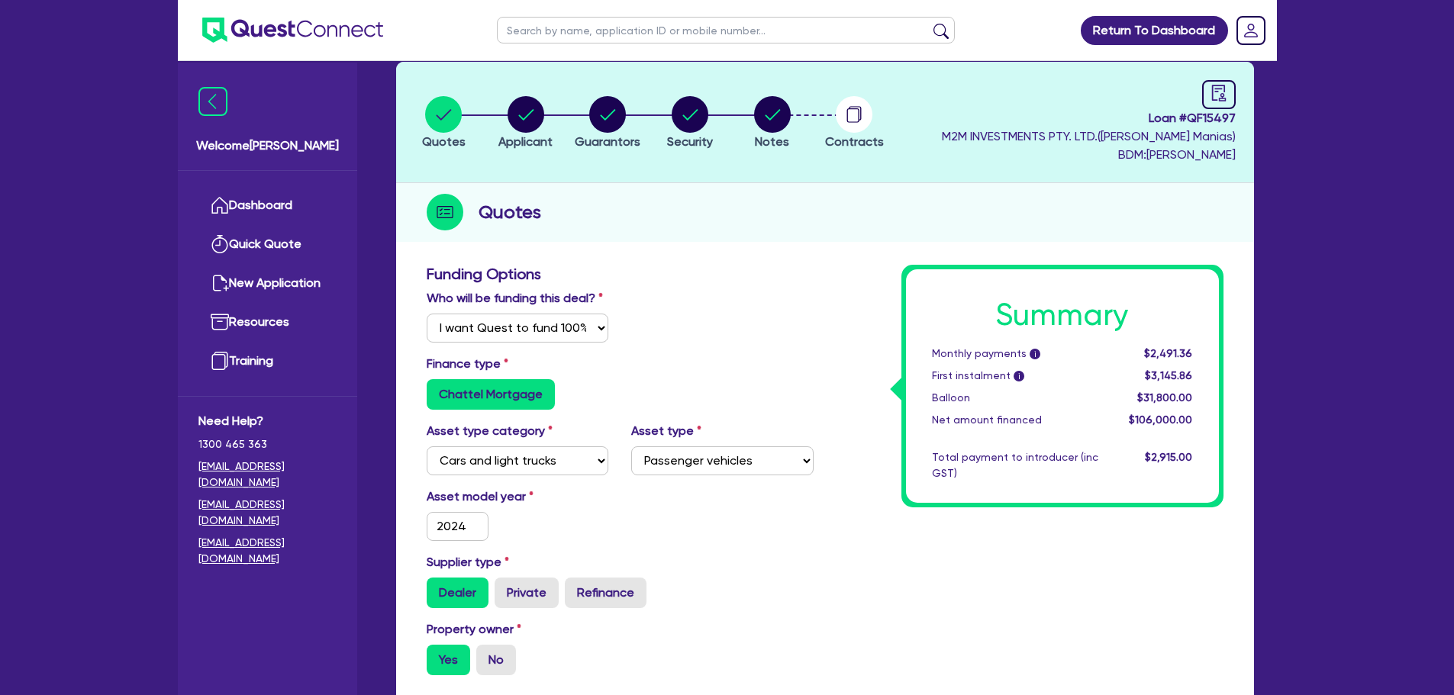
click at [665, 121] on li "Security" at bounding box center [690, 121] width 82 height 53
click at [698, 122] on circle "button" at bounding box center [690, 114] width 37 height 37
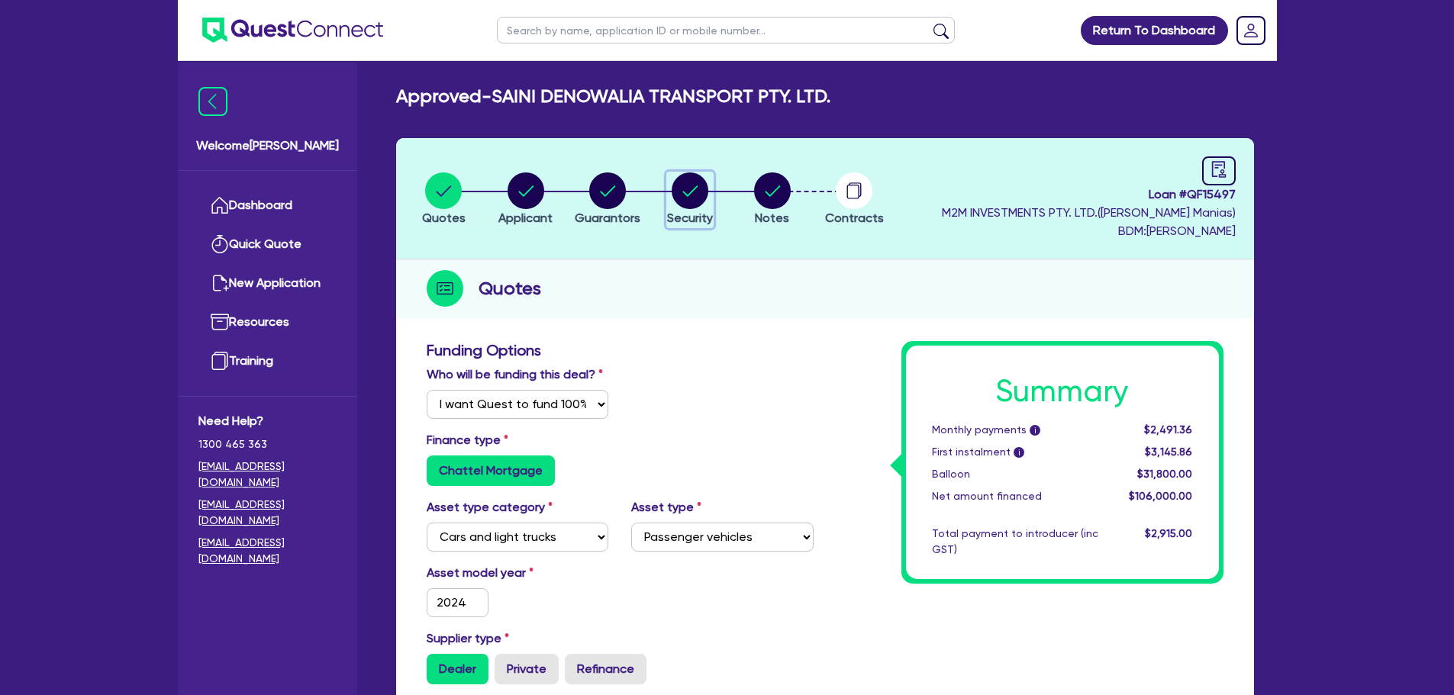
select select "CARS_AND_LIGHT_TRUCKS"
select select "PASSENGER_VEHICLES"
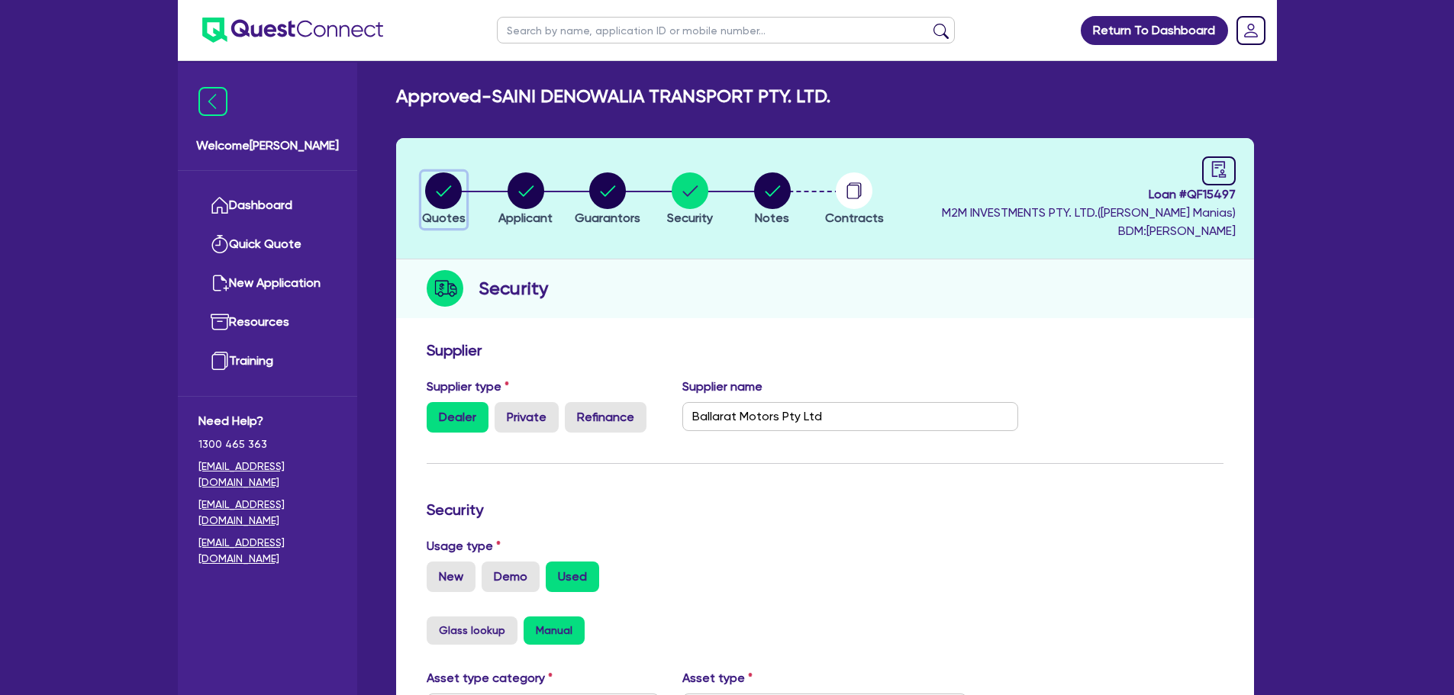
click at [437, 195] on circle "button" at bounding box center [443, 190] width 37 height 37
select select "Quest Finance - Own Book"
select select "CARS_AND_LIGHT_TRUCKS"
select select "PASSENGER_VEHICLES"
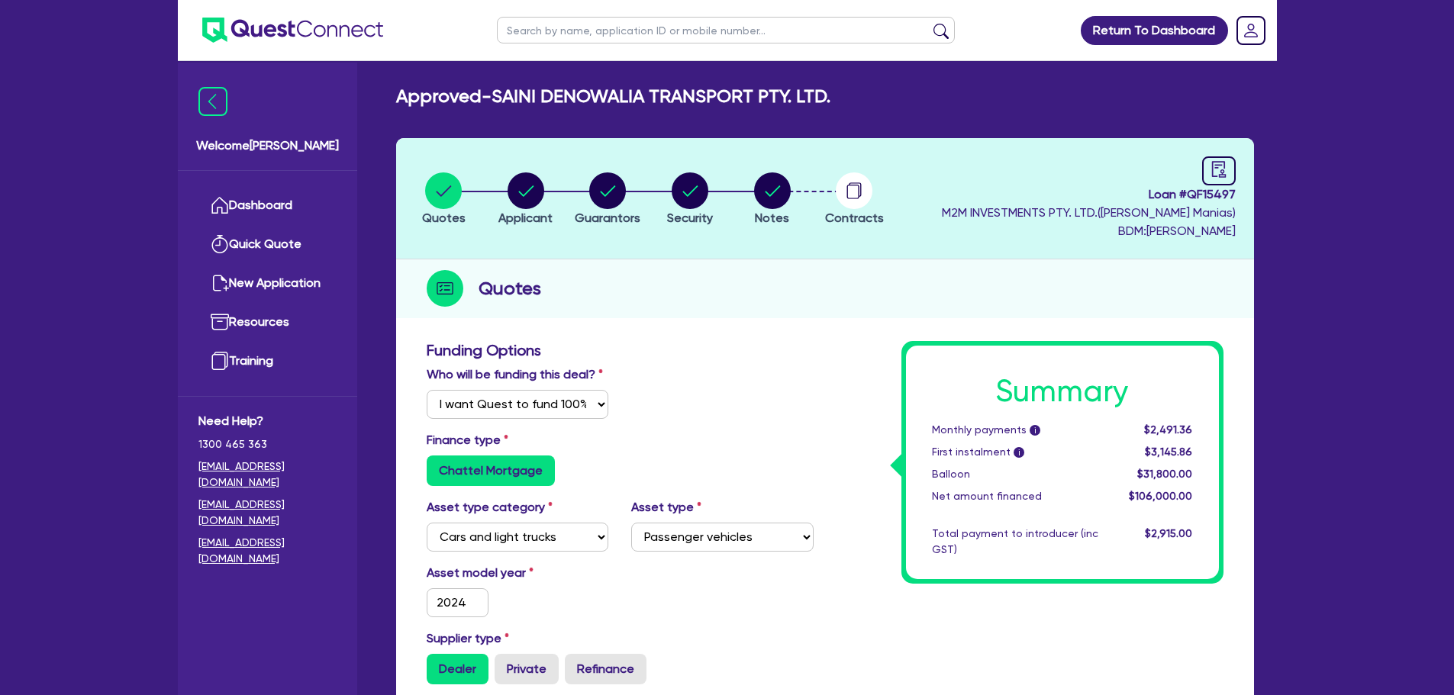
click at [792, 202] on li "Notes" at bounding box center [772, 198] width 82 height 53
click at [771, 200] on circle "button" at bounding box center [772, 190] width 37 height 37
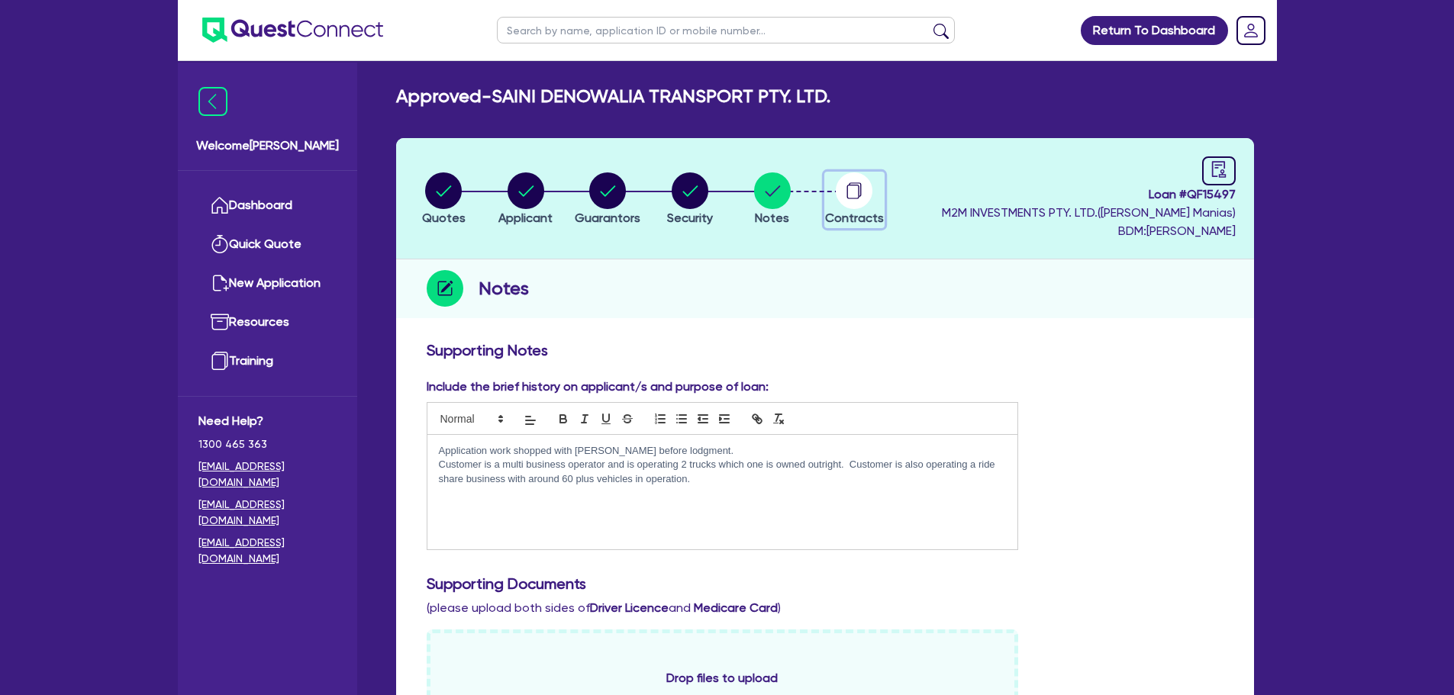
click at [838, 203] on icon "button" at bounding box center [854, 190] width 37 height 37
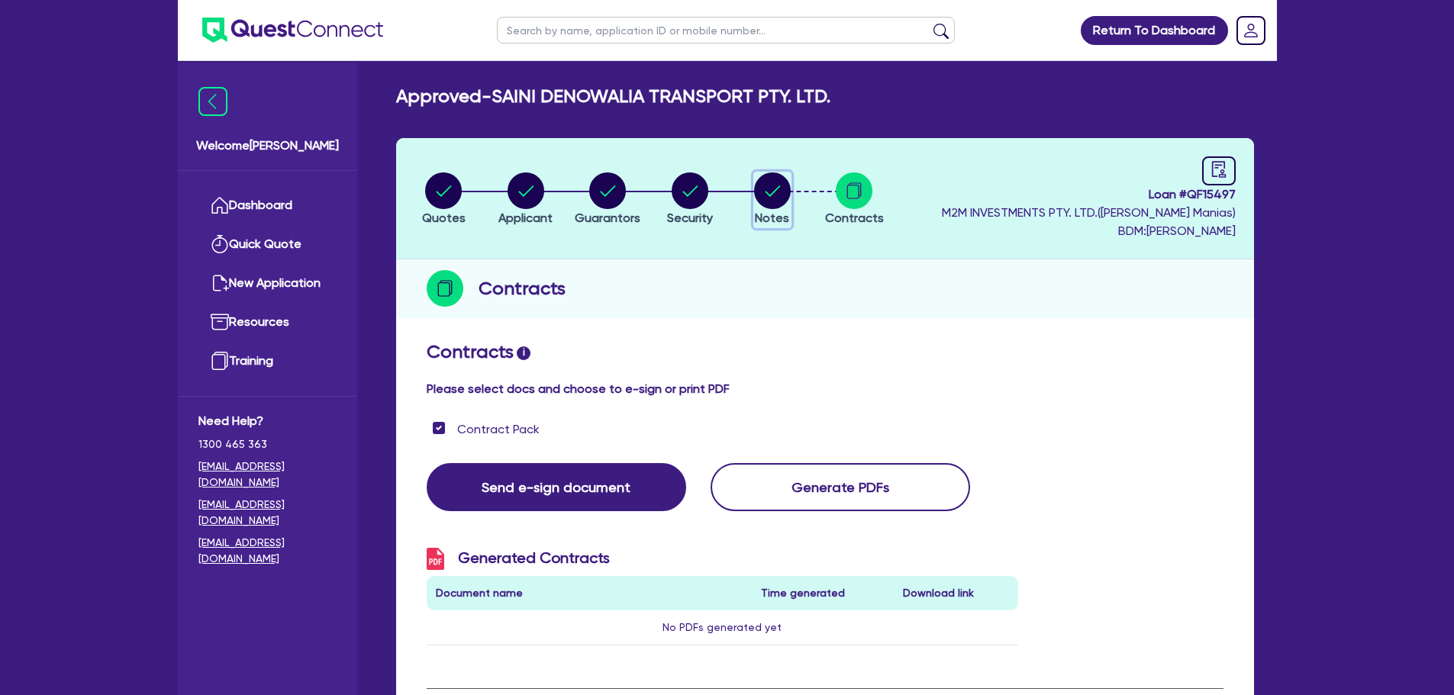
click at [784, 182] on circle "button" at bounding box center [772, 190] width 37 height 37
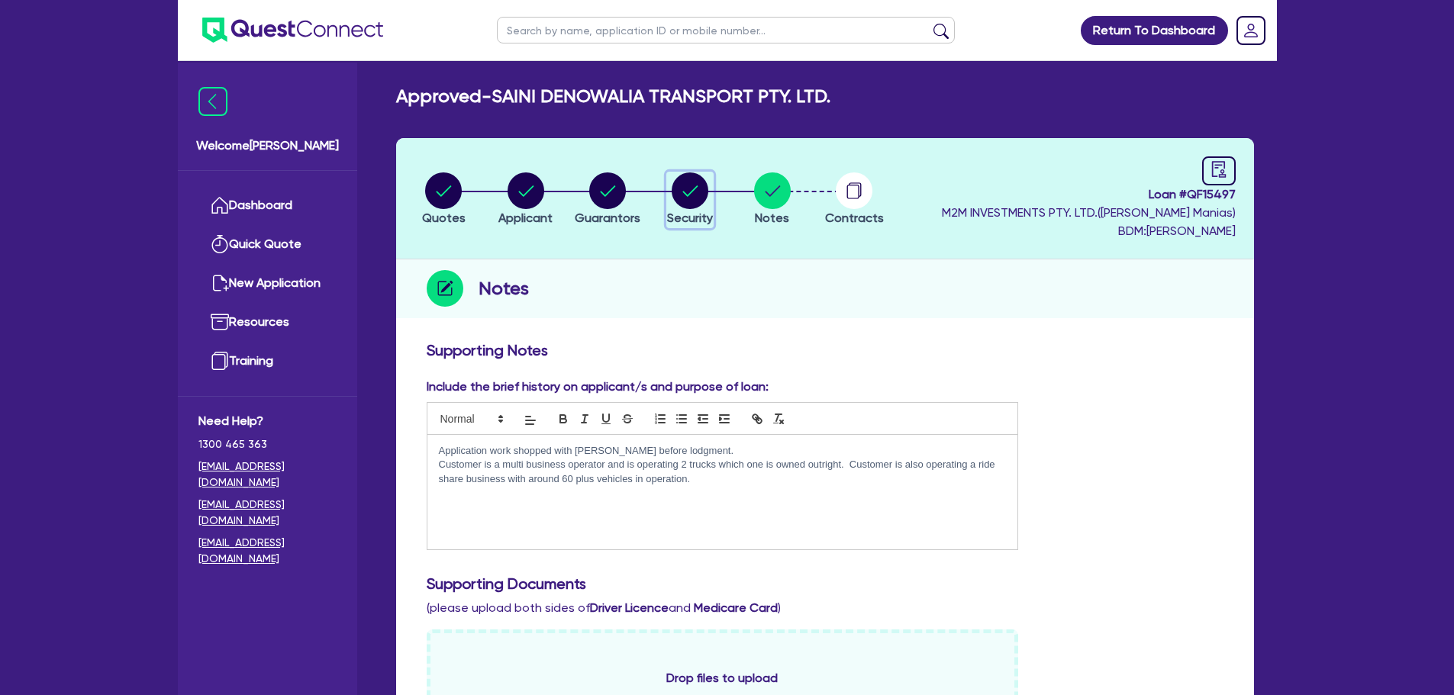
click at [684, 191] on circle "button" at bounding box center [690, 190] width 37 height 37
select select "CARS_AND_LIGHT_TRUCKS"
select select "PASSENGER_VEHICLES"
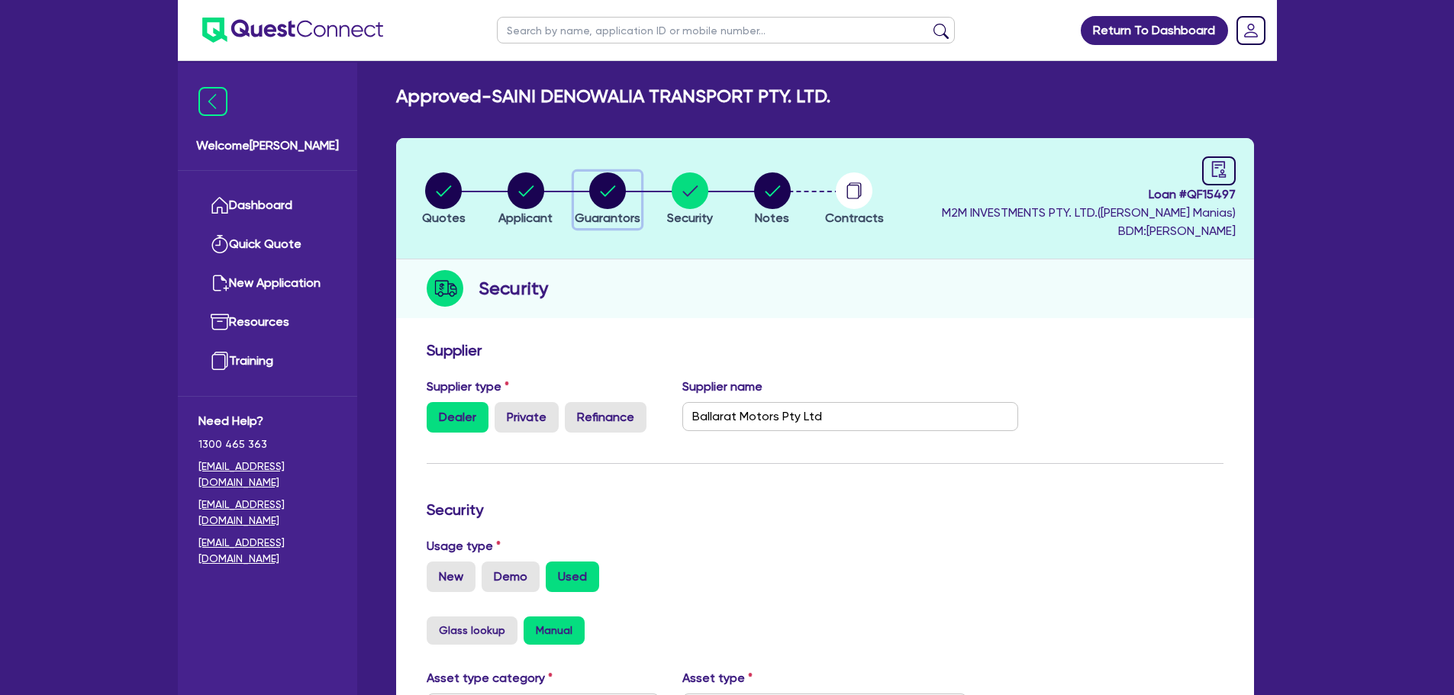
click at [610, 201] on circle "button" at bounding box center [607, 190] width 37 height 37
select select "MR"
select select "VIC"
select select "SINGLE"
select select "CASH"
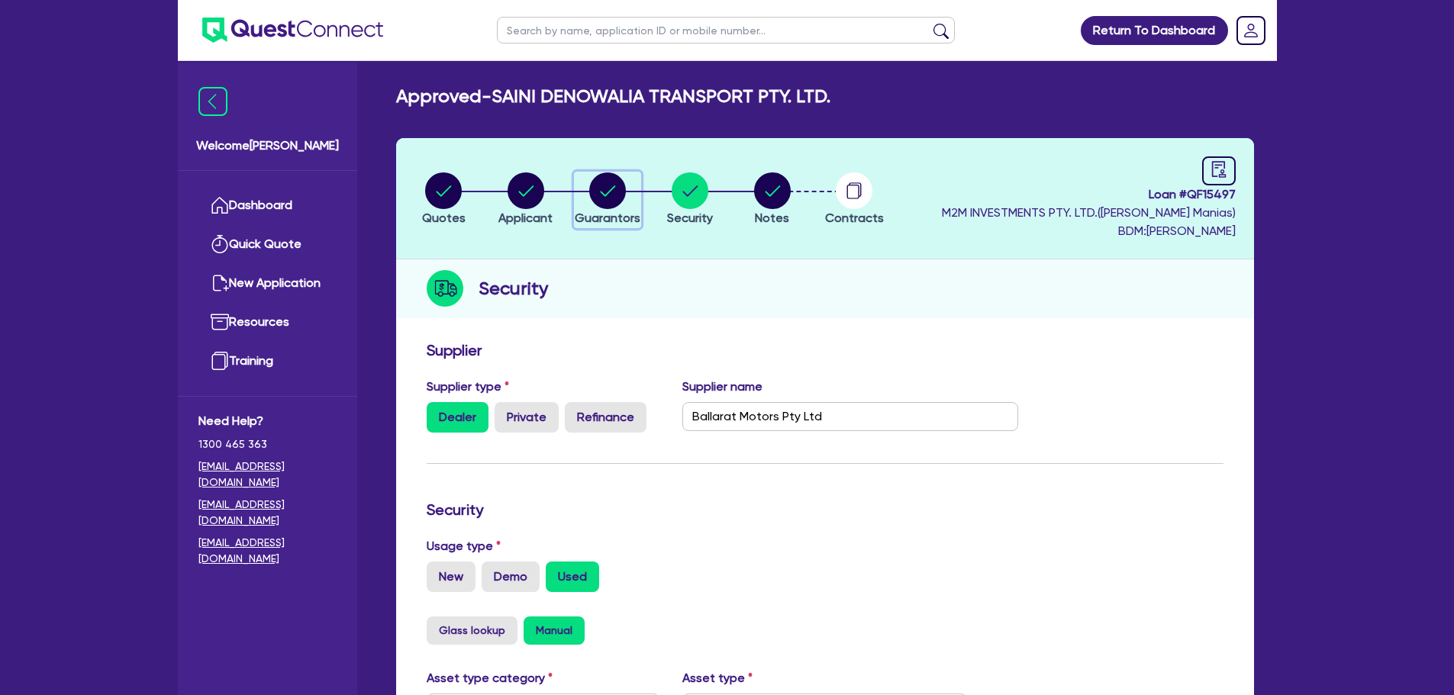
select select "PROPERTY"
select select "VEHICLE"
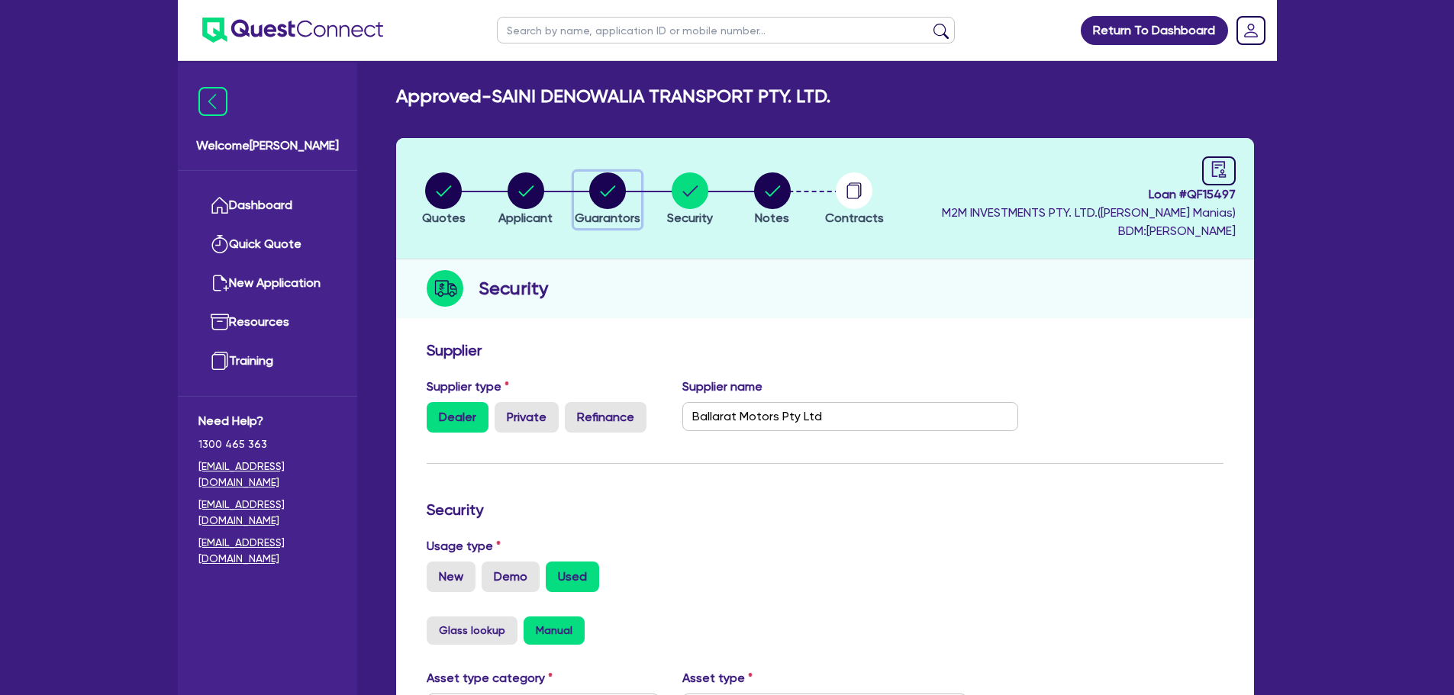
select select "TRUCK"
select select "MORTGAGE"
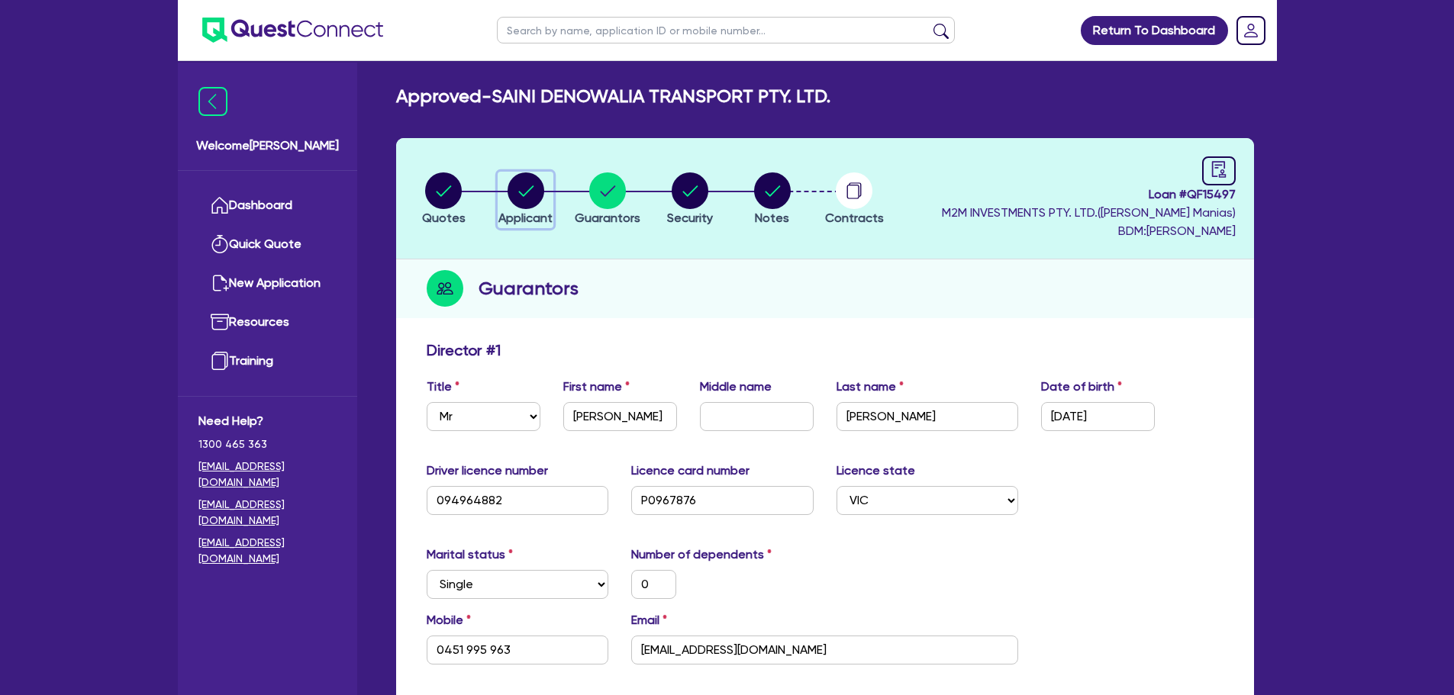
click at [544, 201] on div "button" at bounding box center [525, 190] width 54 height 37
select select "COMPANY"
select select "TRANSPORT_WAREHOUSING"
select select "PASSENGERS_FREIGHT_TRANSPORT"
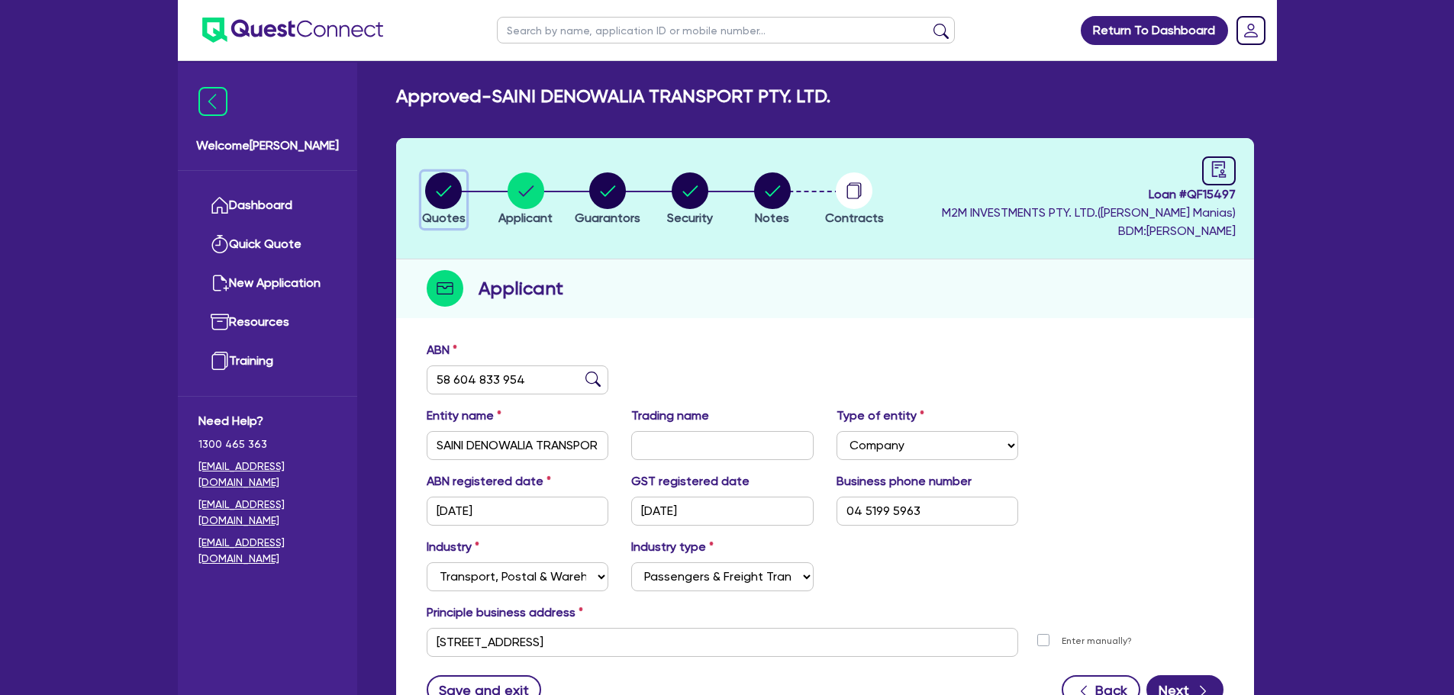
click at [436, 204] on circle "button" at bounding box center [443, 190] width 37 height 37
select select "Quest Finance - Own Book"
select select "CARS_AND_LIGHT_TRUCKS"
select select "PASSENGER_VEHICLES"
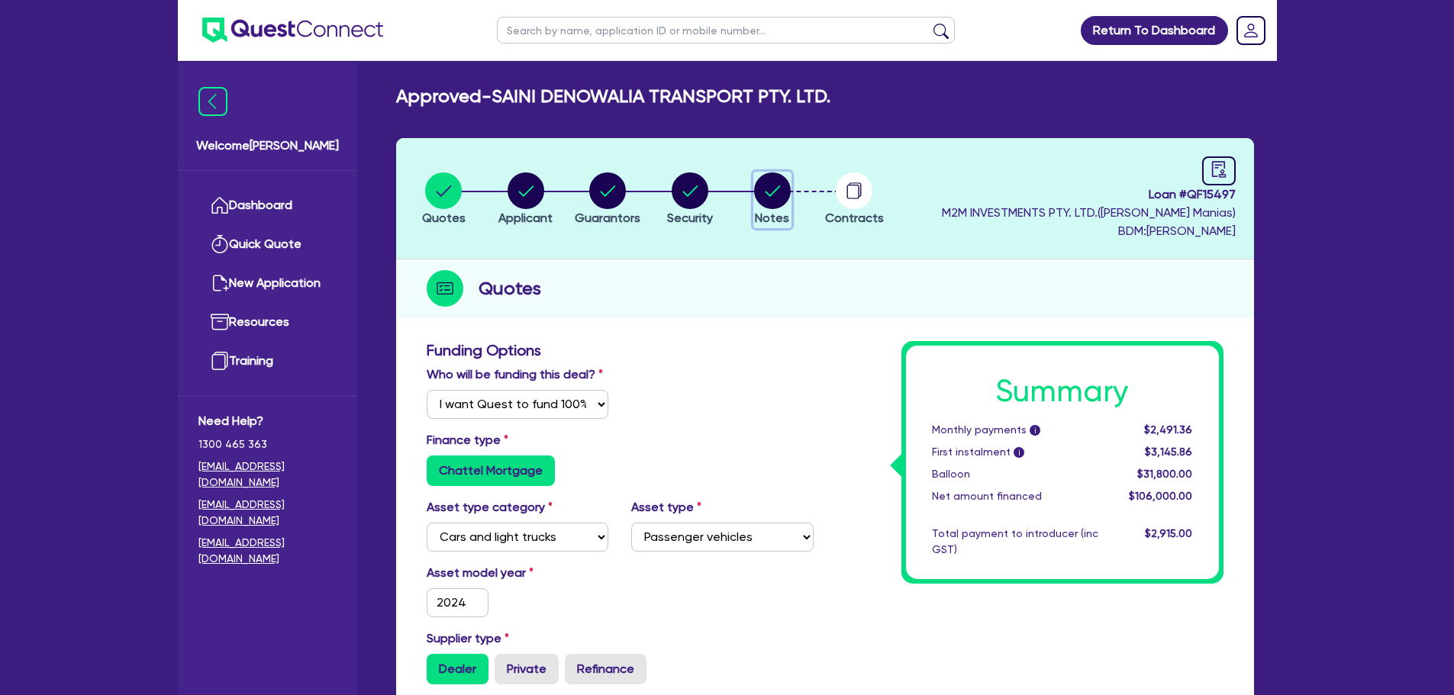
click at [771, 206] on circle "button" at bounding box center [772, 190] width 37 height 37
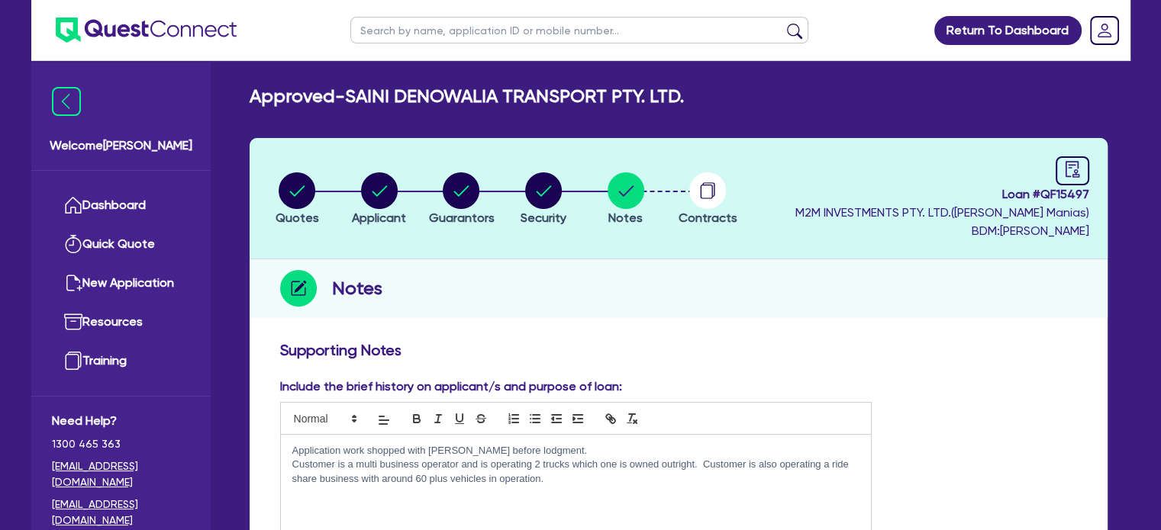
click at [586, 237] on header "Quotes Applicant [GEOGRAPHIC_DATA] Security Notes Contracts Loan # QF15497 M2M …" at bounding box center [679, 198] width 858 height 121
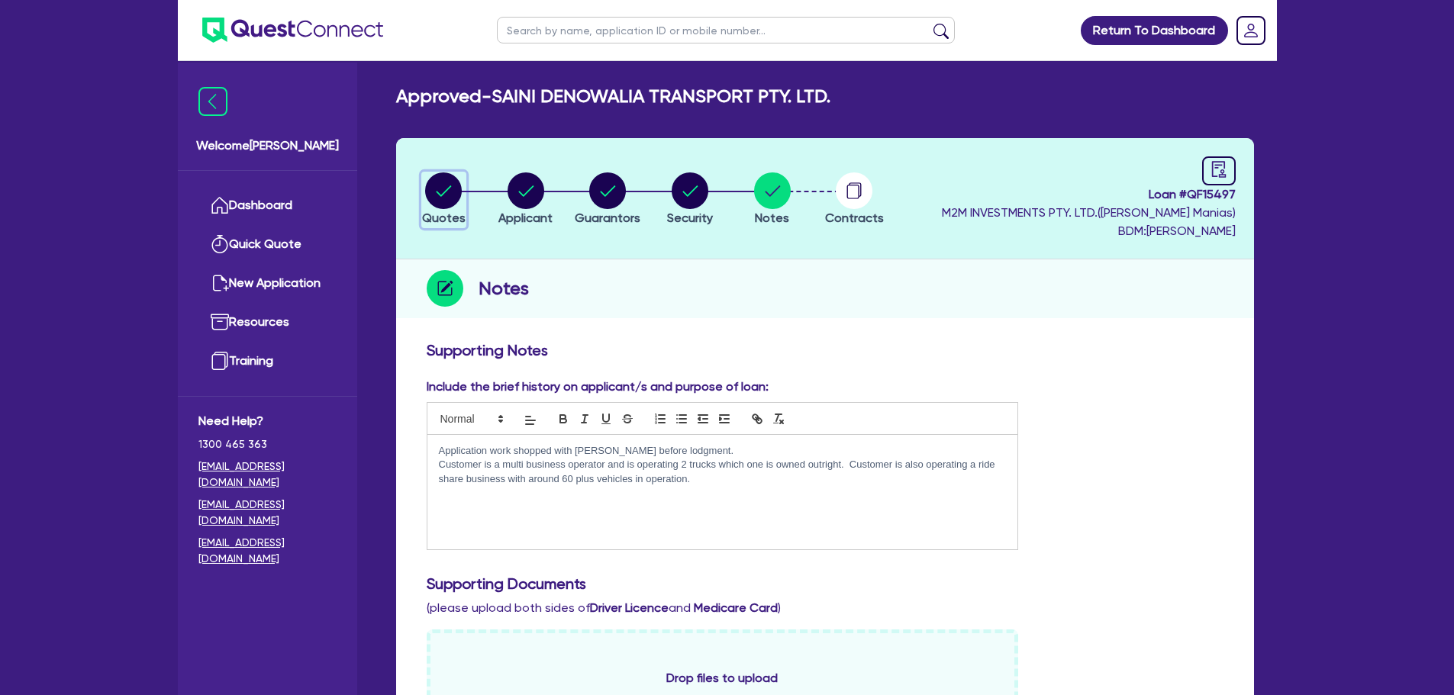
click at [459, 182] on circle "button" at bounding box center [443, 190] width 37 height 37
select select "Quest Finance - Own Book"
select select "CARS_AND_LIGHT_TRUCKS"
select select "PASSENGER_VEHICLES"
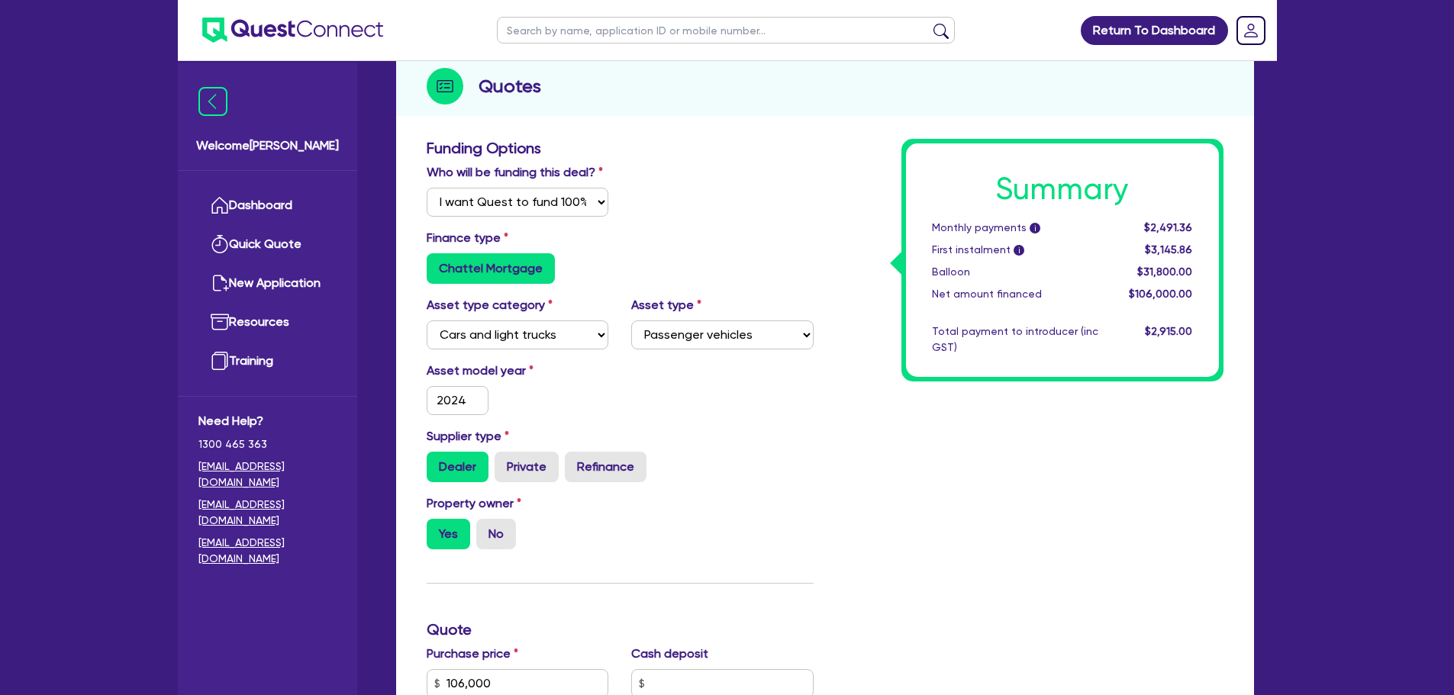
scroll to position [229, 0]
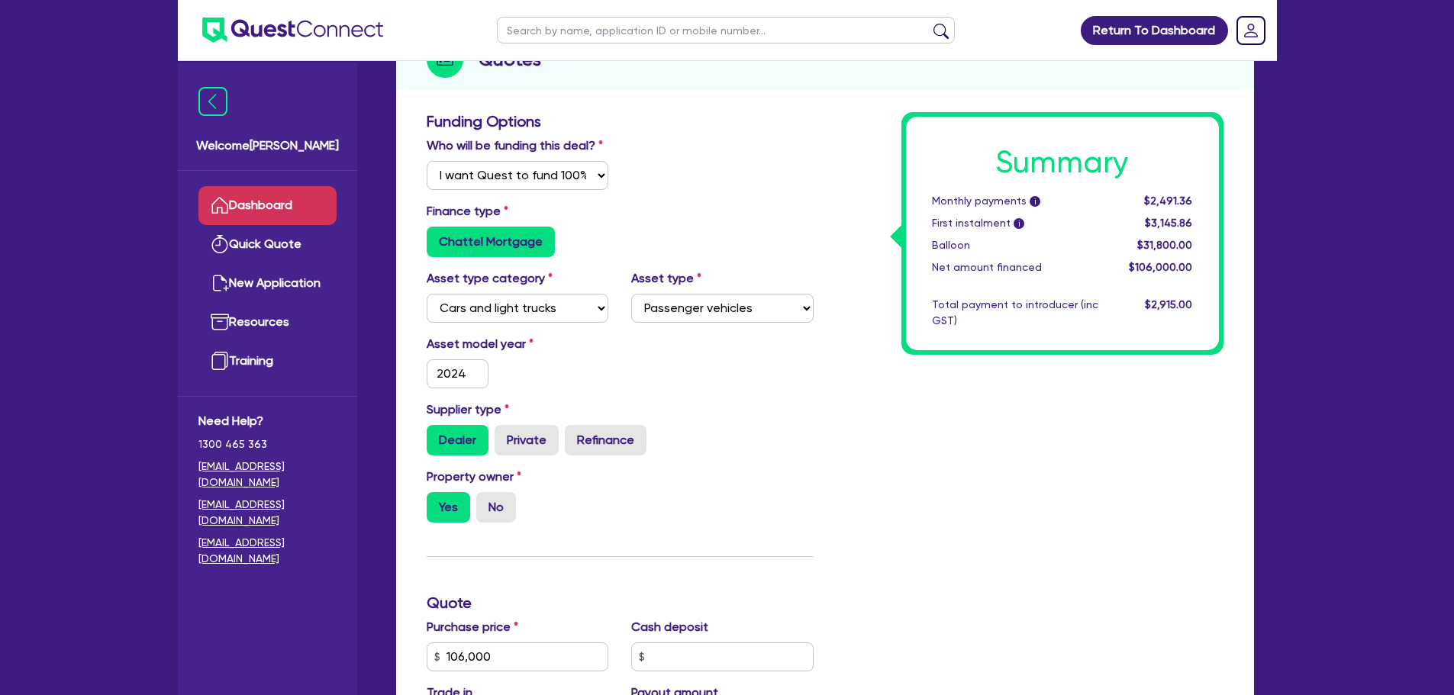
click at [240, 190] on link "Dashboard" at bounding box center [267, 205] width 138 height 39
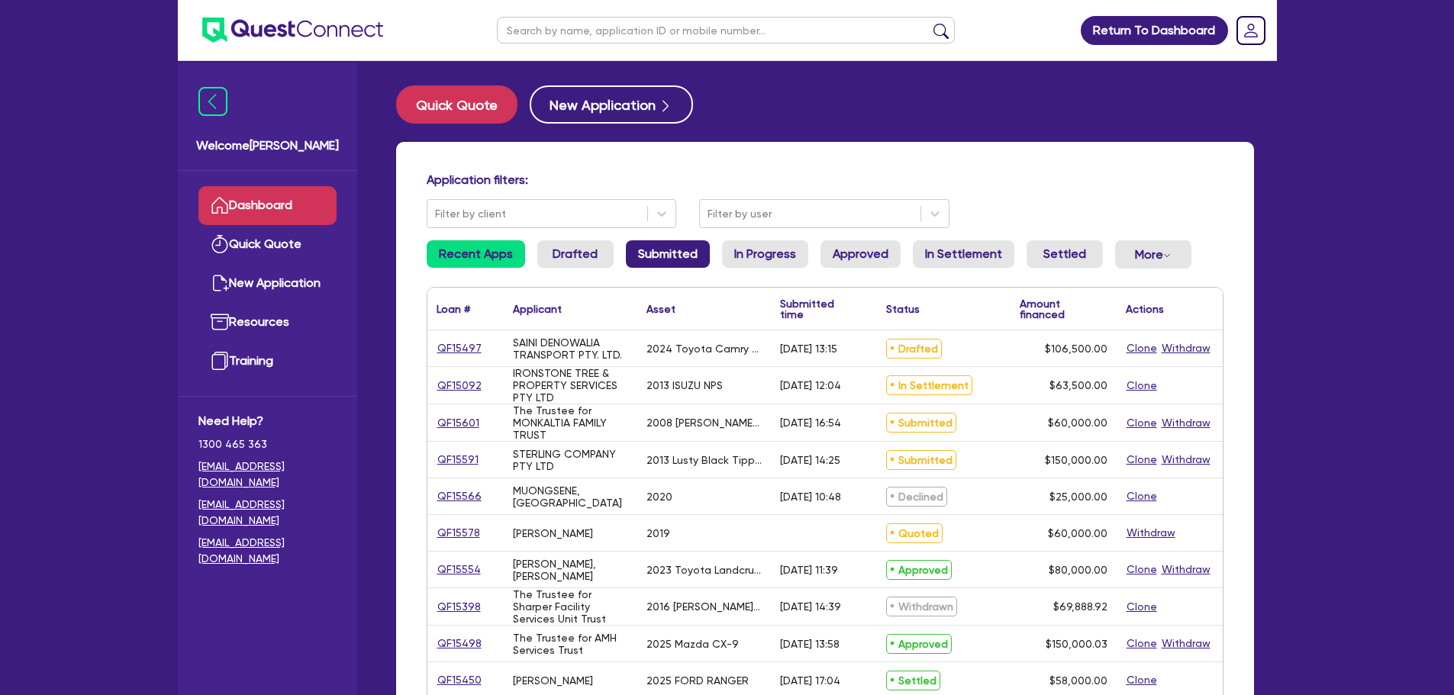
click at [648, 262] on link "Submitted" at bounding box center [668, 253] width 84 height 27
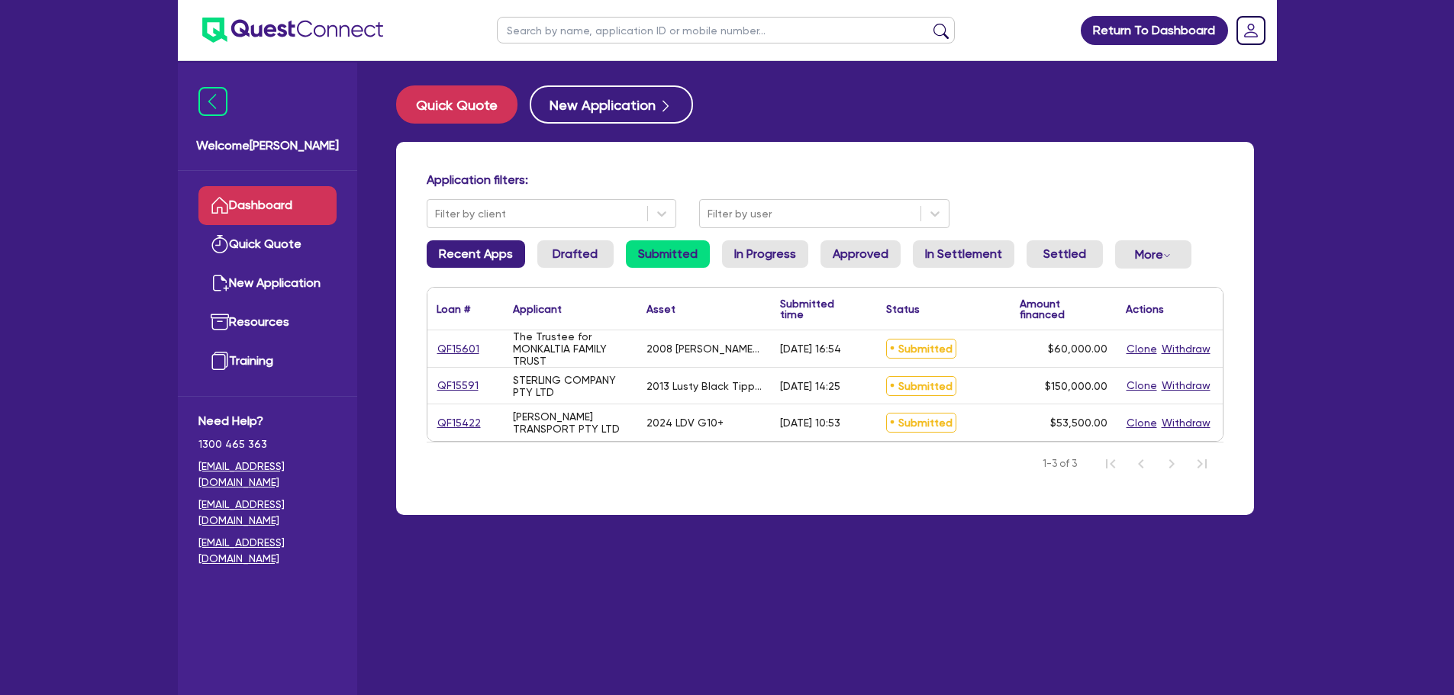
click at [471, 257] on link "Recent Apps" at bounding box center [476, 253] width 98 height 27
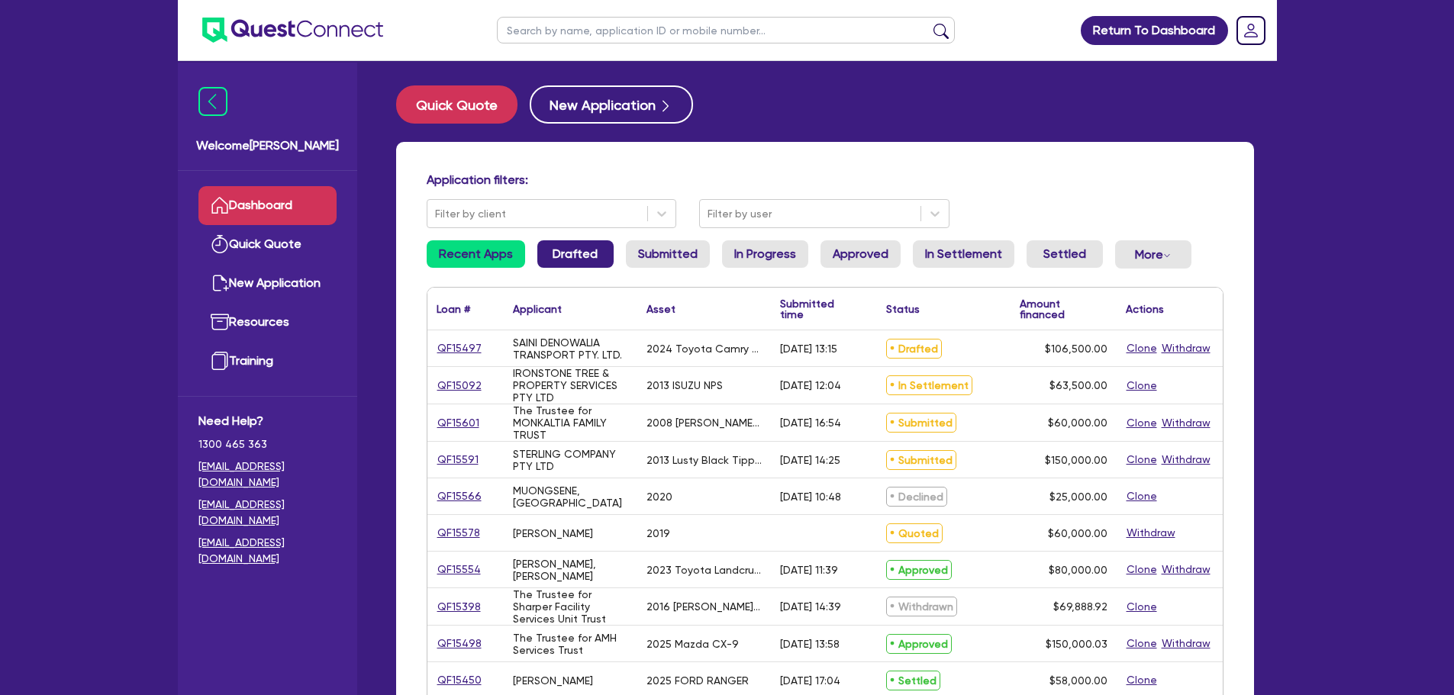
click at [546, 256] on link "Drafted" at bounding box center [575, 253] width 76 height 27
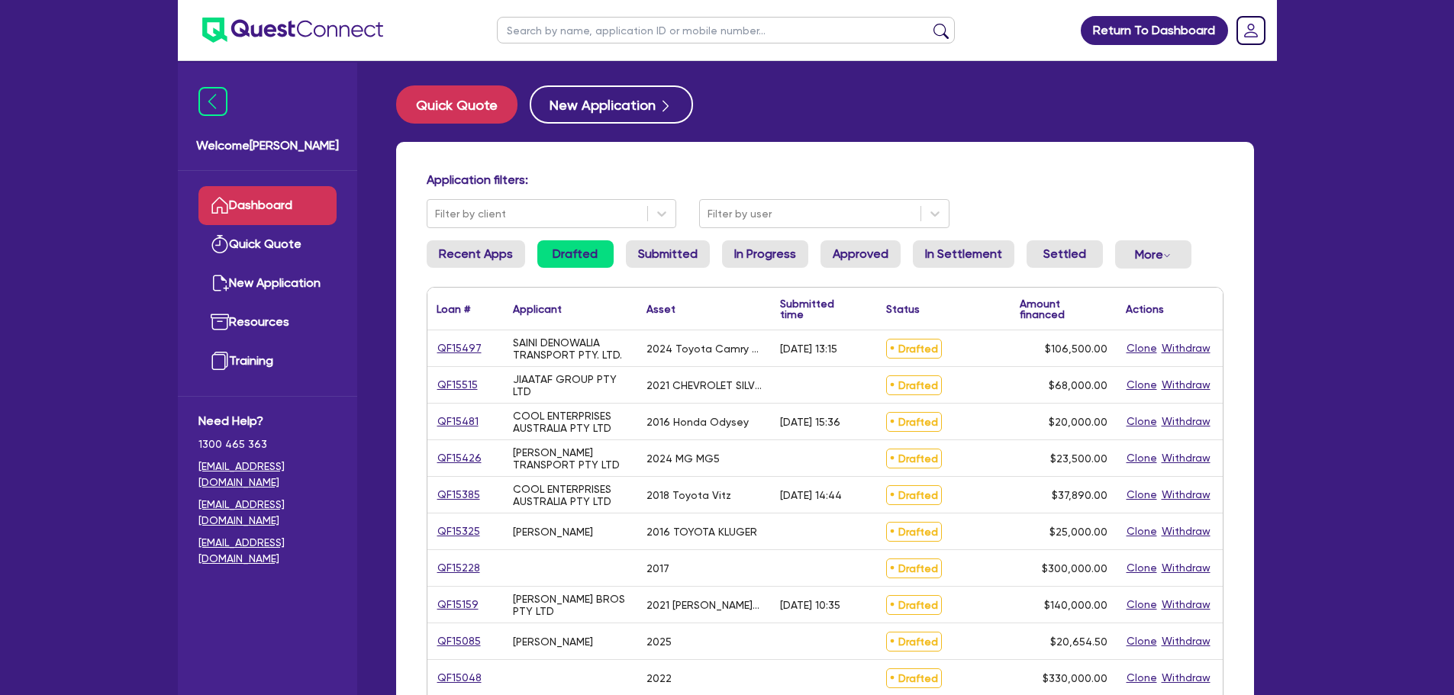
click at [929, 238] on div "Application filters: Filter by client Filter by user Recent Apps Drafted Submit…" at bounding box center [825, 604] width 858 height 925
click at [928, 245] on link "In Settlement" at bounding box center [963, 253] width 101 height 27
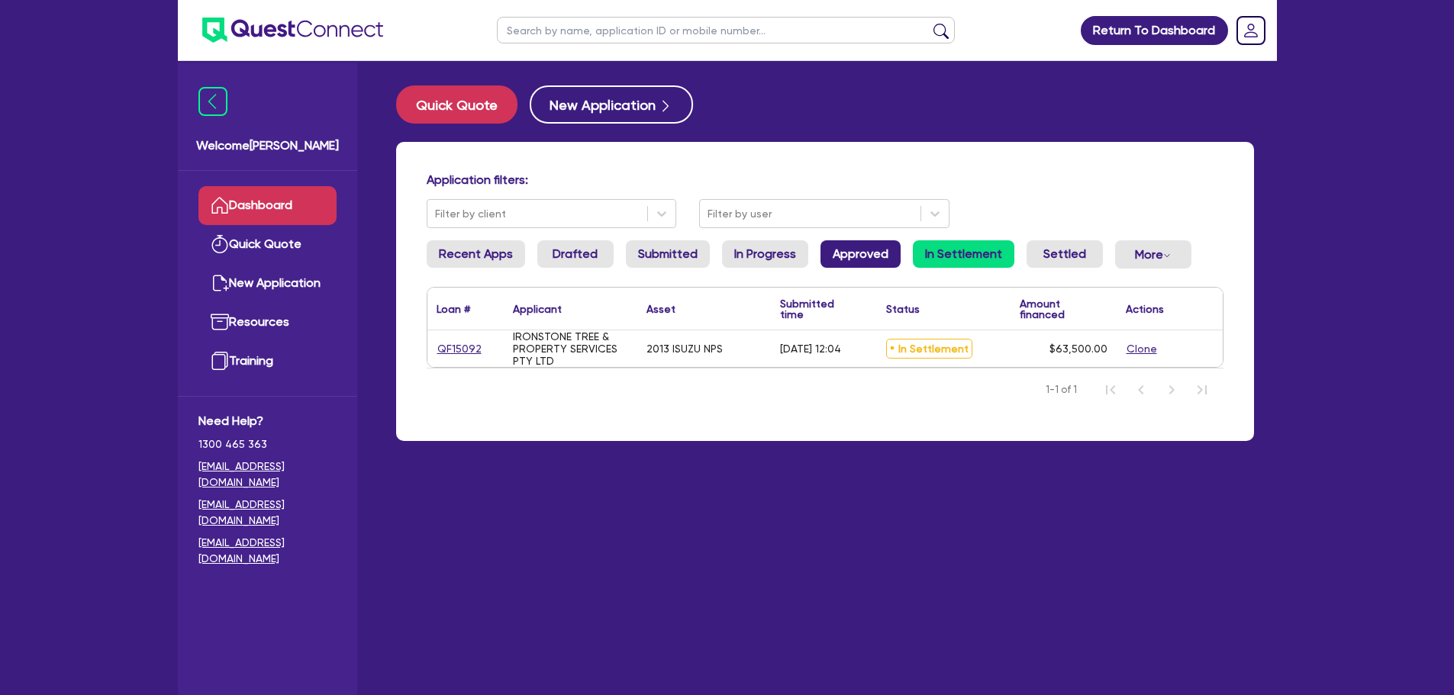
click at [845, 243] on link "Approved" at bounding box center [860, 253] width 80 height 27
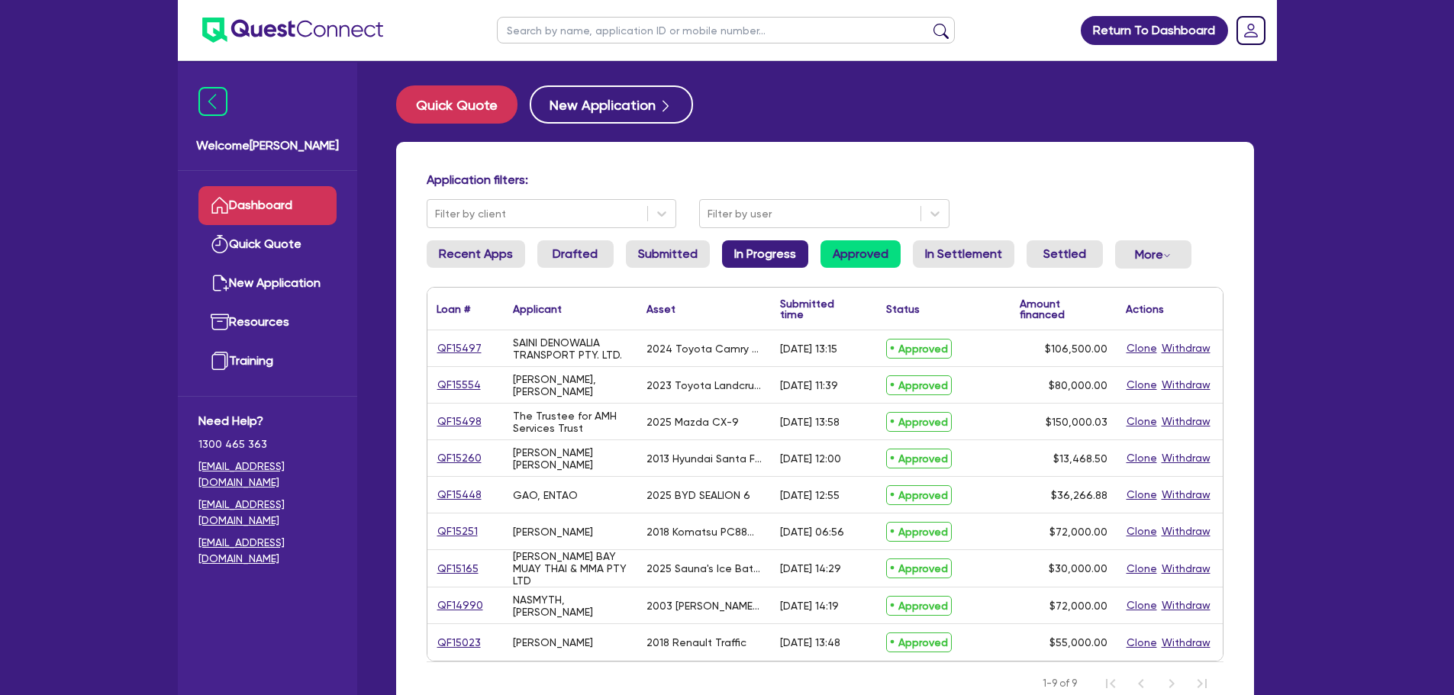
click at [775, 258] on link "In Progress" at bounding box center [765, 253] width 86 height 27
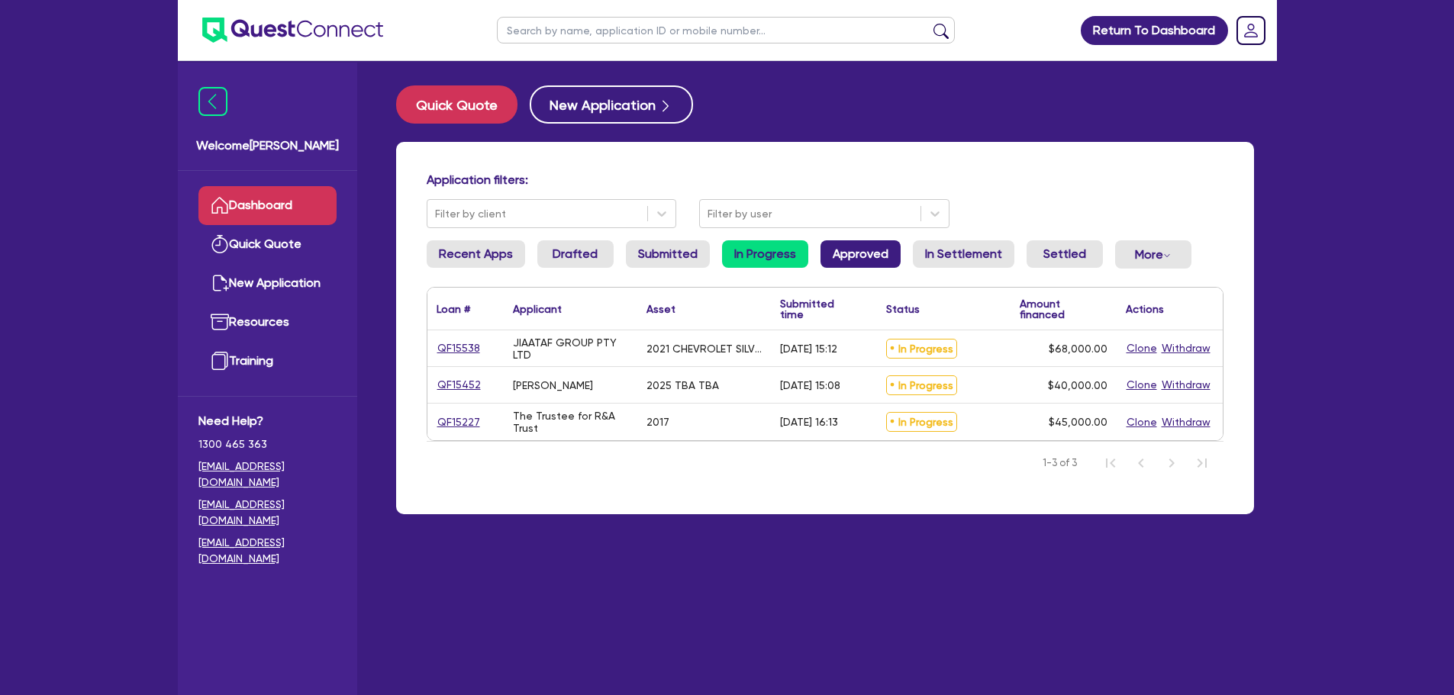
click at [877, 252] on link "Approved" at bounding box center [860, 253] width 80 height 27
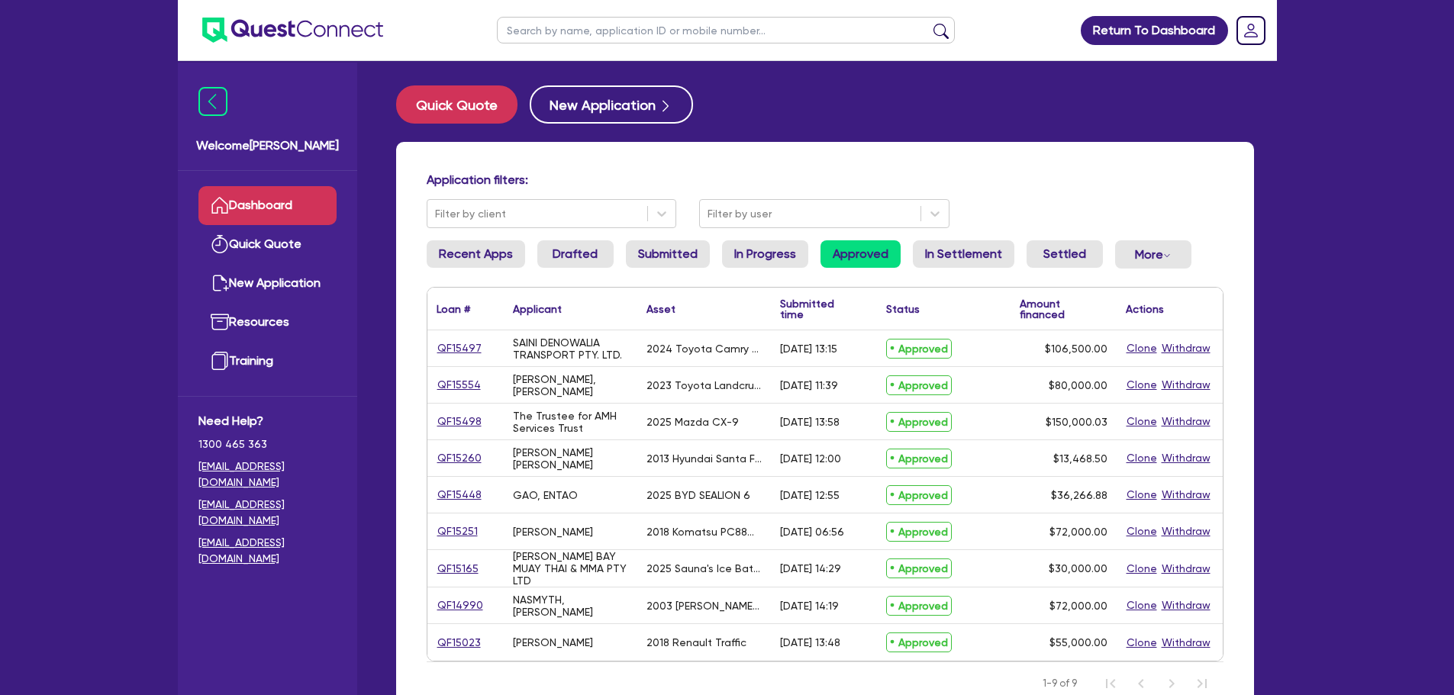
click at [275, 194] on link "Dashboard" at bounding box center [267, 205] width 138 height 39
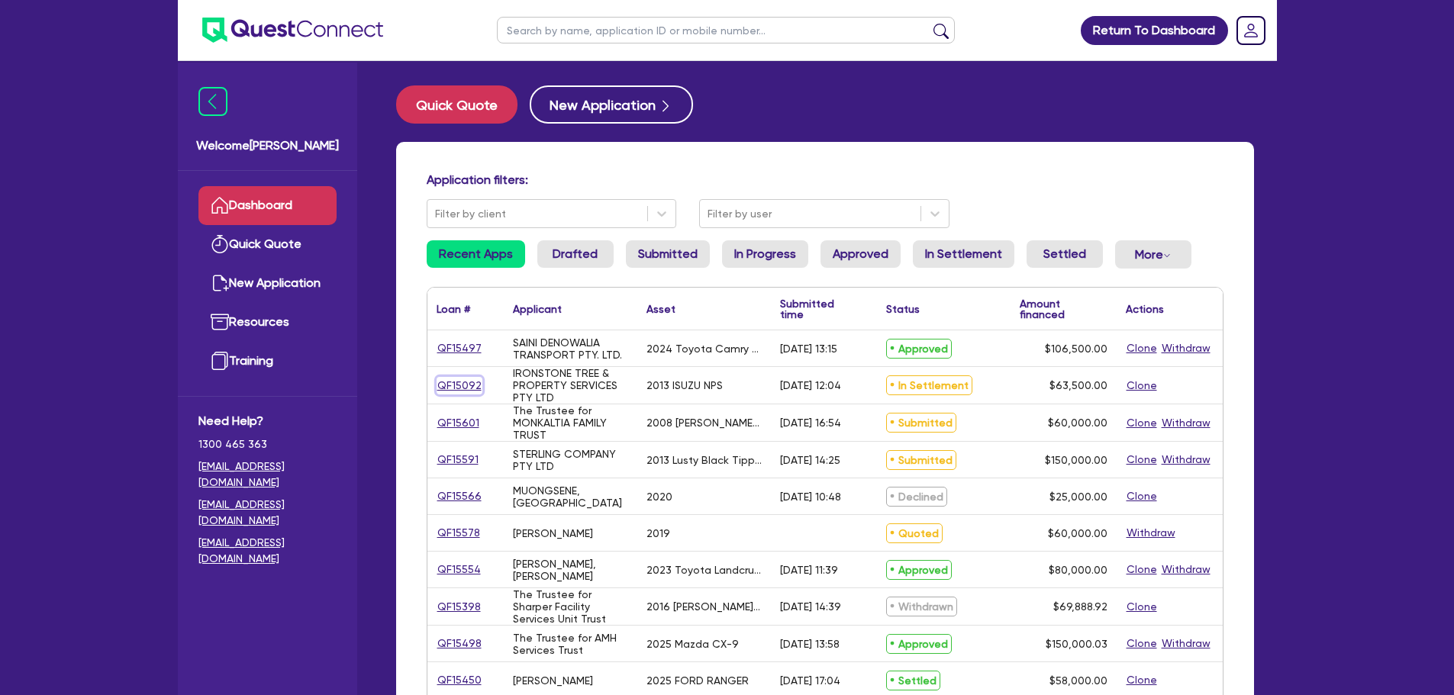
click at [459, 389] on link "QF15092" at bounding box center [459, 386] width 46 height 18
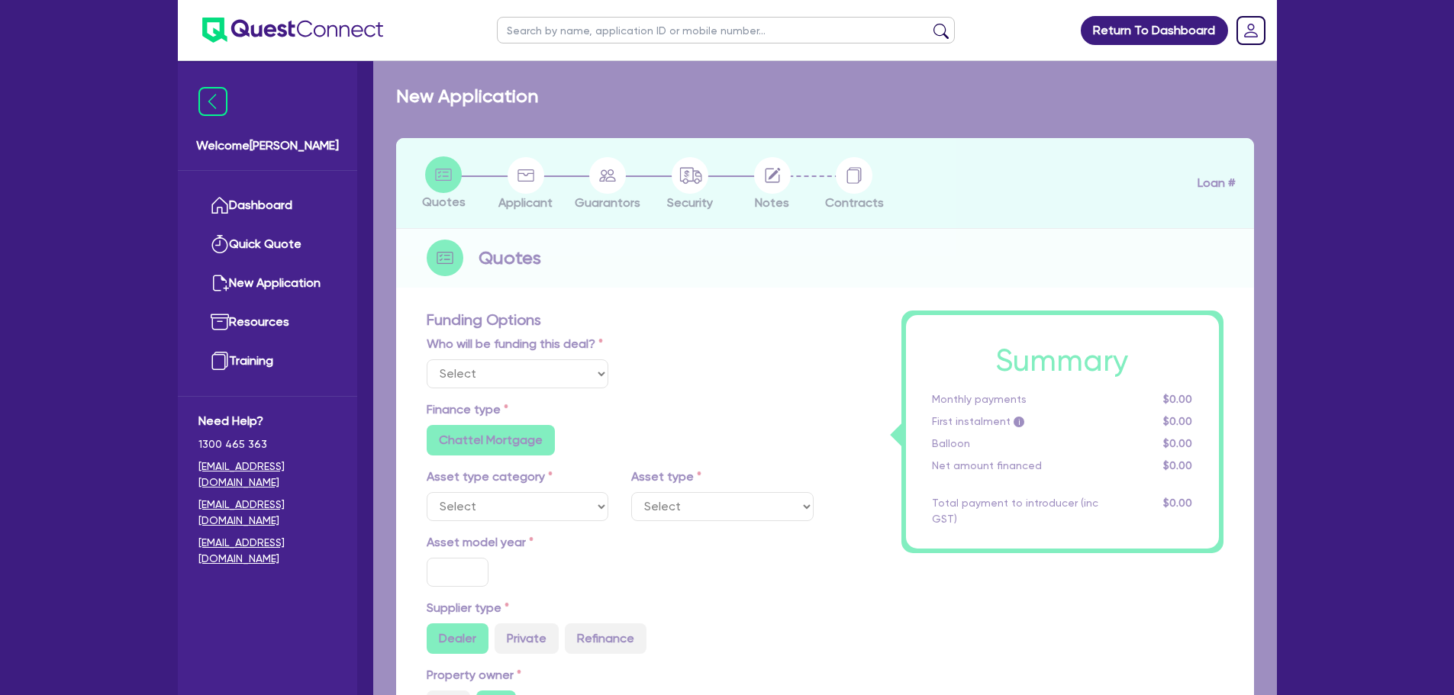
select select "Quest Finance - Own Book"
select select "CARS_AND_LIGHT_TRUCKS"
type input "2013"
radio input "false"
radio input "true"
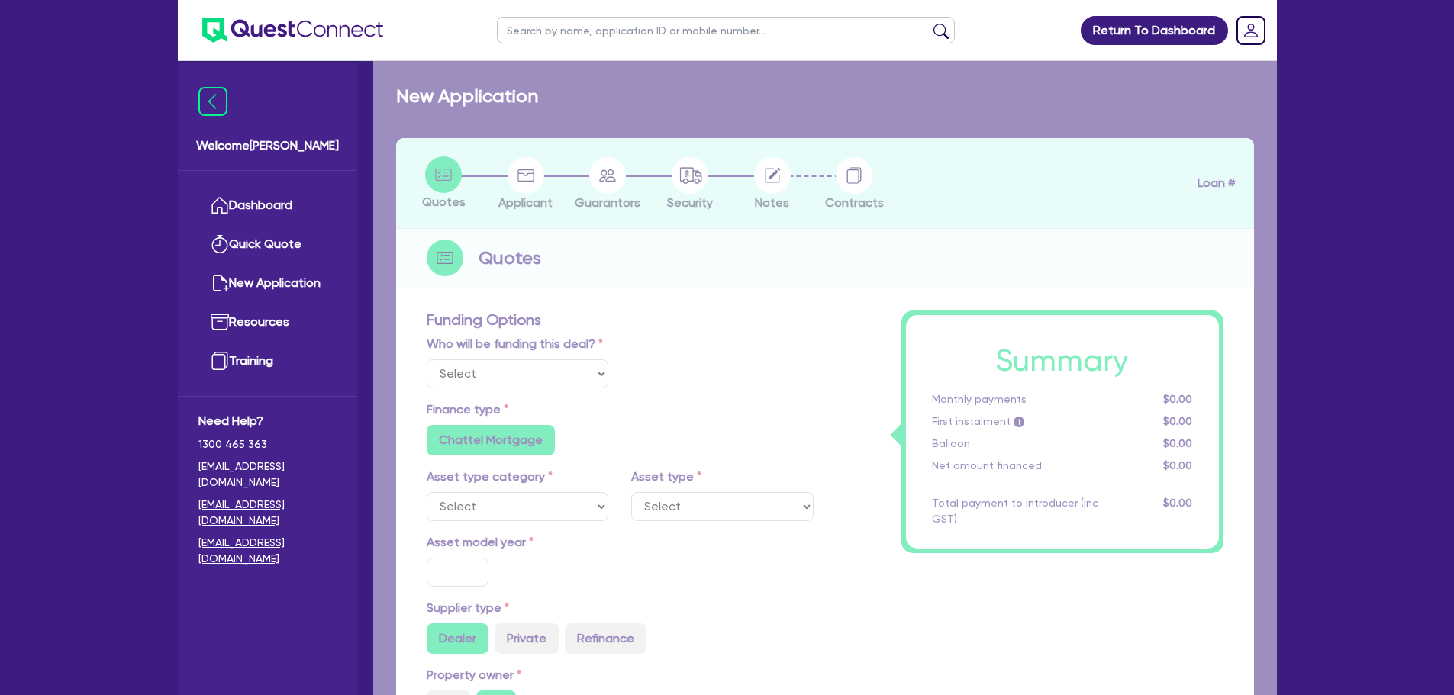
type input "71,000"
type input "7,500"
type input "9.5"
type input "6,032.5"
type input "17.95"
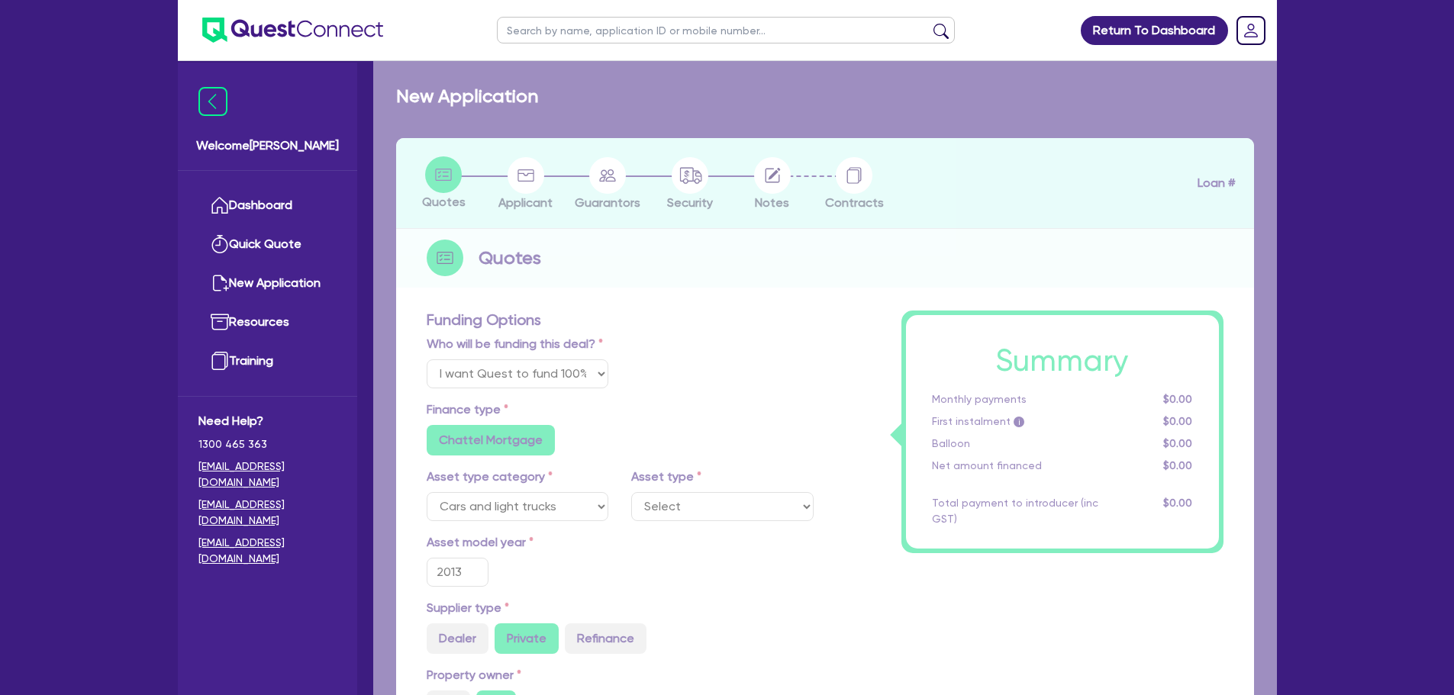
select select "LIGHT_TRUCKS"
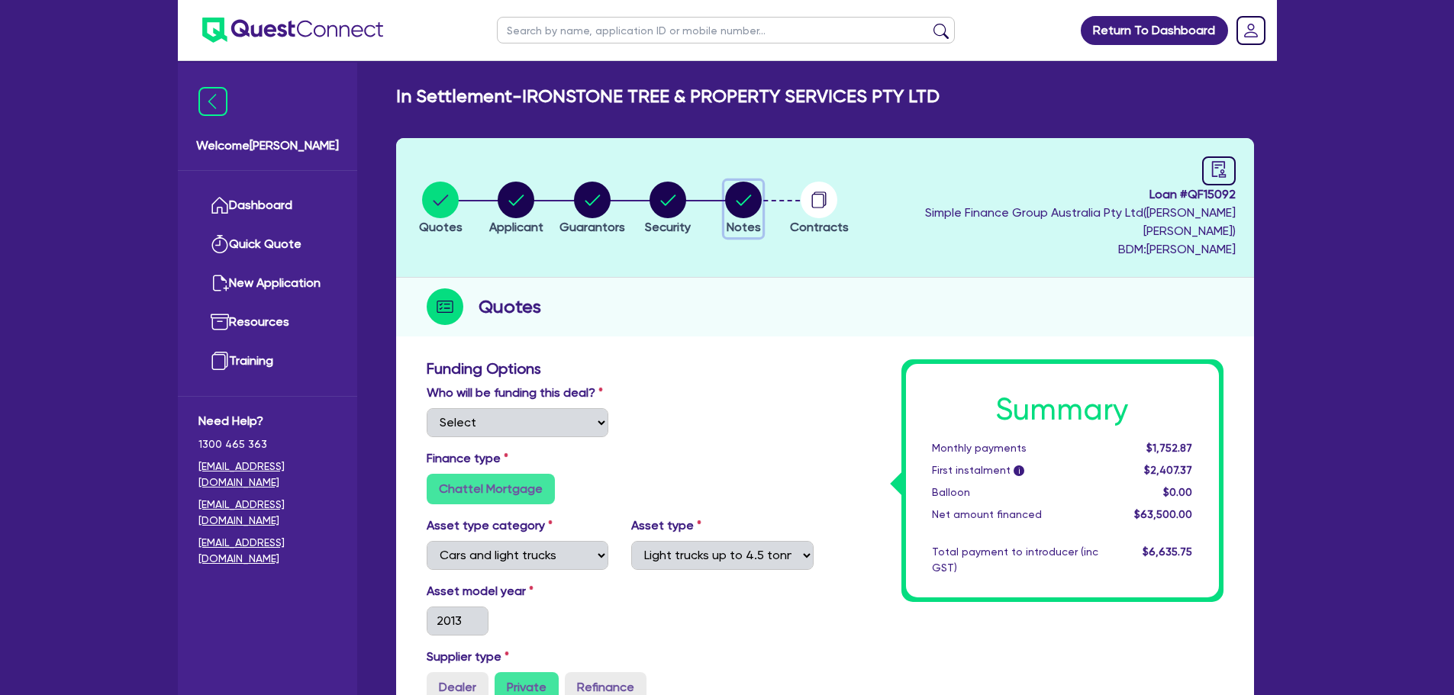
click at [762, 196] on circle "button" at bounding box center [743, 200] width 37 height 37
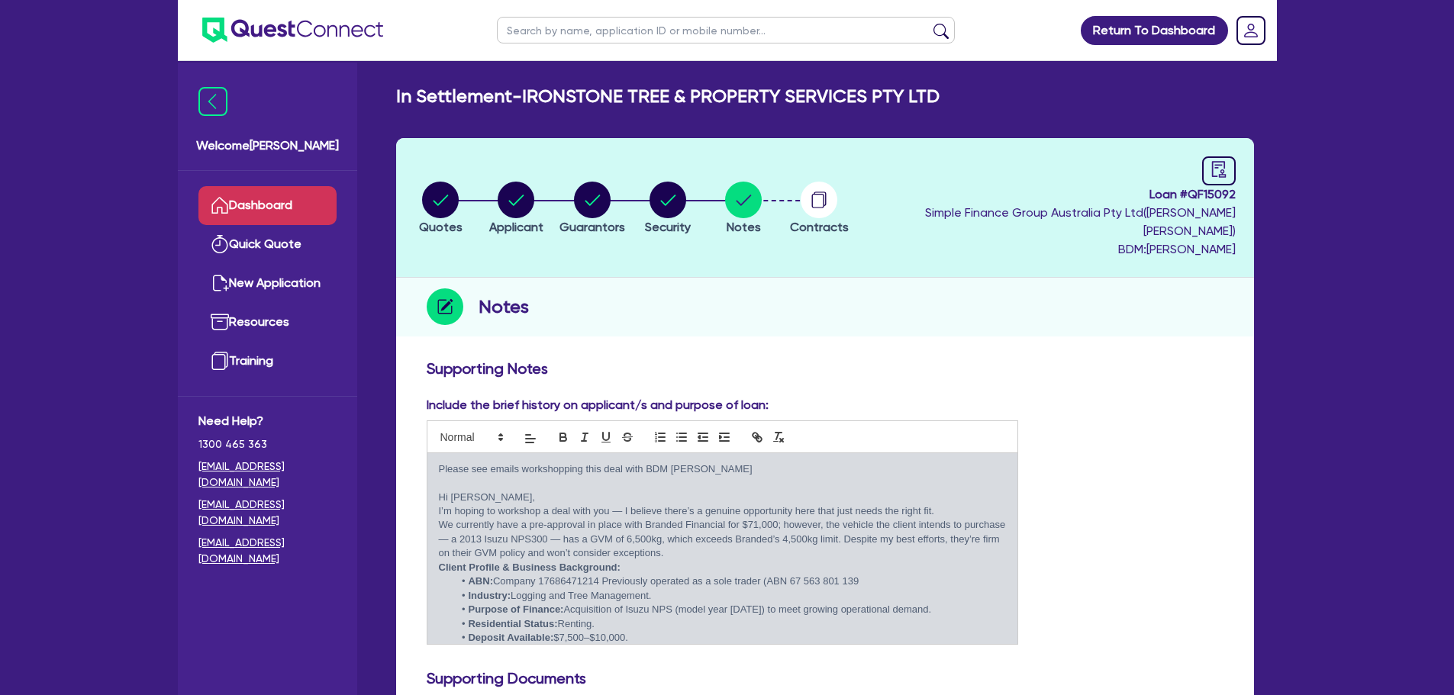
click at [316, 201] on link "Dashboard" at bounding box center [267, 205] width 138 height 39
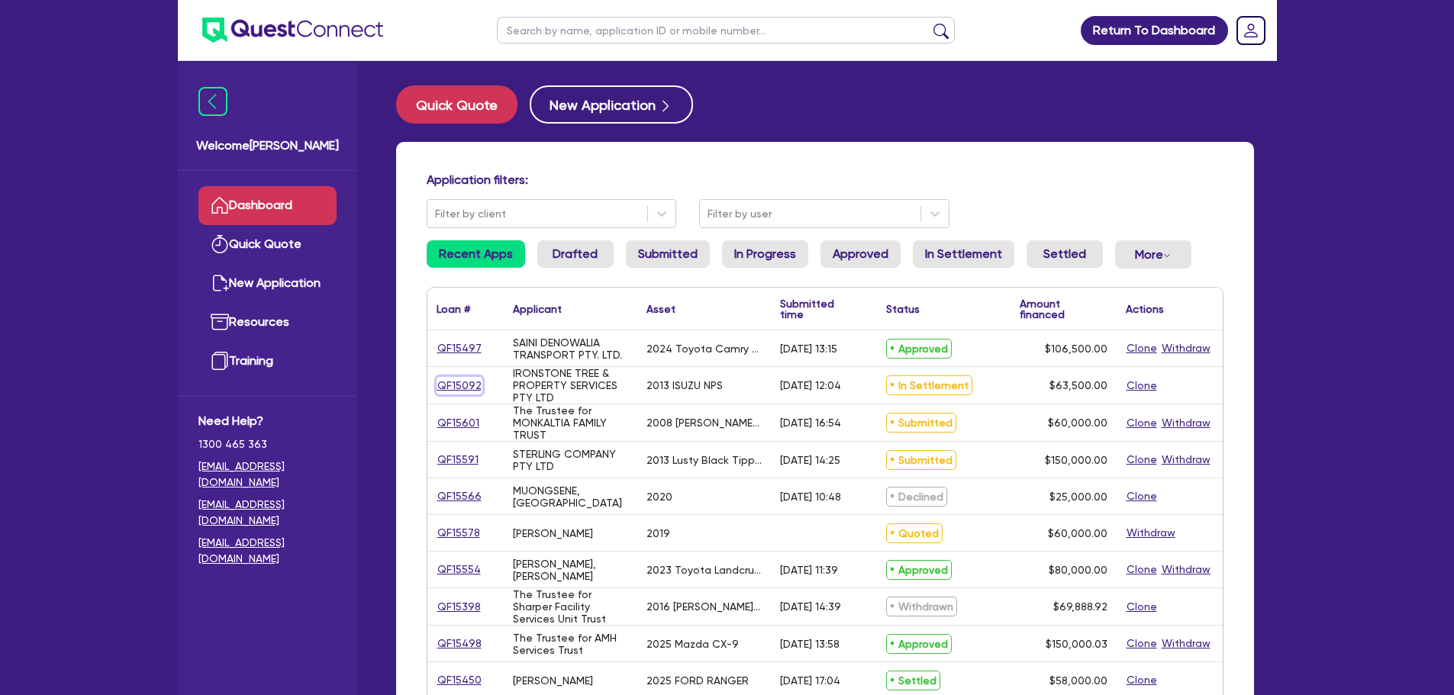
click at [453, 385] on link "QF15092" at bounding box center [459, 386] width 46 height 18
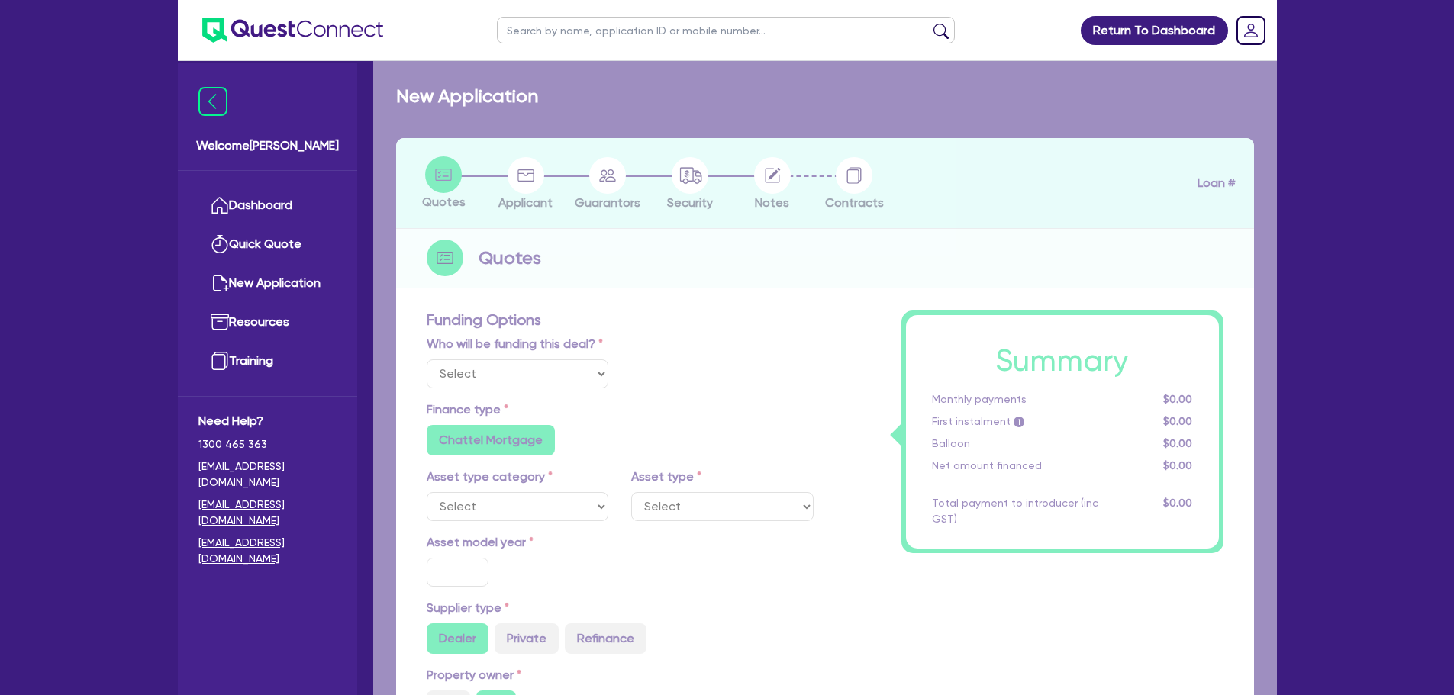
select select "Quest Finance - Own Book"
select select "CARS_AND_LIGHT_TRUCKS"
type input "2013"
radio input "false"
radio input "true"
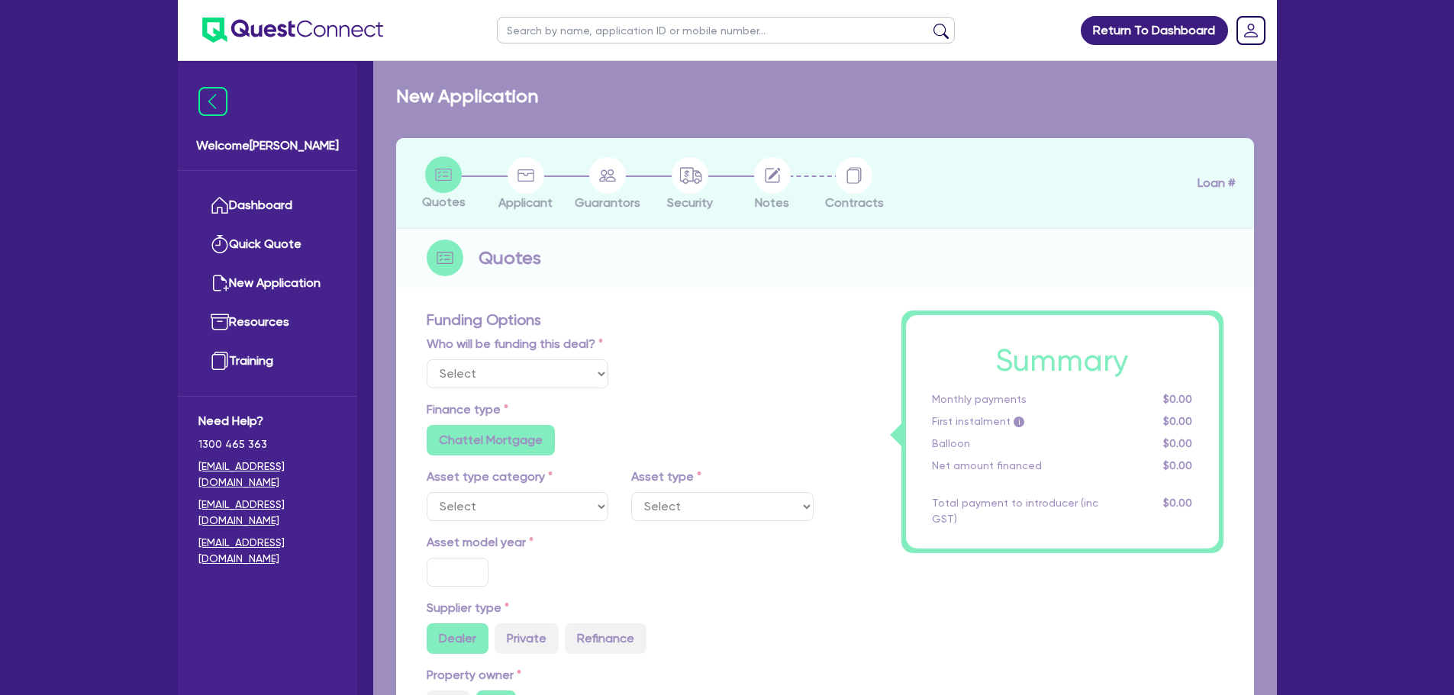
type input "71,000"
type input "7,500"
type input "9.5"
type input "6,032.5"
type input "17.95"
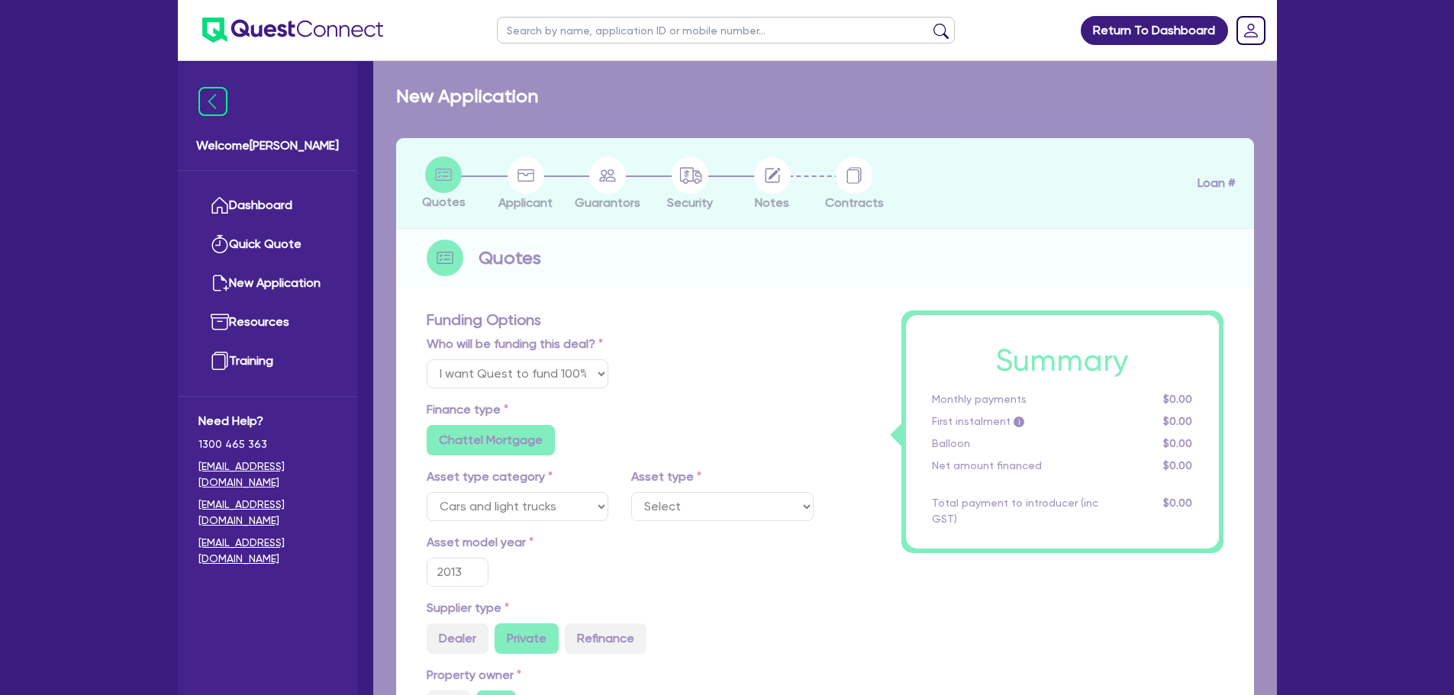
select select "LIGHT_TRUCKS"
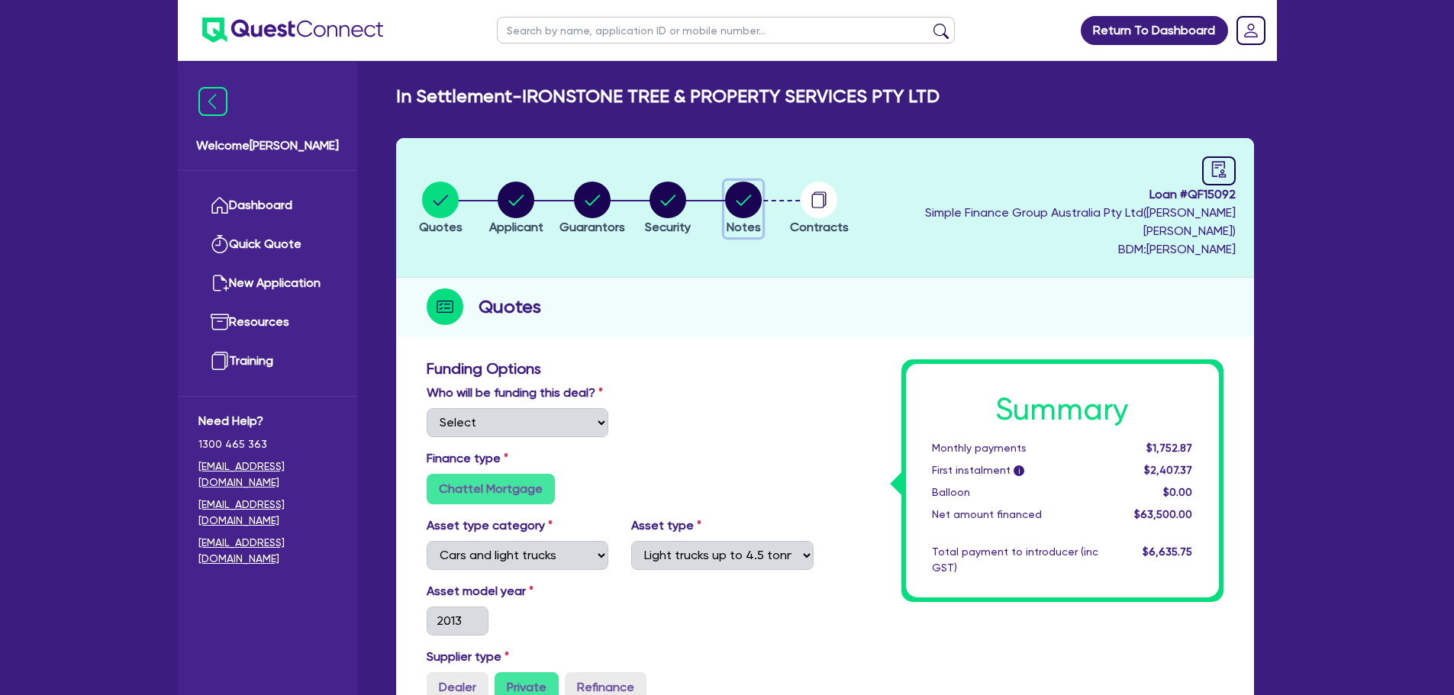
click at [762, 190] on circle "button" at bounding box center [743, 200] width 37 height 37
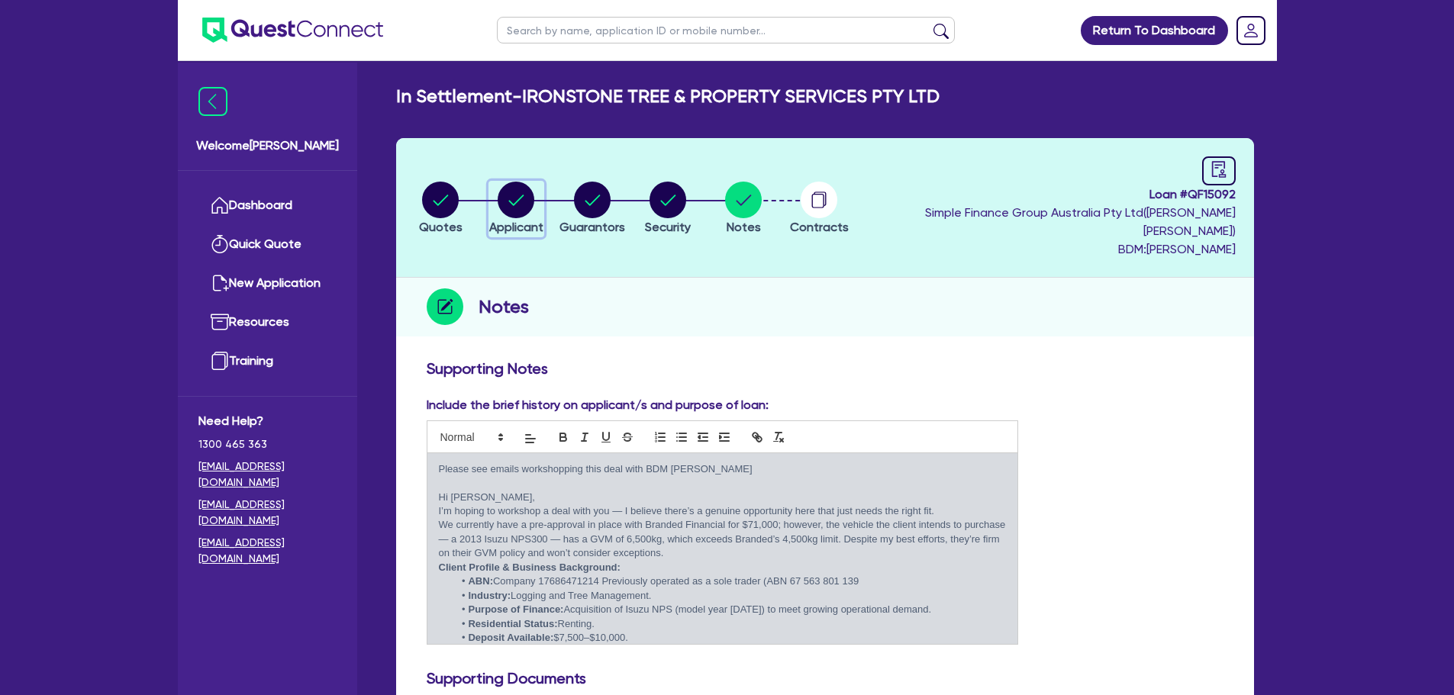
click at [515, 205] on circle "button" at bounding box center [516, 200] width 37 height 37
select select "COMPANY"
select select "FORESTRY"
select select "LOGGING"
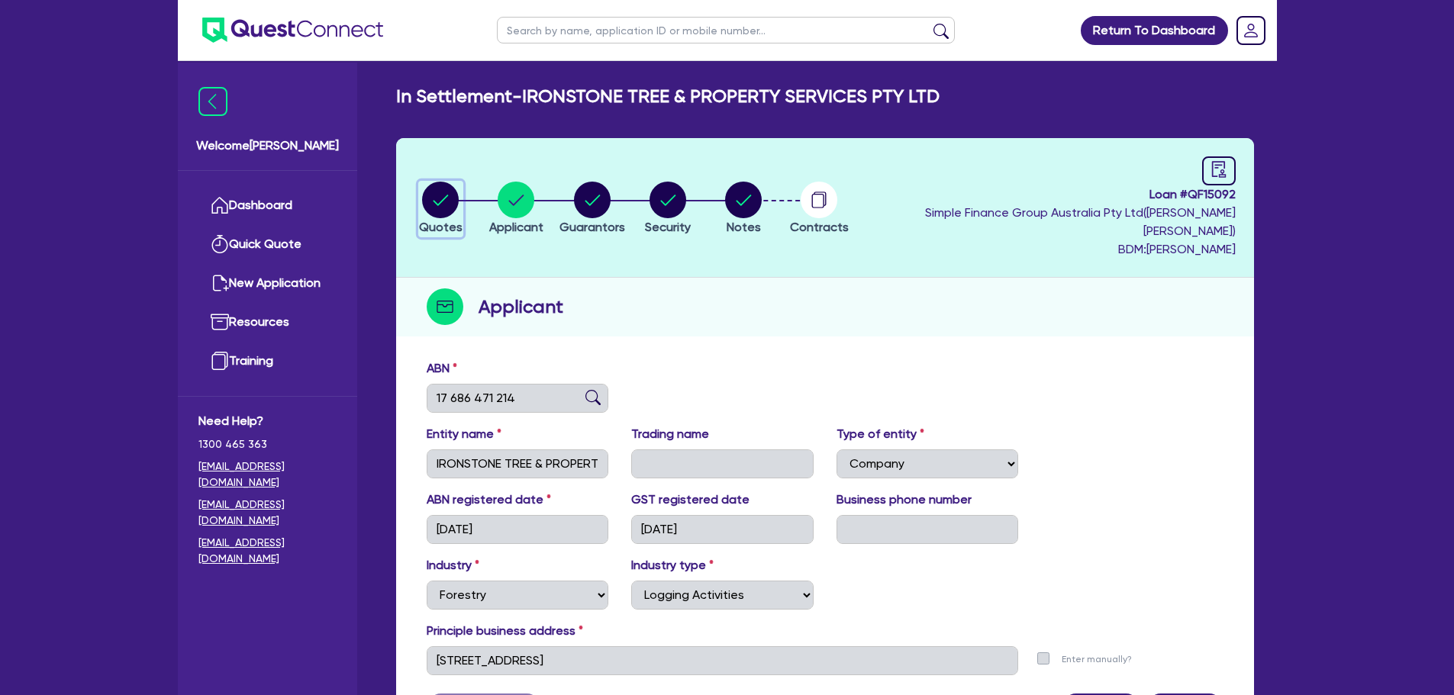
click at [453, 191] on circle "button" at bounding box center [440, 200] width 37 height 37
select select "Quest Finance - Own Book"
select select "CARS_AND_LIGHT_TRUCKS"
select select "LIGHT_TRUCKS"
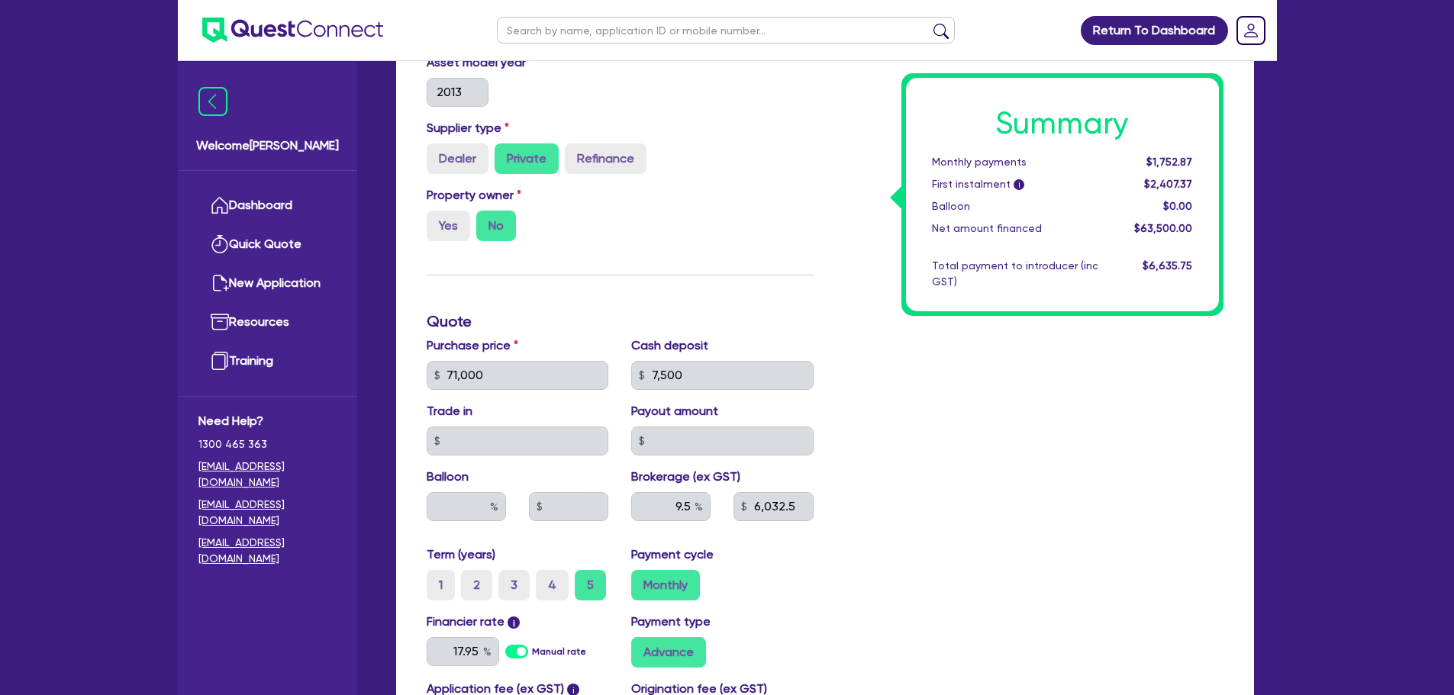
scroll to position [534, 0]
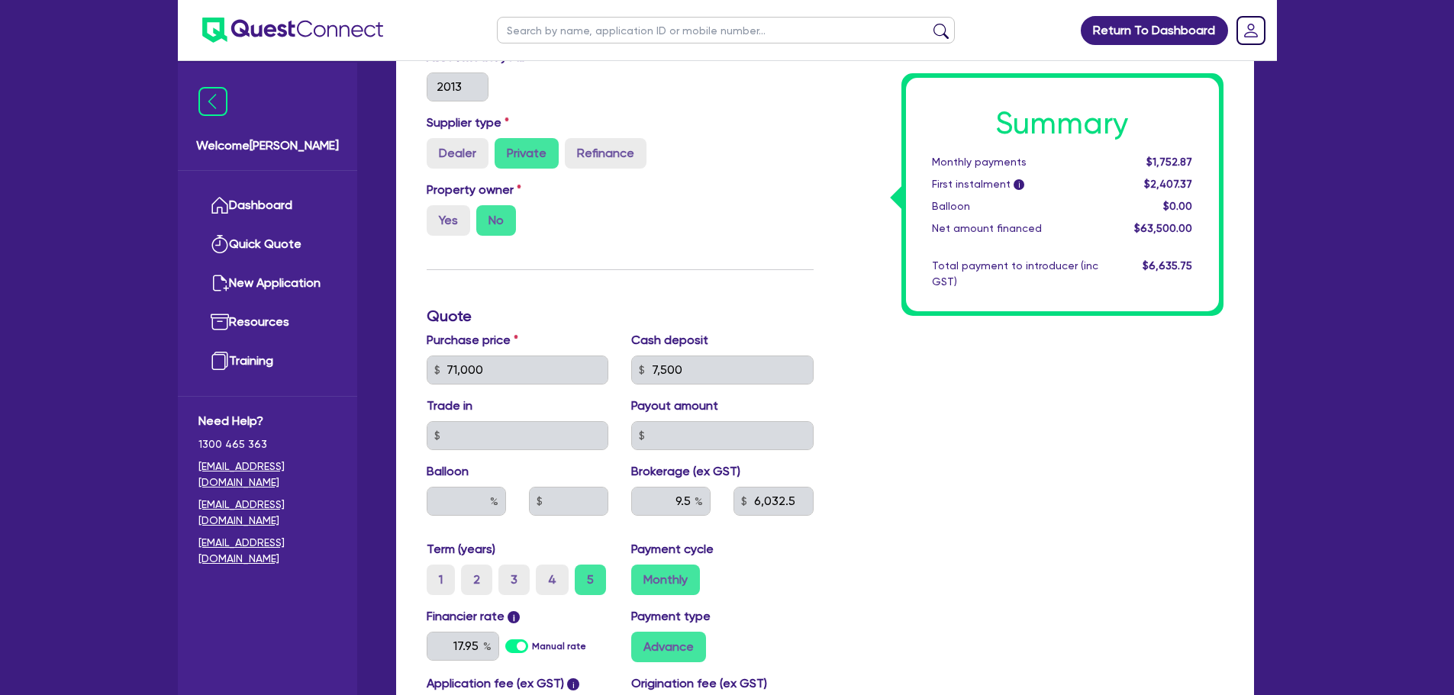
click at [695, 487] on div "9.5" at bounding box center [670, 501] width 79 height 29
click at [298, 195] on link "Dashboard" at bounding box center [267, 205] width 138 height 39
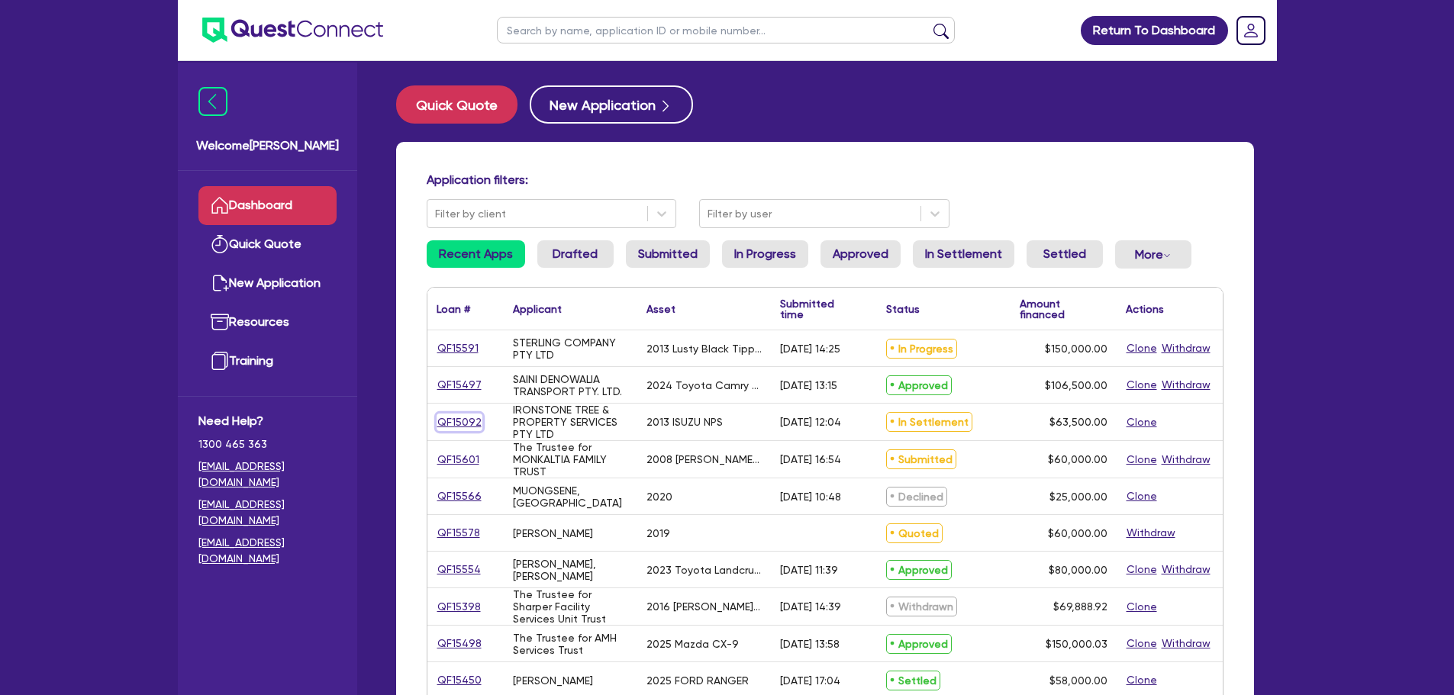
click at [469, 420] on link "QF15092" at bounding box center [459, 423] width 46 height 18
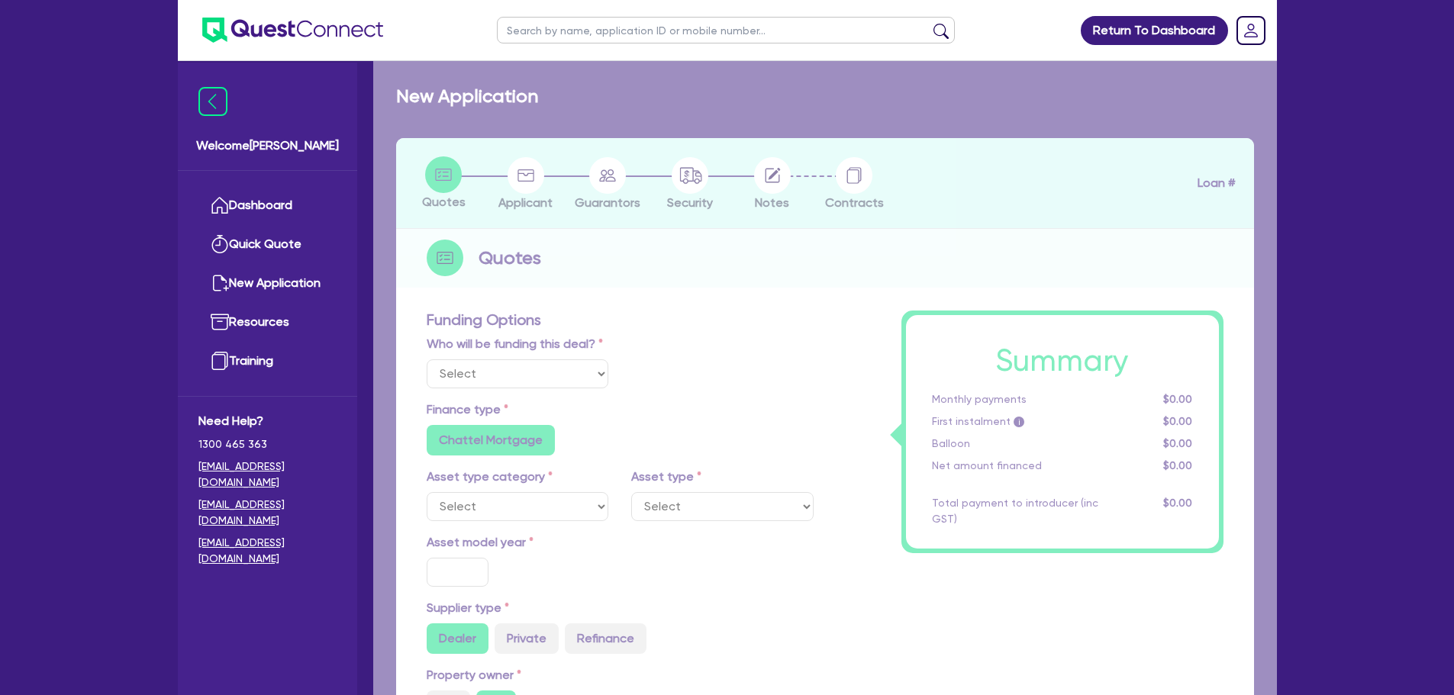
select select "Quest Finance - Own Book"
select select "CARS_AND_LIGHT_TRUCKS"
type input "2013"
radio input "false"
radio input "true"
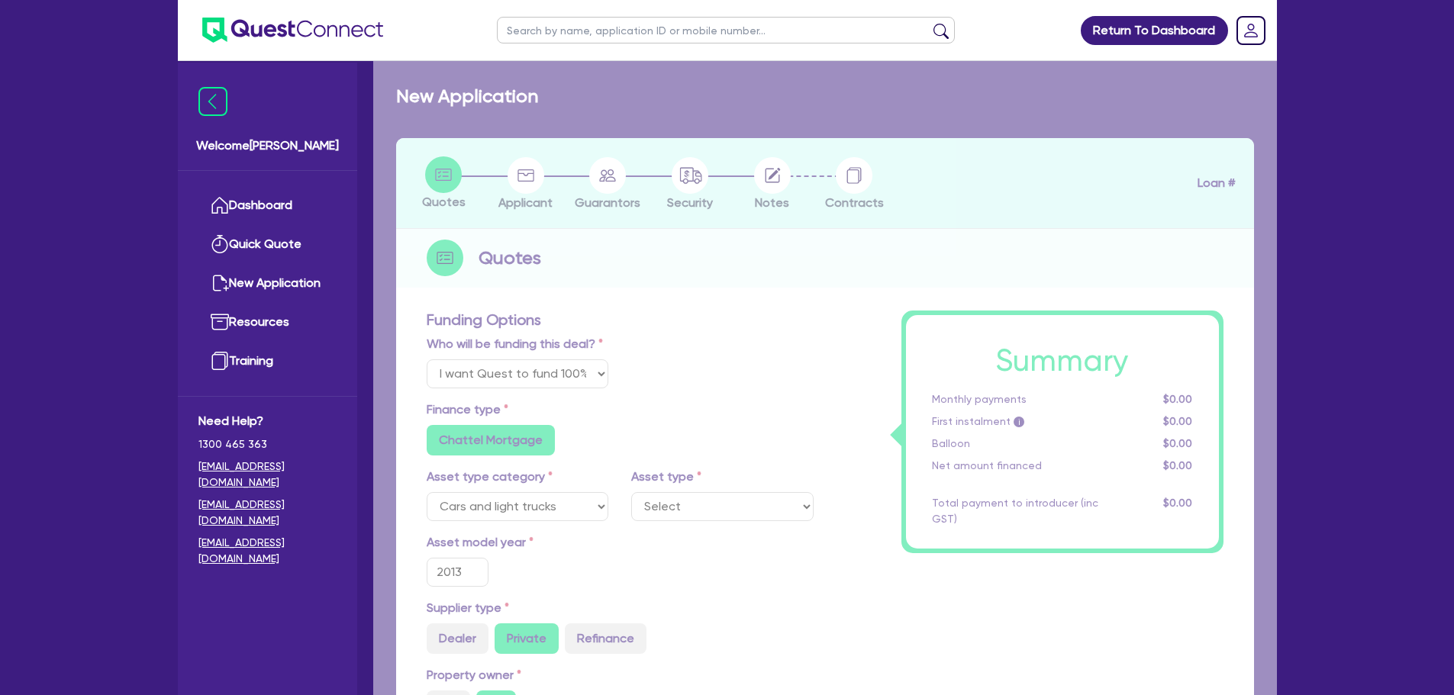
type input "71,000"
type input "7,500"
type input "9.5"
type input "6,032.5"
type input "17.95"
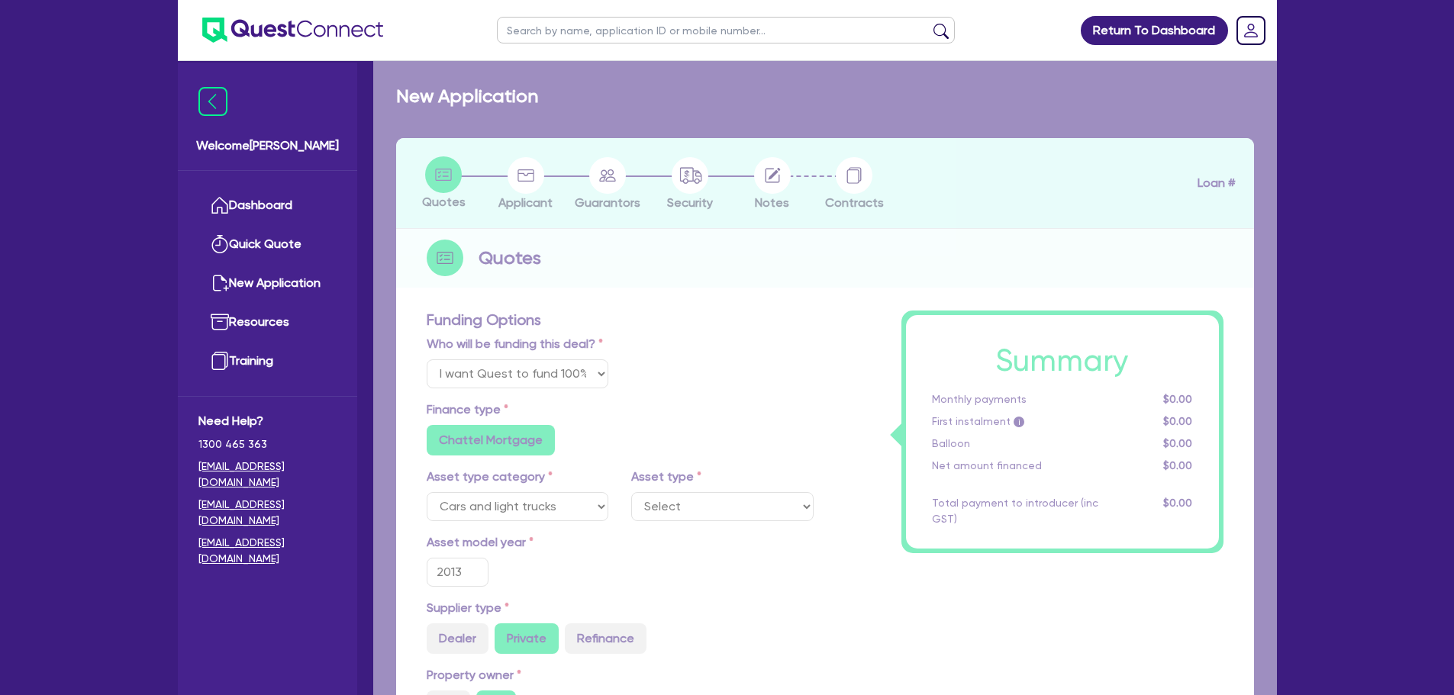
select select "LIGHT_TRUCKS"
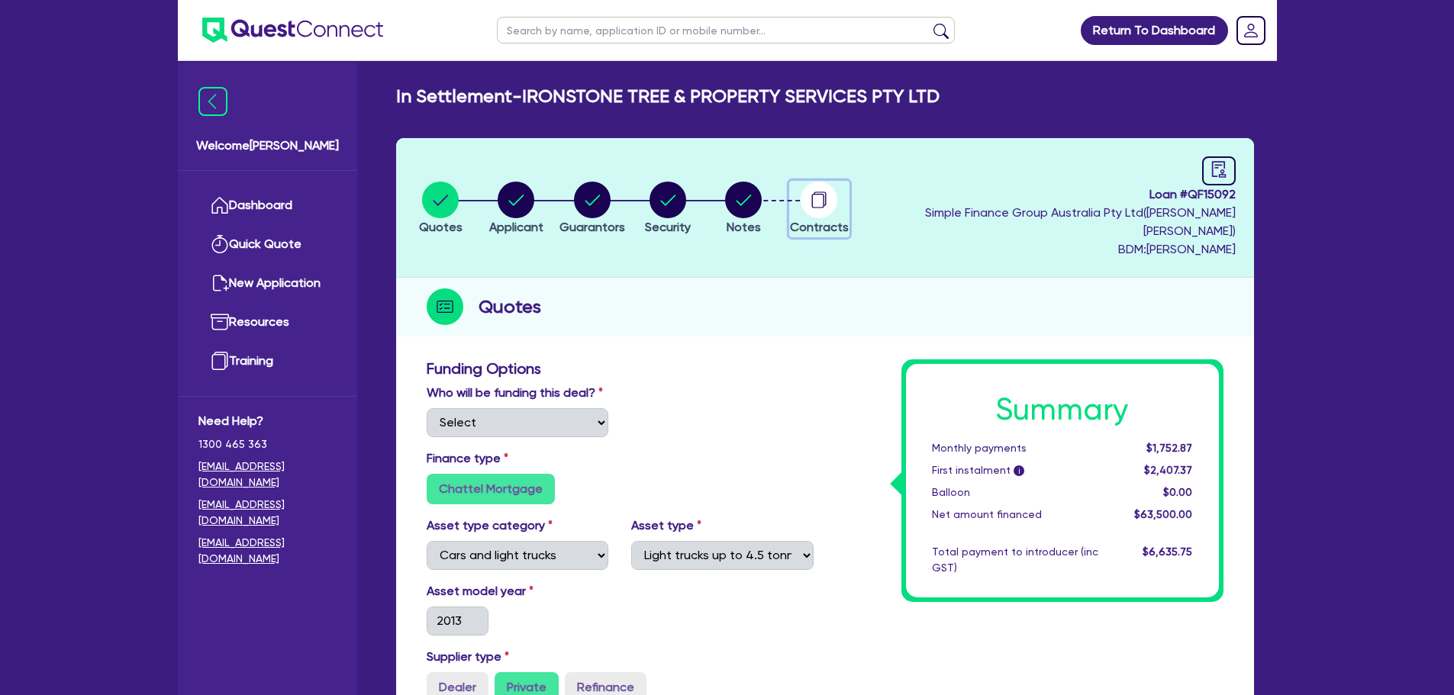
click at [837, 192] on circle "button" at bounding box center [818, 200] width 37 height 37
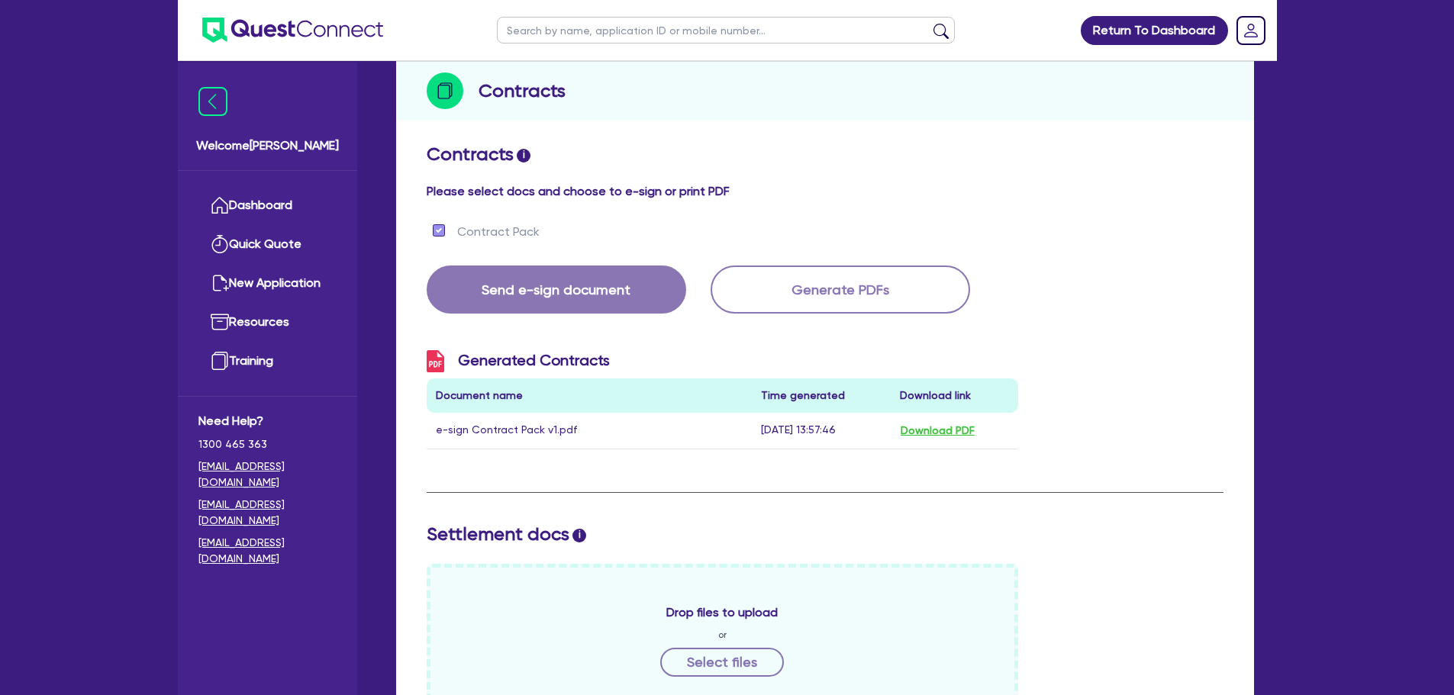
scroll to position [98, 0]
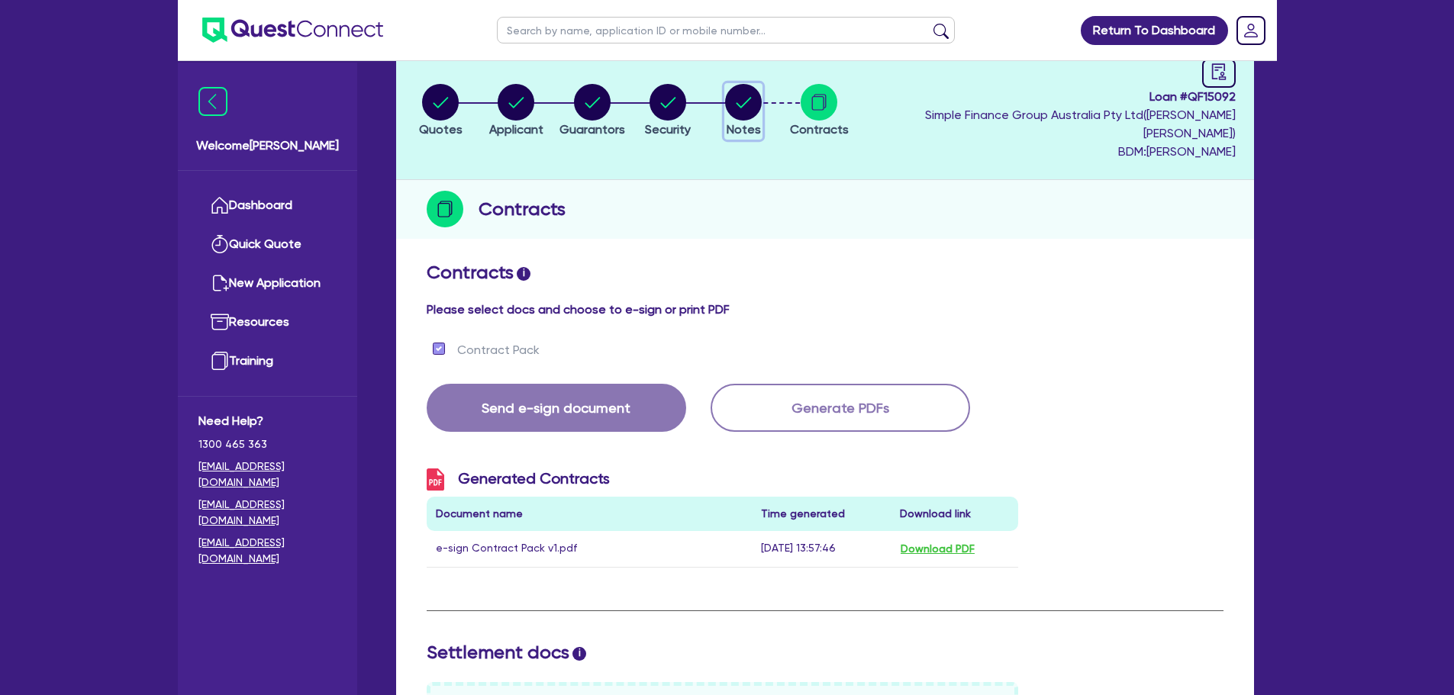
click at [762, 111] on button "Notes" at bounding box center [743, 111] width 38 height 56
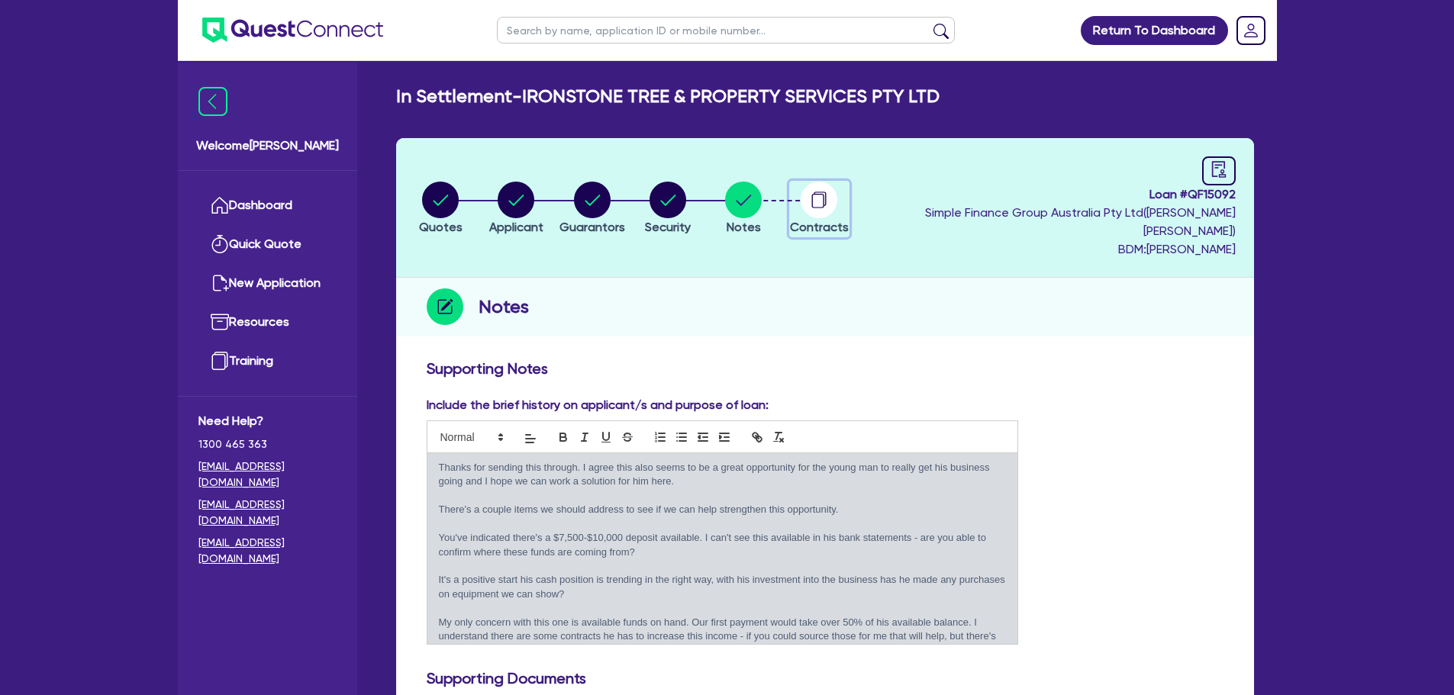
click at [837, 205] on circle "button" at bounding box center [818, 200] width 37 height 37
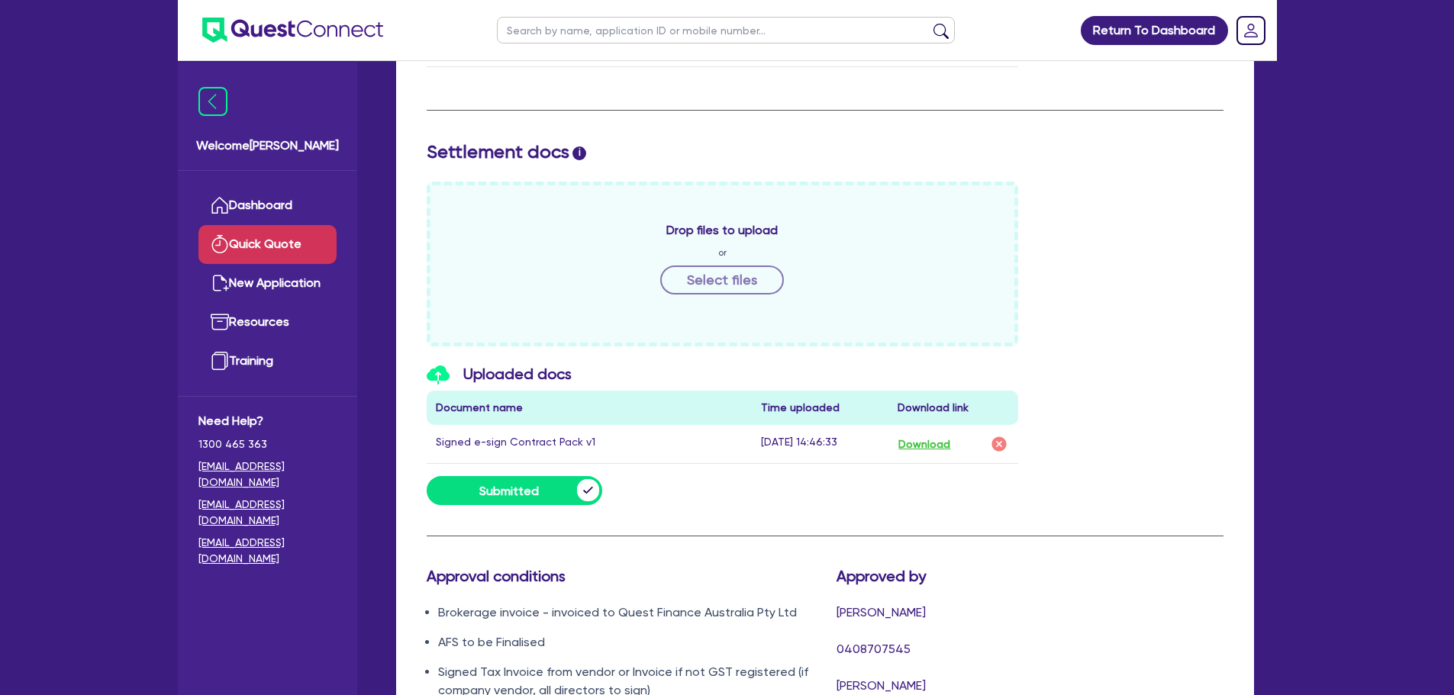
scroll to position [479, 0]
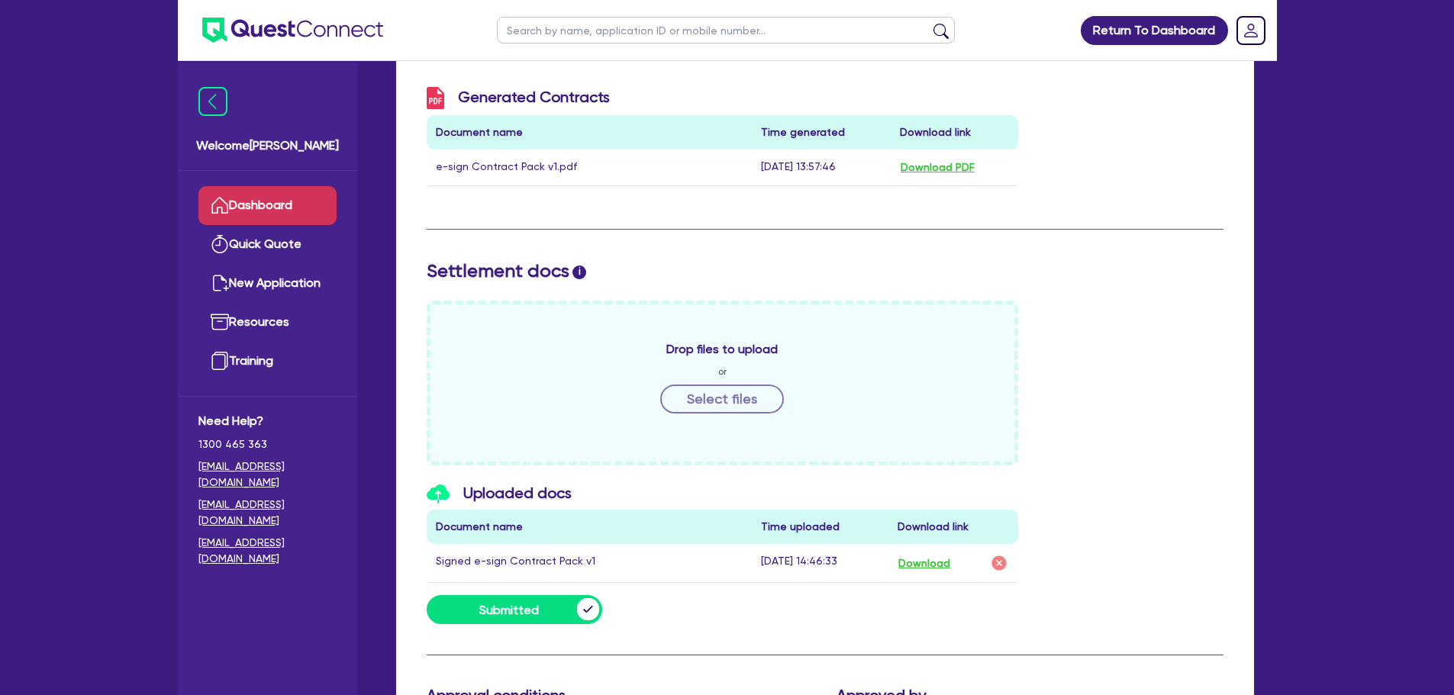
click at [306, 216] on link "Dashboard" at bounding box center [267, 205] width 138 height 39
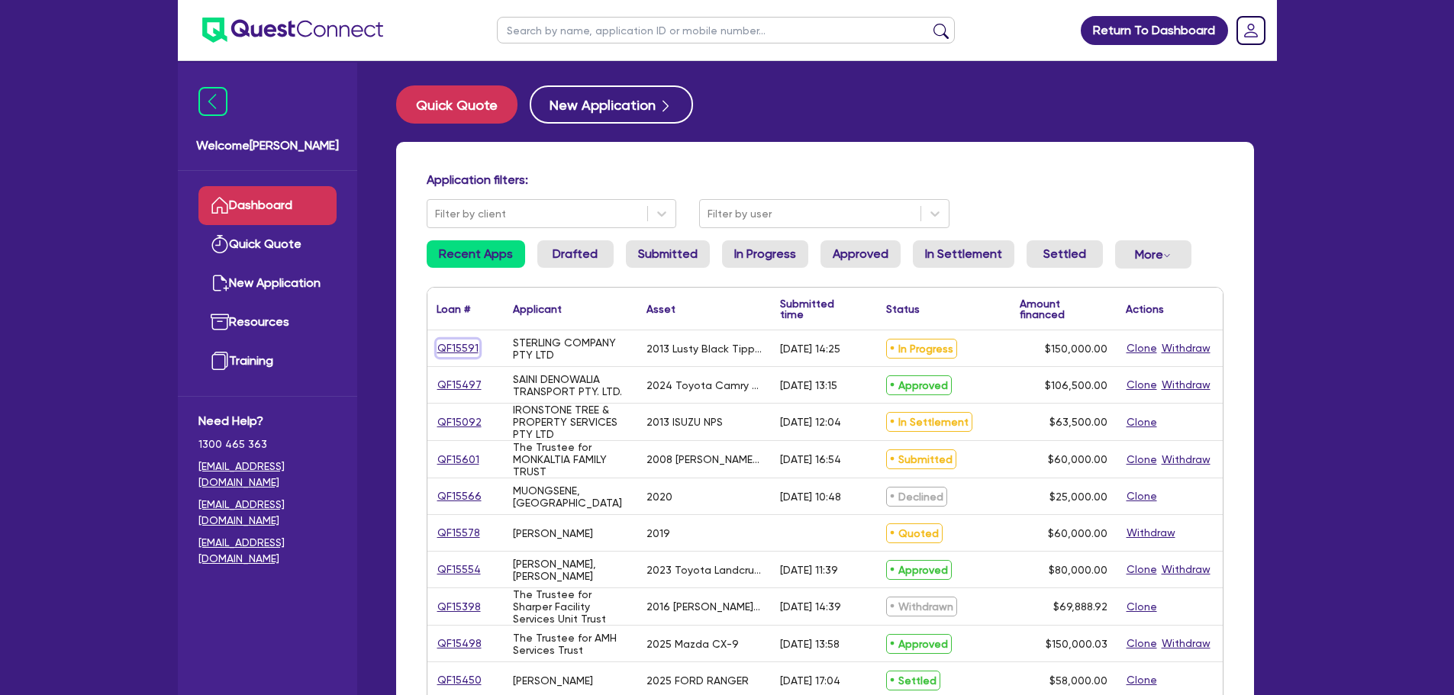
click at [446, 344] on link "QF15591" at bounding box center [457, 349] width 43 height 18
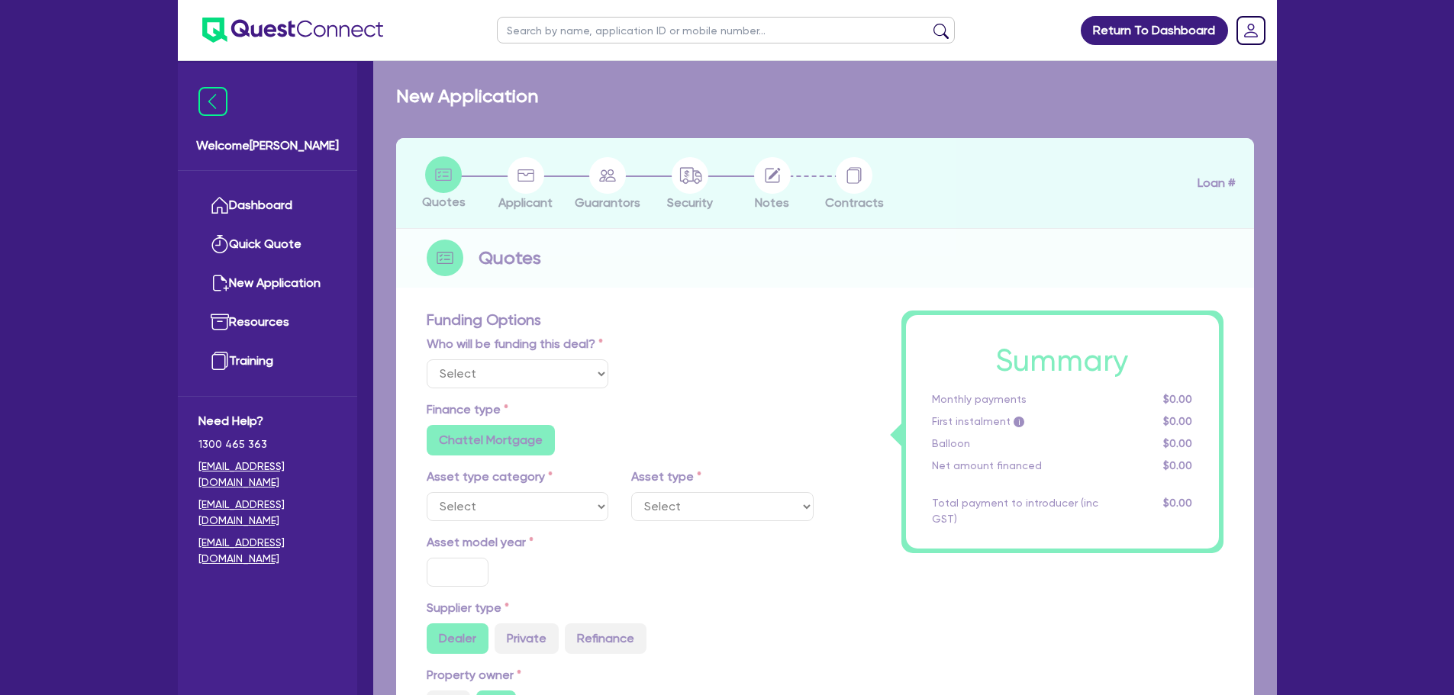
select select "Quest Finance - Own Book"
select select "PRIMARY_ASSETS"
type input "2013"
radio input "false"
radio input "true"
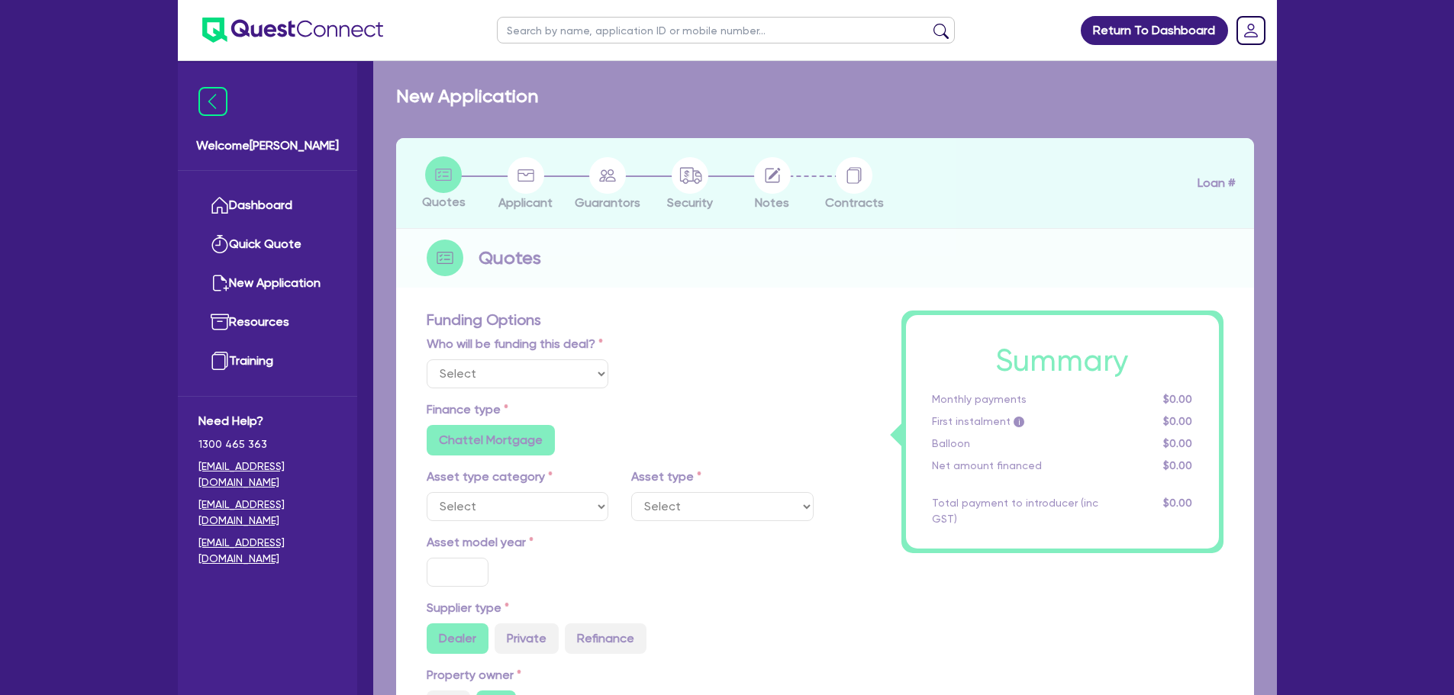
type input "150,000"
type input "5"
type input "7,500"
type input "17.95"
select select "TRAILERS"
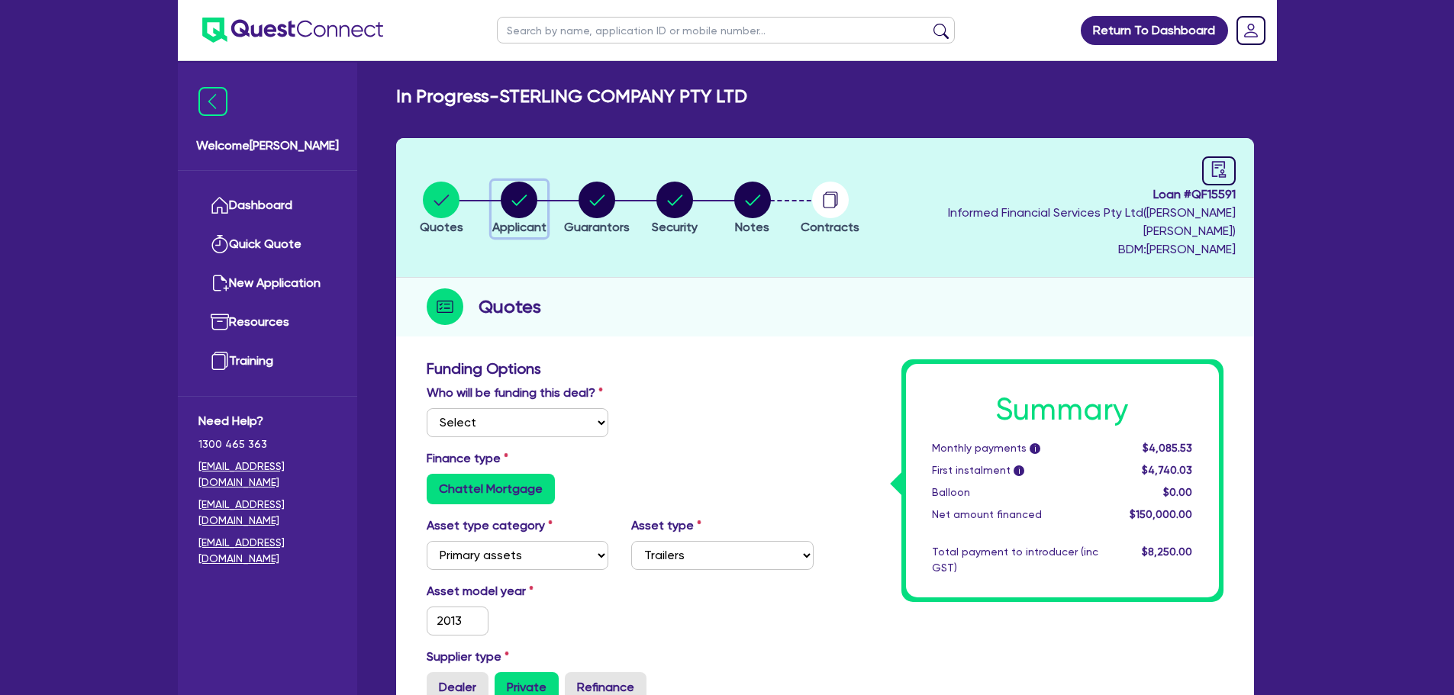
click at [518, 199] on circle "button" at bounding box center [519, 200] width 37 height 37
select select "COMPANY"
select select "MANUFACTURING"
select select "WHOLE_OR_PARTIAL"
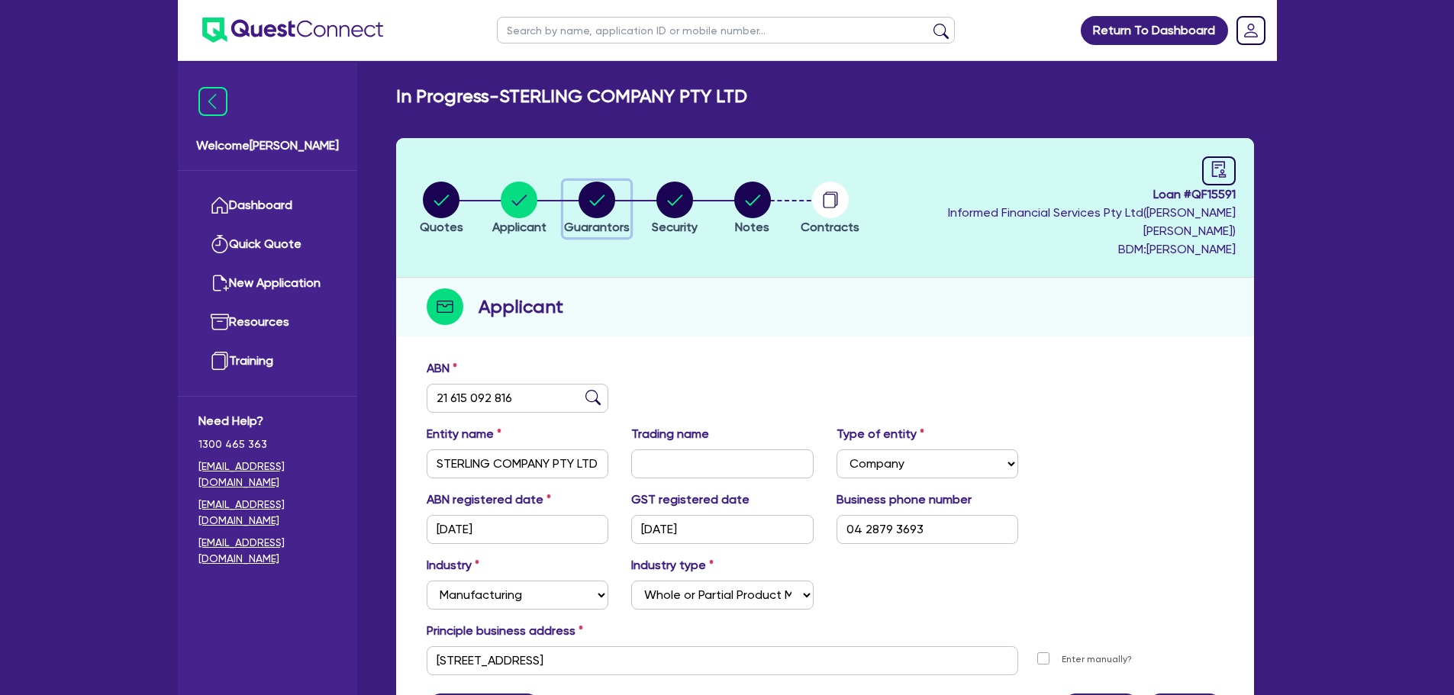
click at [615, 190] on circle "button" at bounding box center [596, 200] width 37 height 37
select select "MR"
select select "VIC"
select select "DE_FACTO"
select select "CASH"
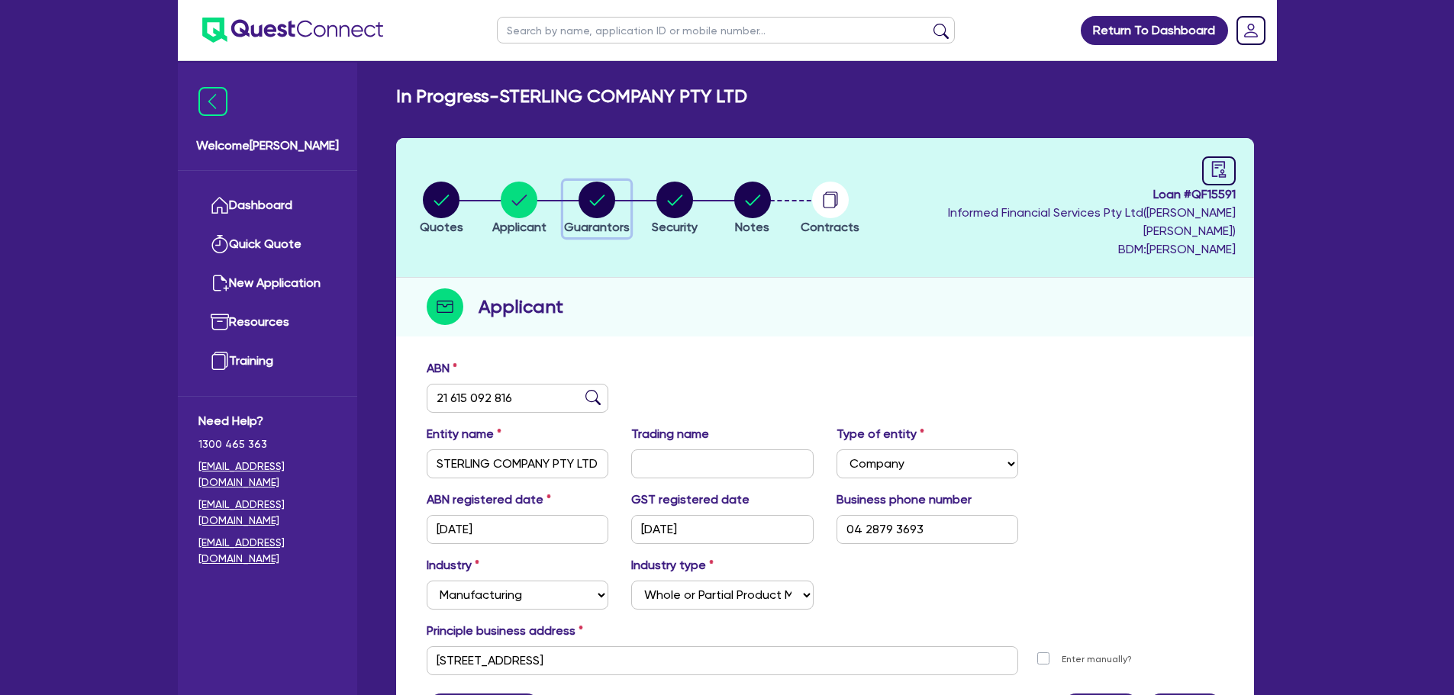
select select "TRAILER"
select select "VEHICLE"
select select "TRUCK"
select select "EQUIPMENT"
select select "HOUSEHOLD_PERSONAL"
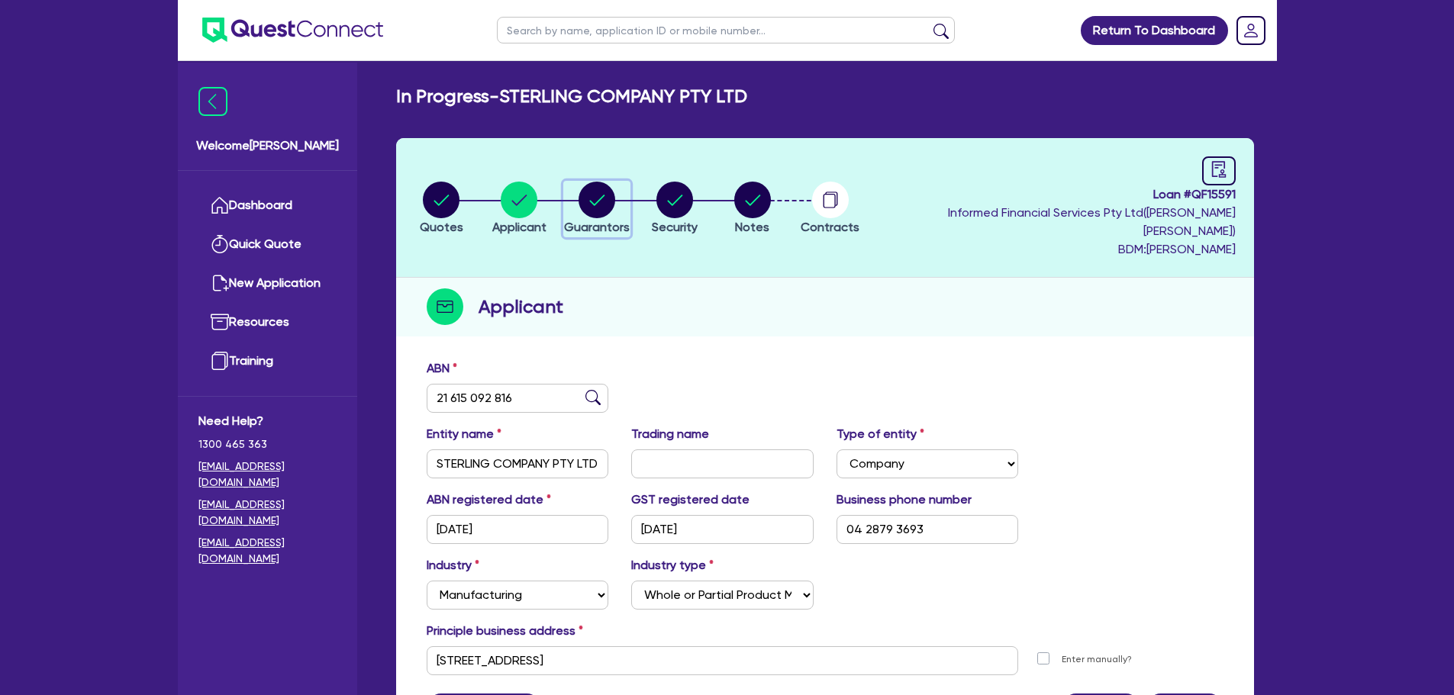
select select "VEHICLE_LOAN"
select select "TRUCK_LOAN"
select select "VEHICLE_LOAN"
select select "TRAILER_LOAN"
select select "EQUIPMENT_LOAN"
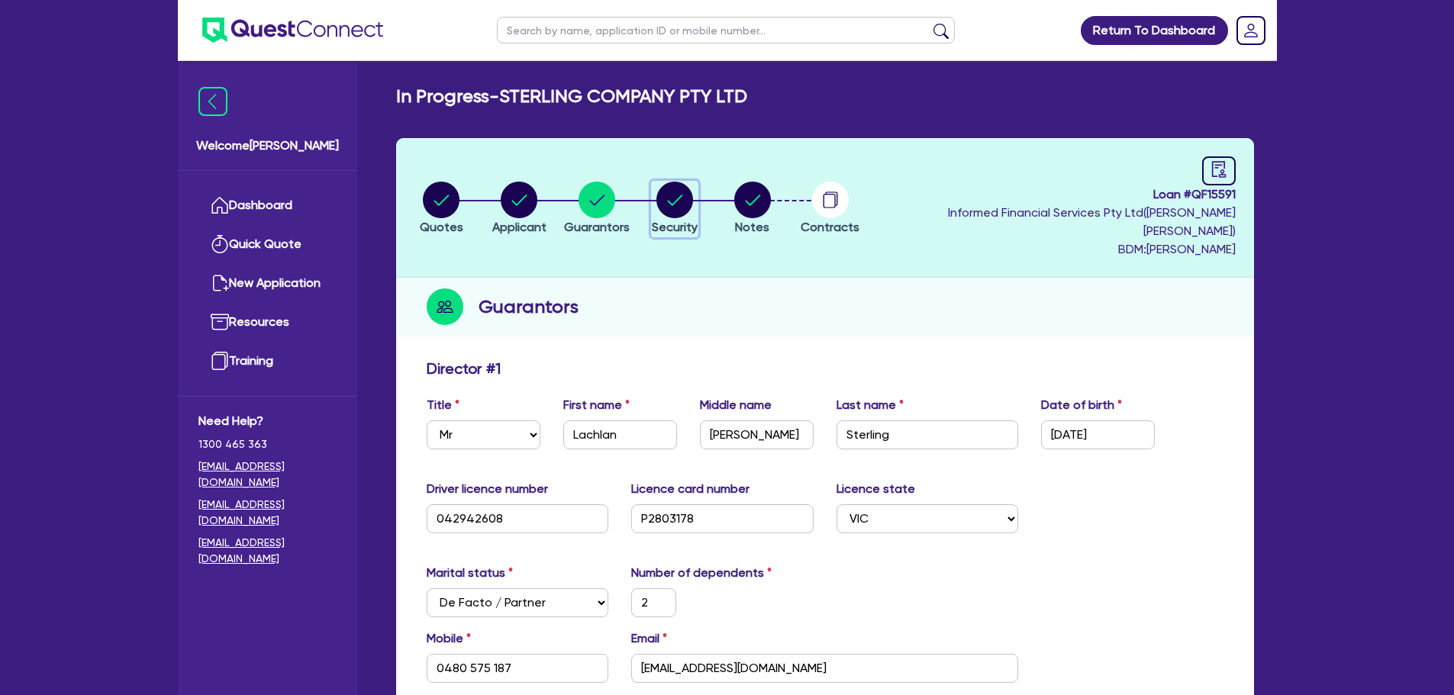
click at [680, 192] on circle "button" at bounding box center [674, 200] width 37 height 37
select select "PRIMARY_ASSETS"
select select "TRAILERS"
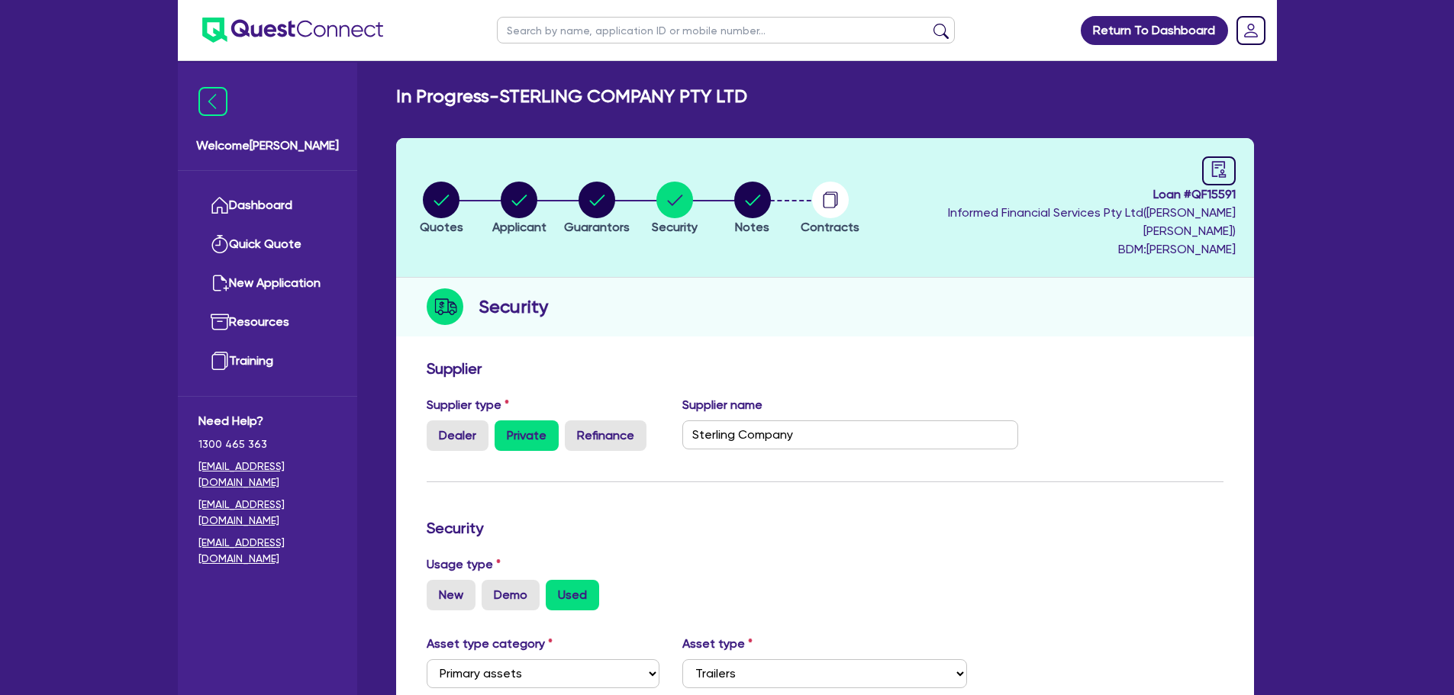
click at [734, 164] on header "Quotes Applicant [GEOGRAPHIC_DATA] Security Notes Contracts Loan # QF15591 Info…" at bounding box center [825, 208] width 858 height 140
drag, startPoint x: 745, startPoint y: 184, endPoint x: 756, endPoint y: 198, distance: 18.5
click at [746, 185] on li "Notes" at bounding box center [752, 207] width 78 height 53
click at [763, 200] on circle "button" at bounding box center [752, 200] width 37 height 37
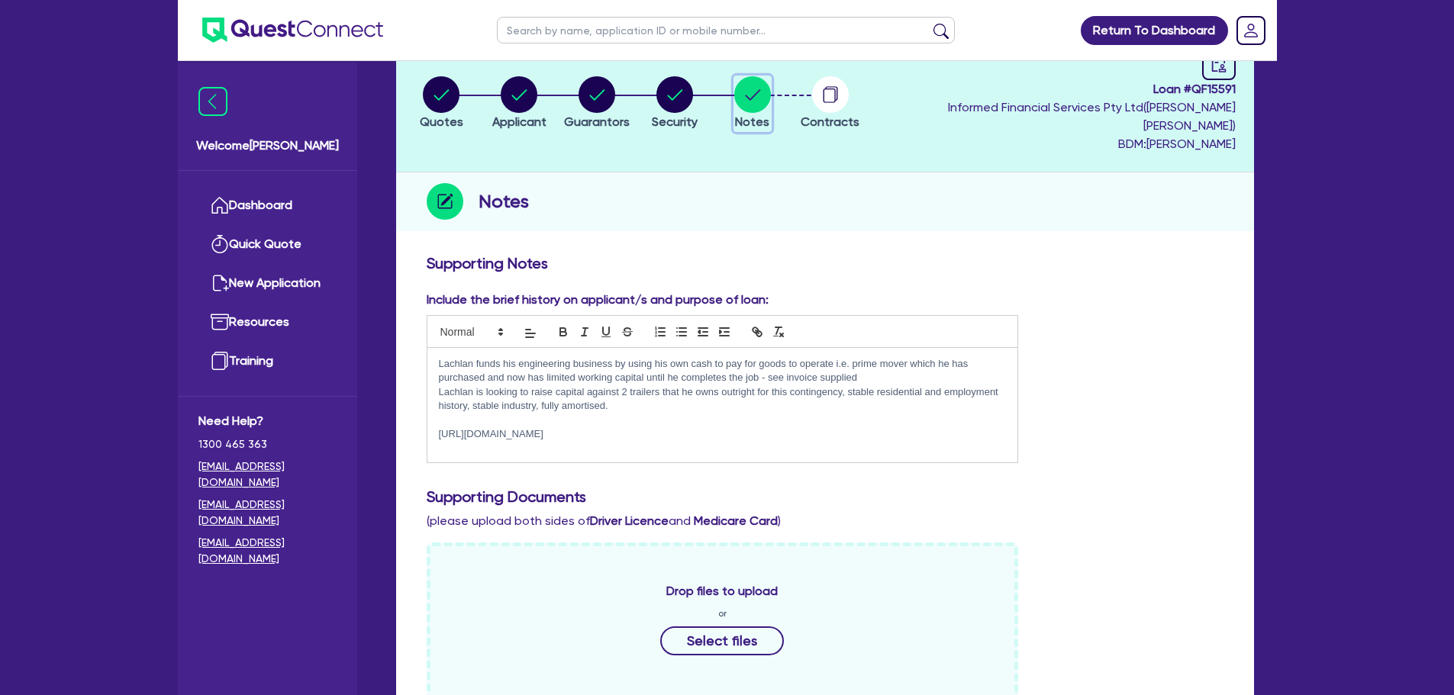
scroll to position [76, 0]
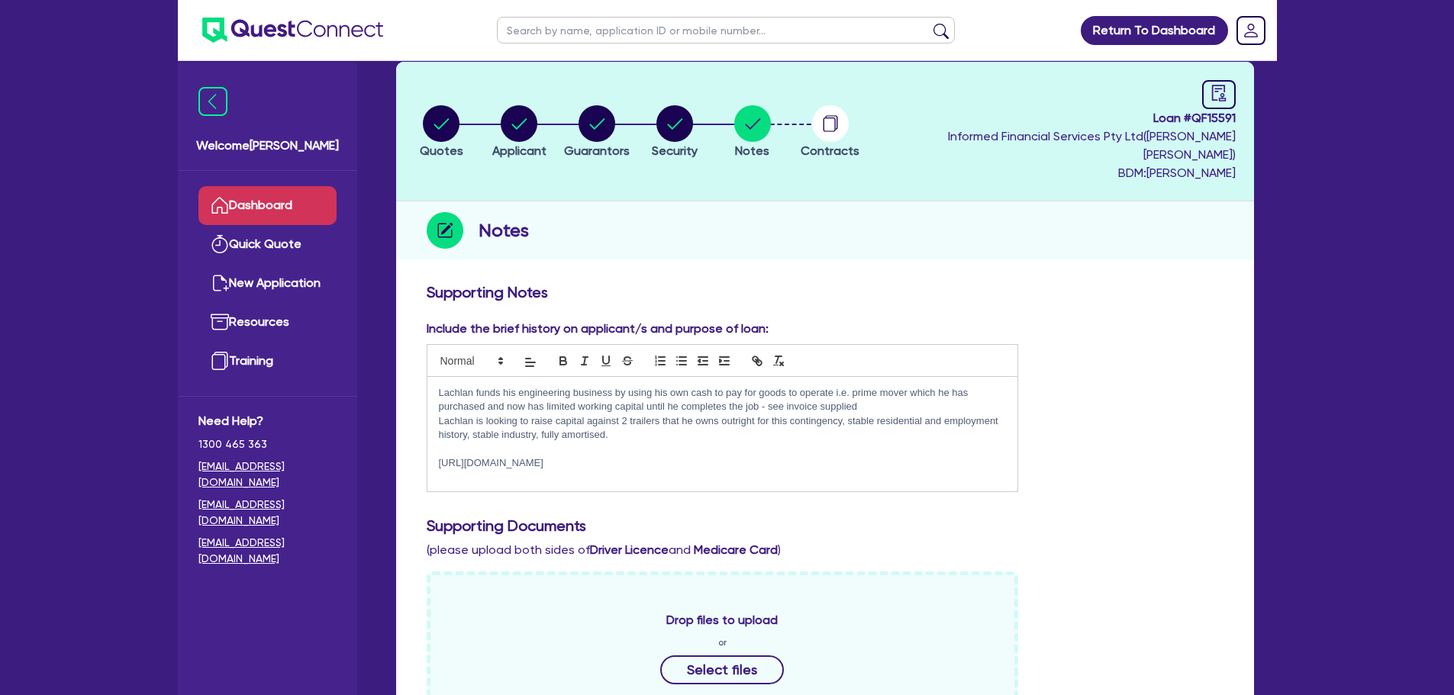
click at [311, 208] on link "Dashboard" at bounding box center [267, 205] width 138 height 39
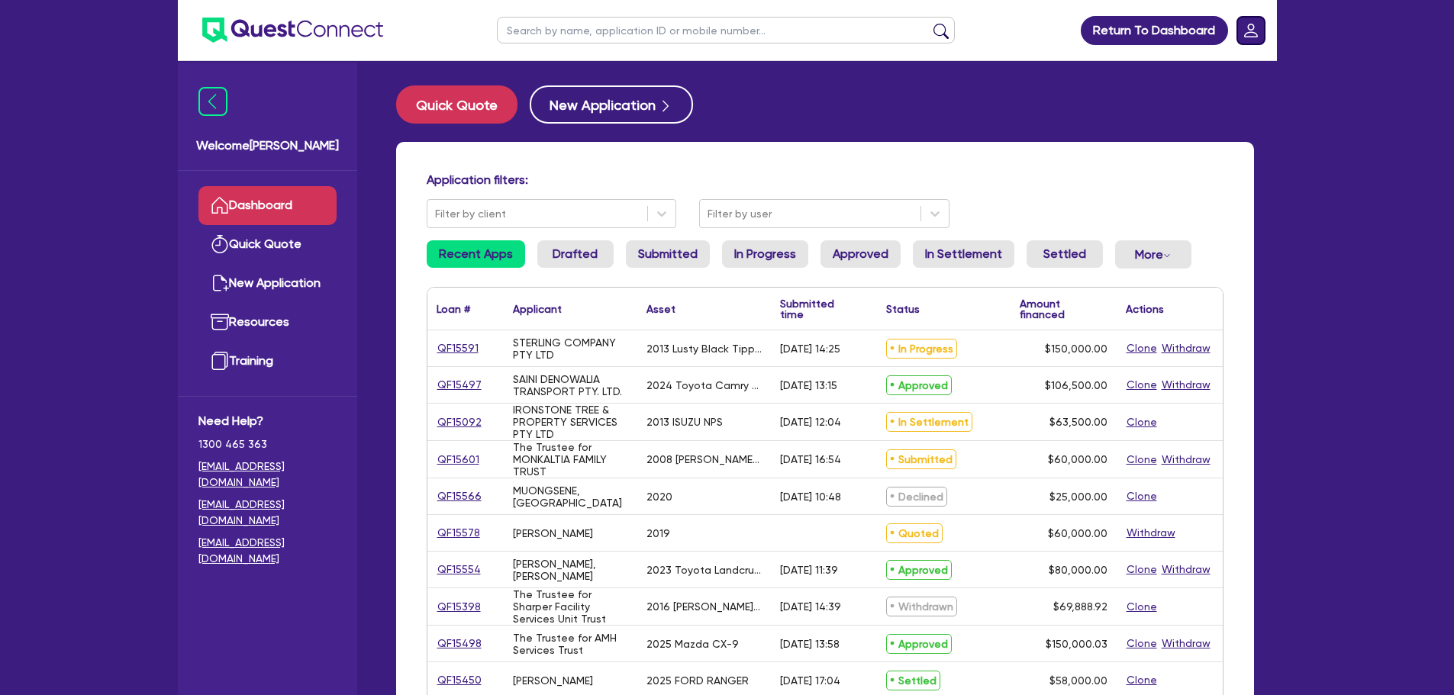
click at [1244, 24] on rect "Dropdown toggle" at bounding box center [1250, 30] width 27 height 27
click at [1220, 93] on link "Logout" at bounding box center [1207, 98] width 114 height 28
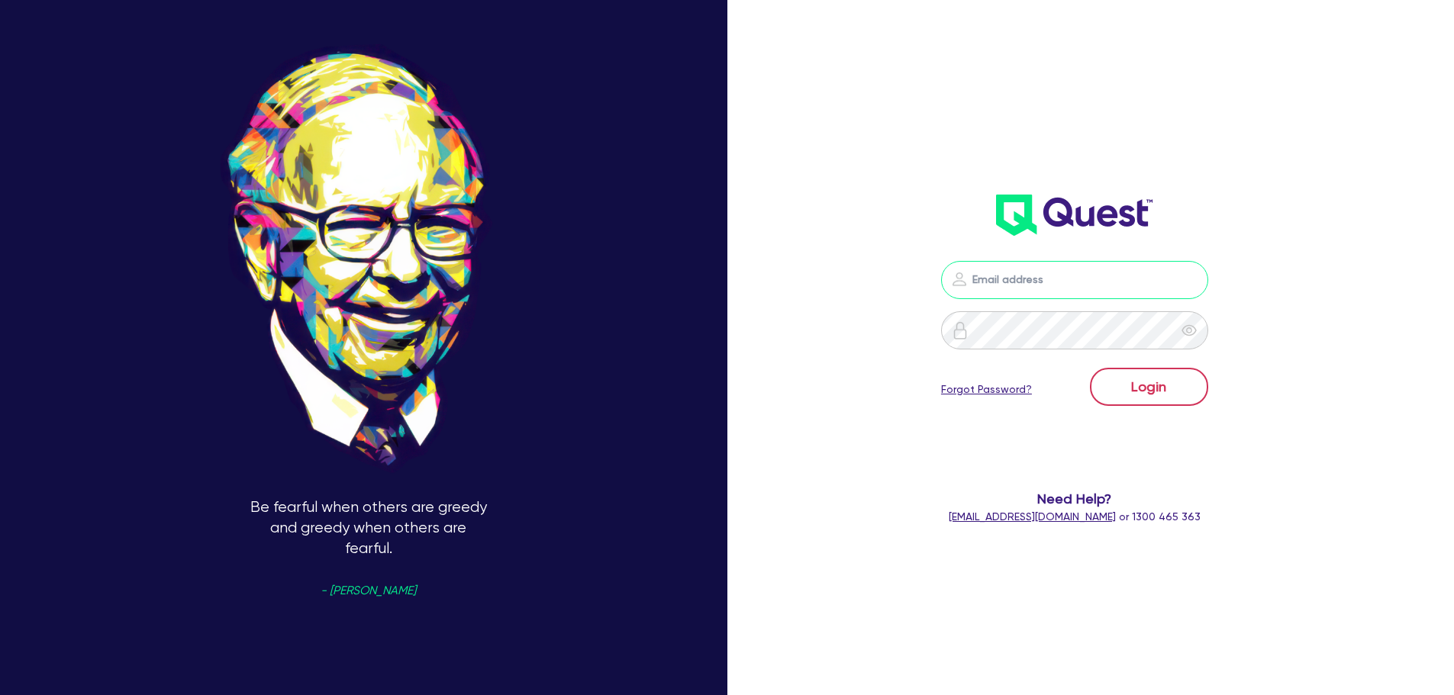
type input "[PERSON_NAME][EMAIL_ADDRESS][PERSON_NAME][DOMAIN_NAME]"
click at [1153, 393] on button "Login" at bounding box center [1149, 387] width 118 height 38
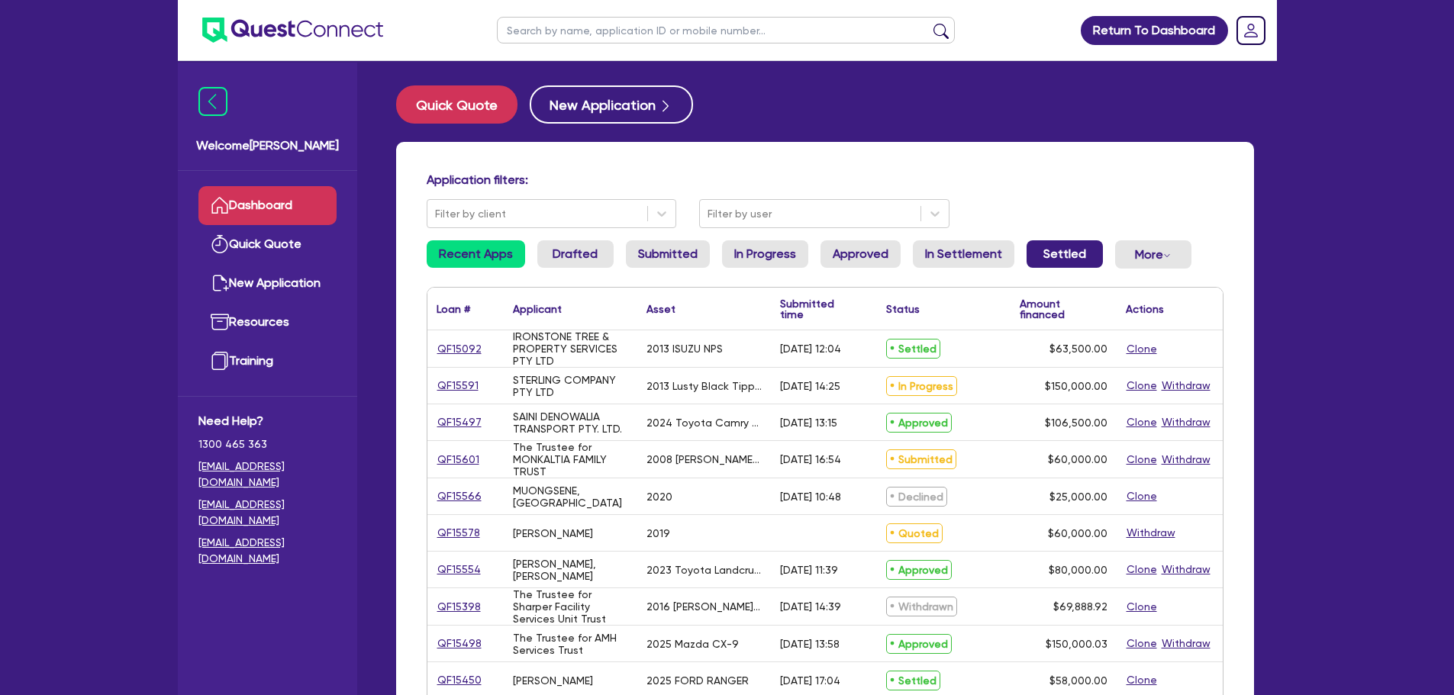
click at [1066, 256] on link "Settled" at bounding box center [1064, 253] width 76 height 27
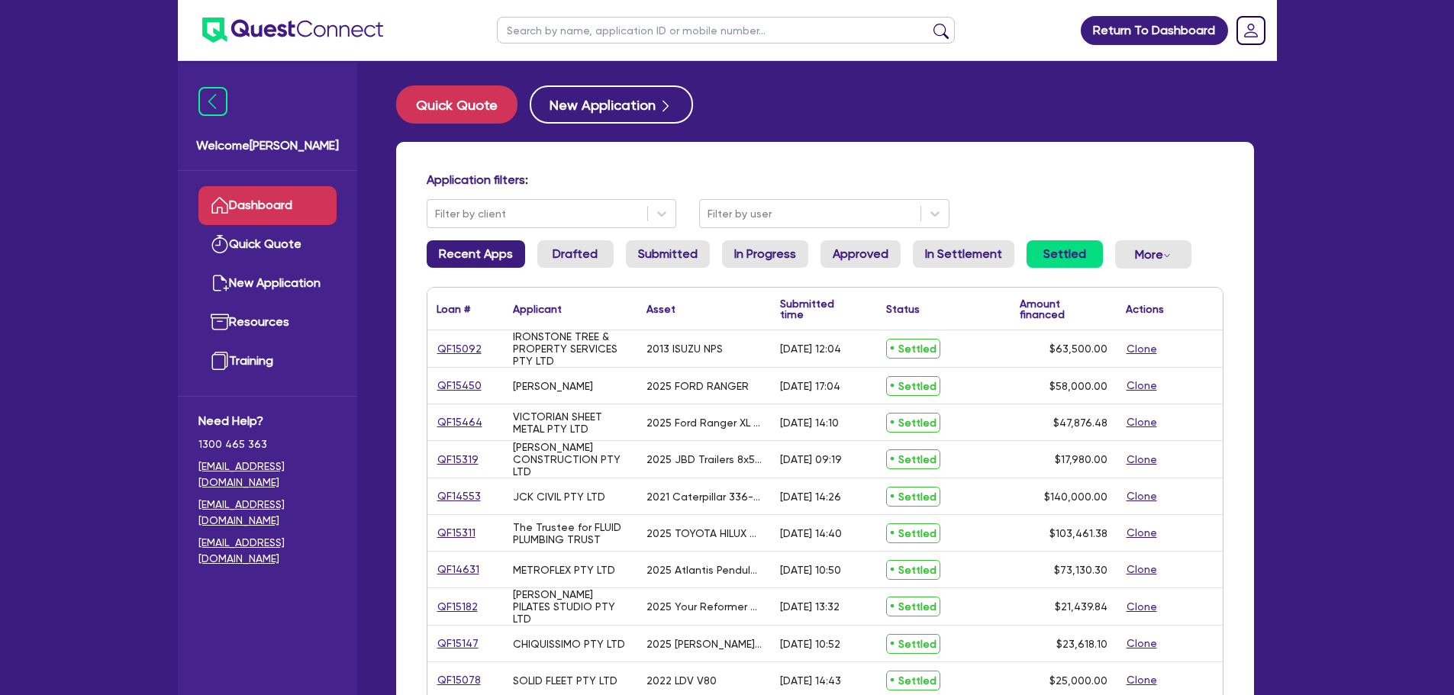
click at [467, 261] on link "Recent Apps" at bounding box center [476, 253] width 98 height 27
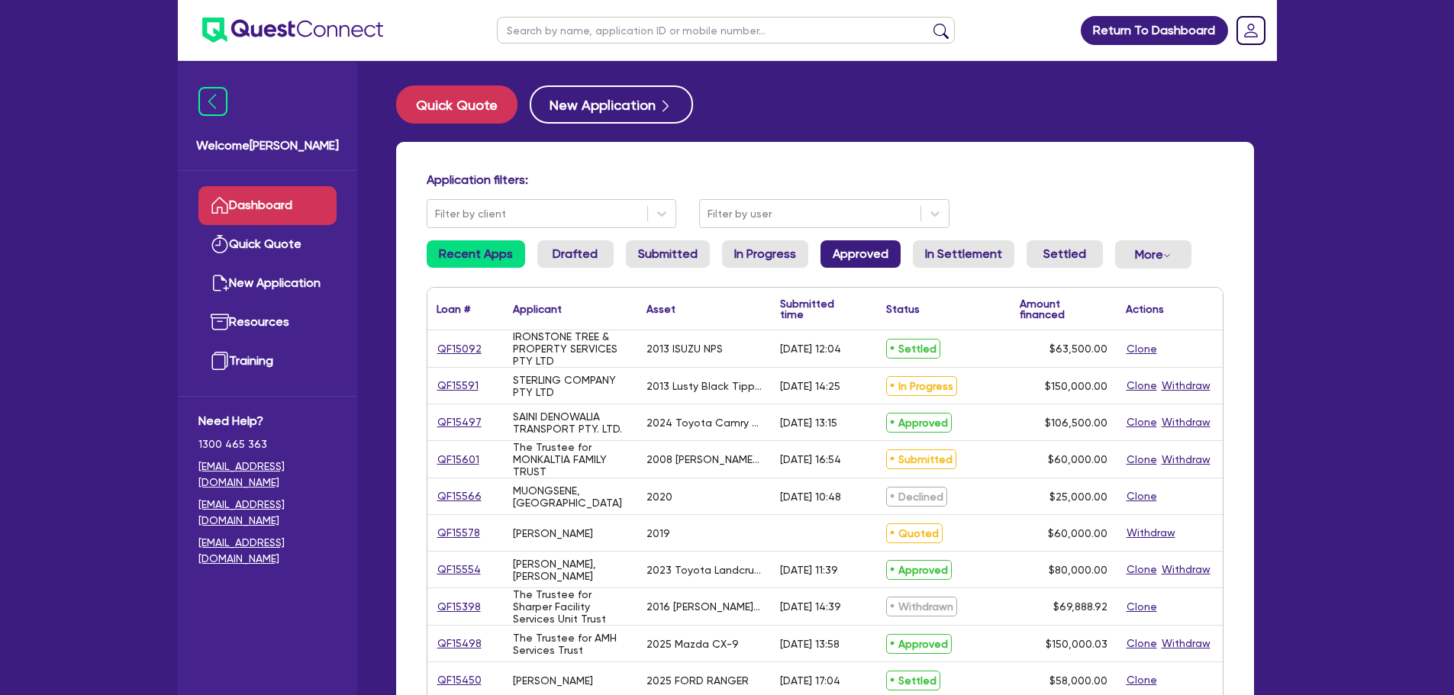
click at [840, 252] on link "Approved" at bounding box center [860, 253] width 80 height 27
